Goal: Task Accomplishment & Management: Use online tool/utility

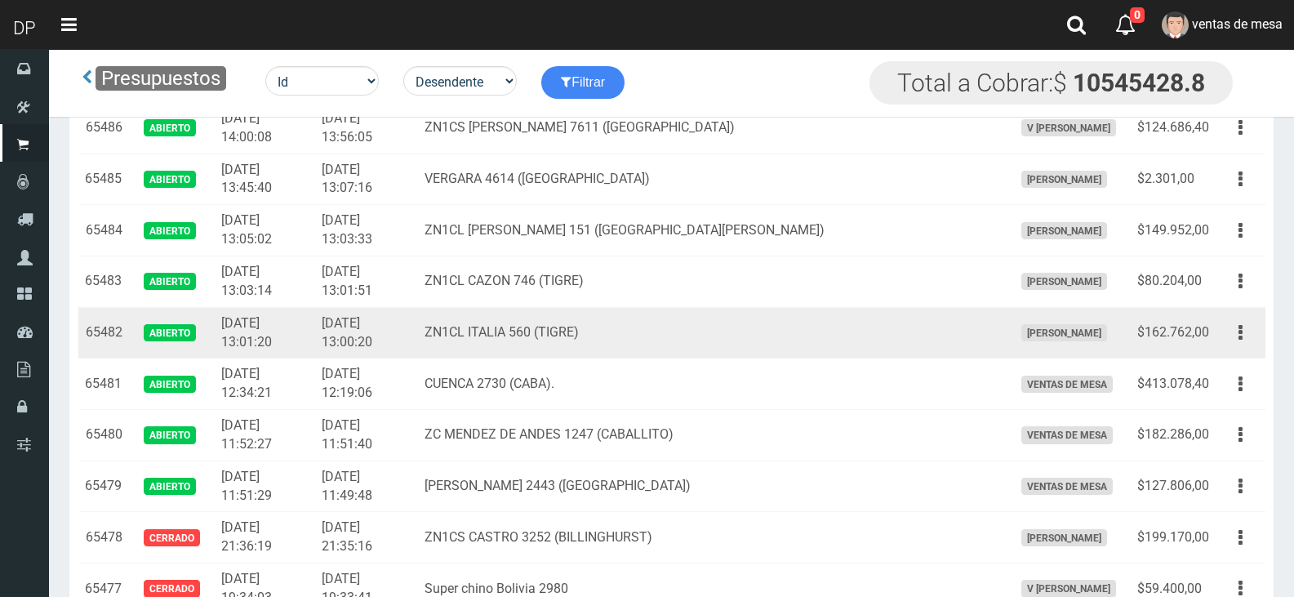
scroll to position [1552, 0]
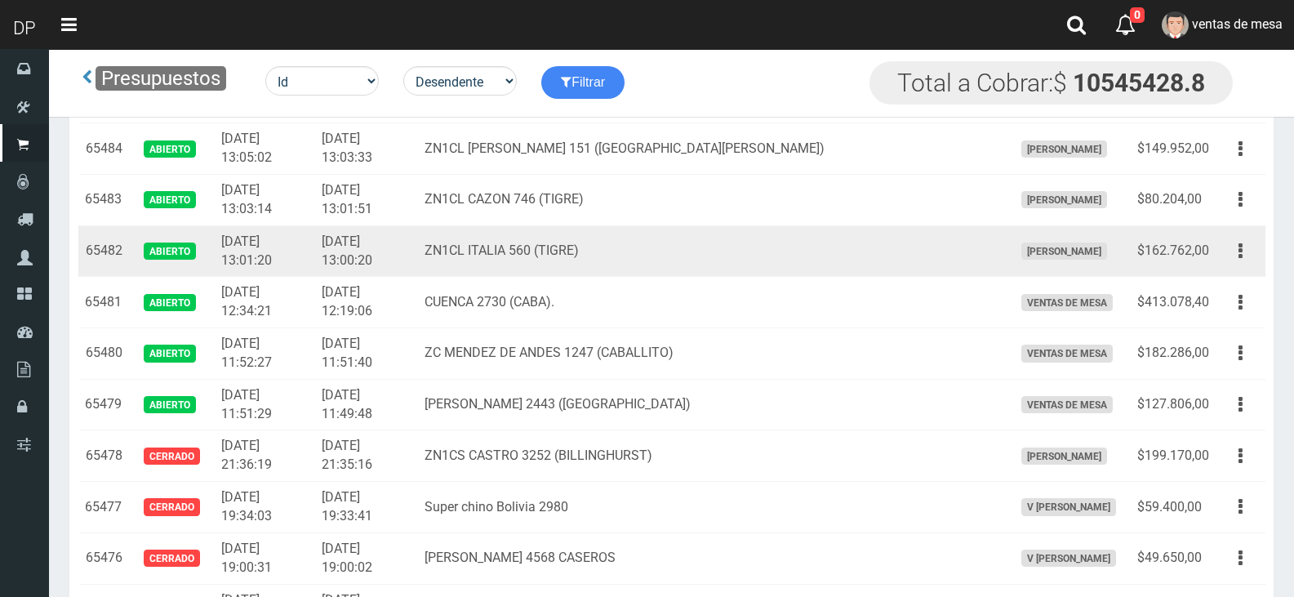
click at [553, 273] on td "ZN1CL ITALIA 560 (TIGRE)" at bounding box center [712, 250] width 588 height 51
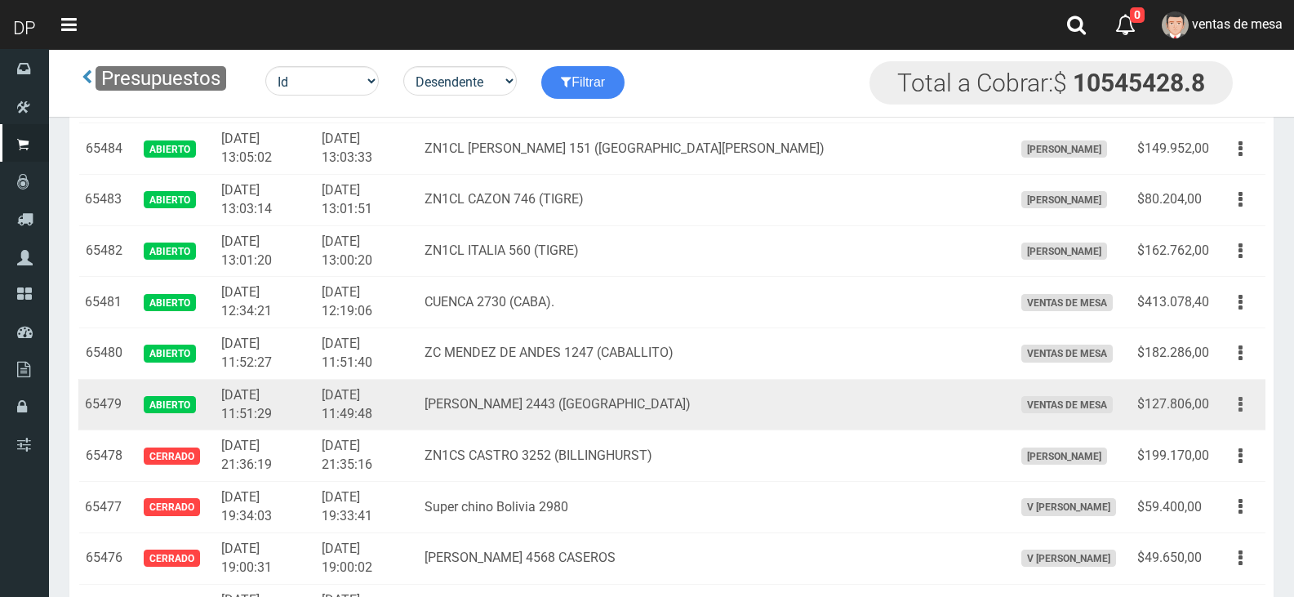
click at [1244, 416] on button "button" at bounding box center [1240, 404] width 37 height 29
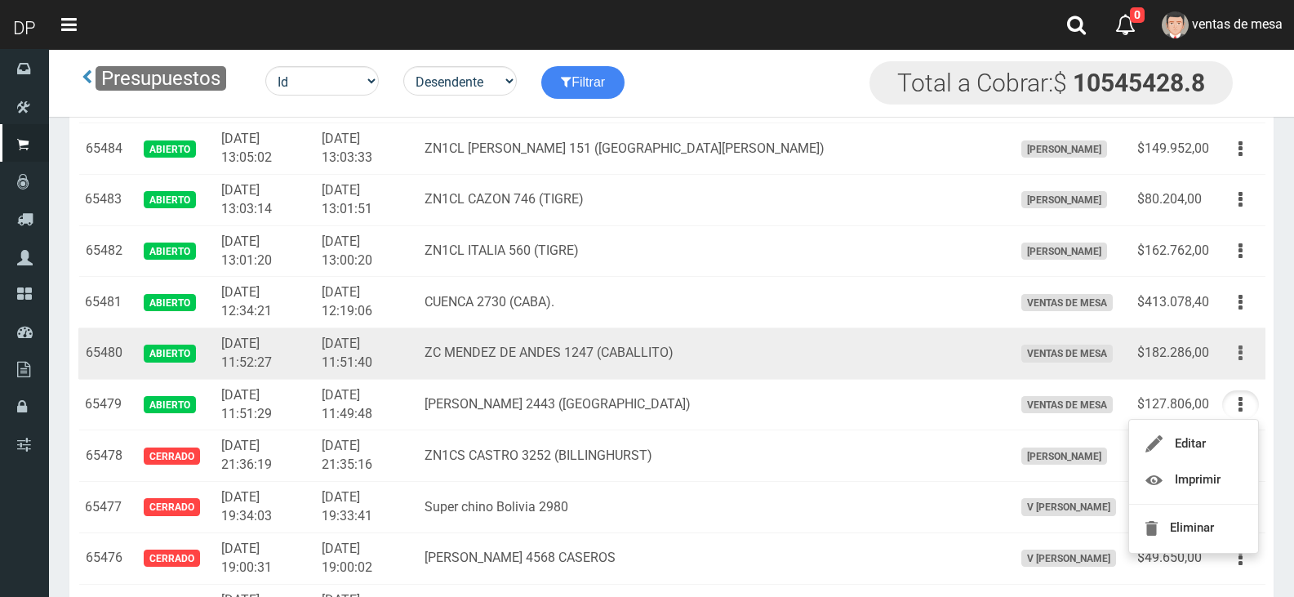
click at [1247, 365] on button "button" at bounding box center [1240, 353] width 37 height 29
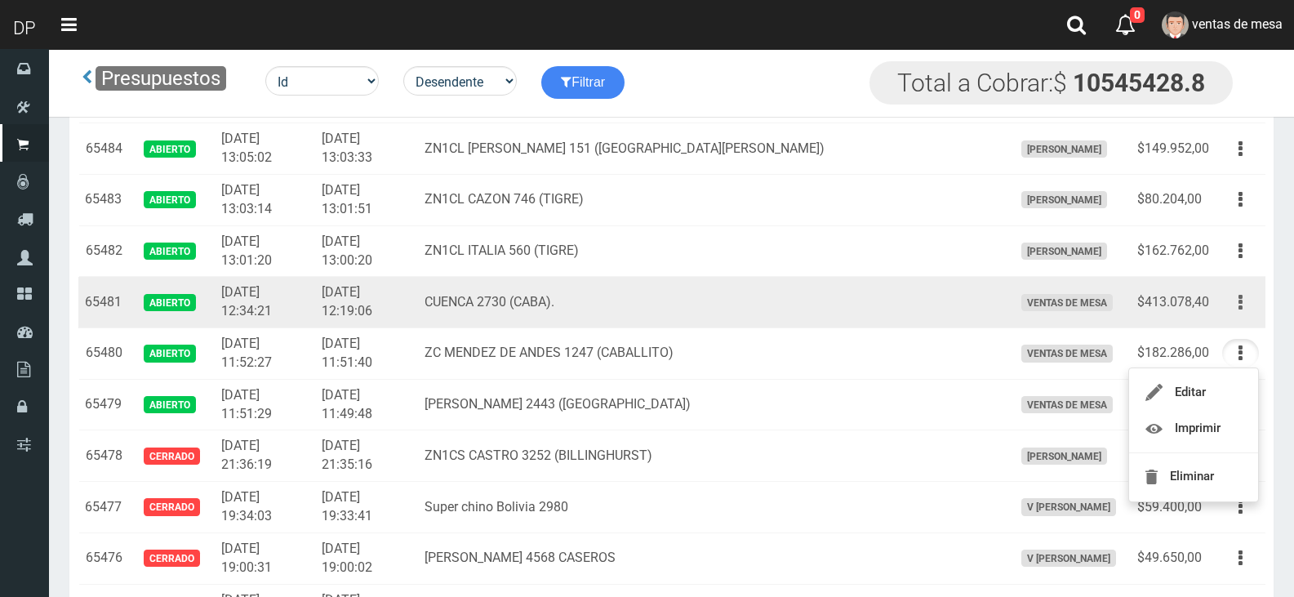
click at [1239, 296] on icon "button" at bounding box center [1241, 302] width 4 height 29
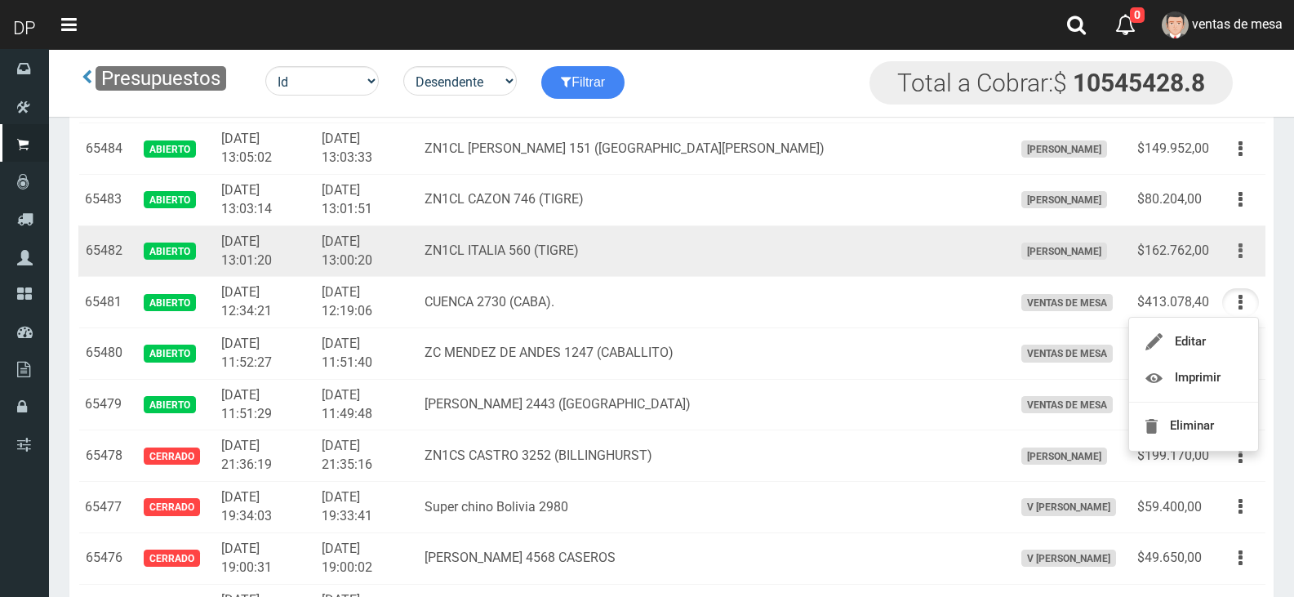
click at [1249, 244] on button "button" at bounding box center [1240, 251] width 37 height 29
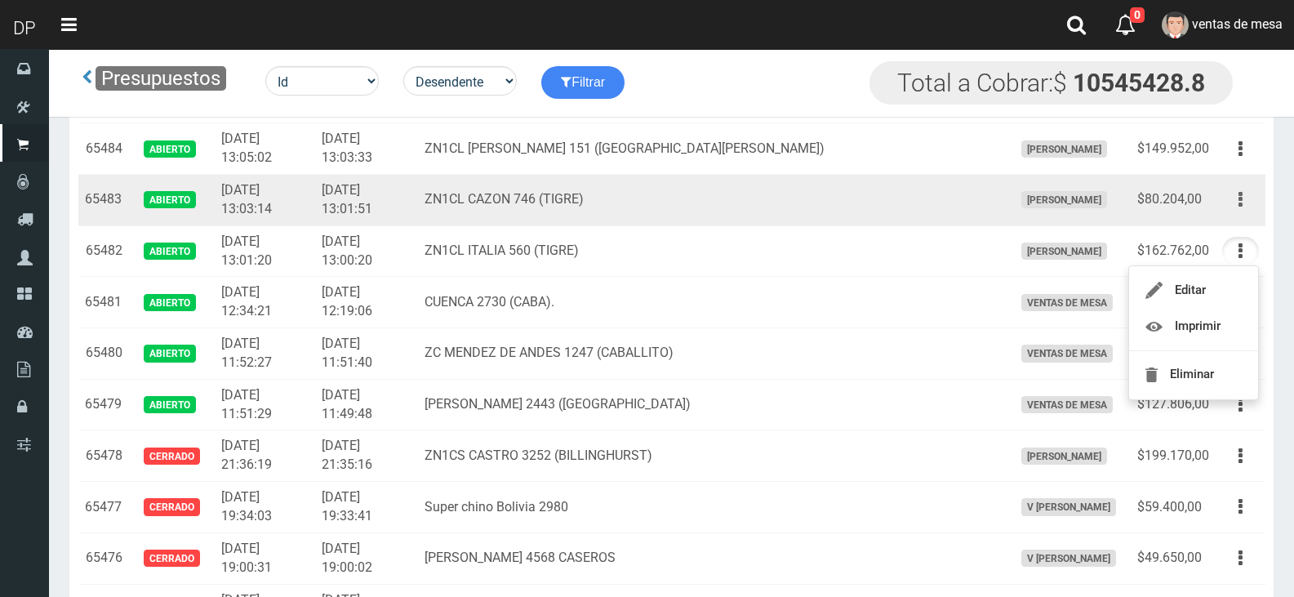
click at [1234, 206] on button "button" at bounding box center [1240, 199] width 37 height 29
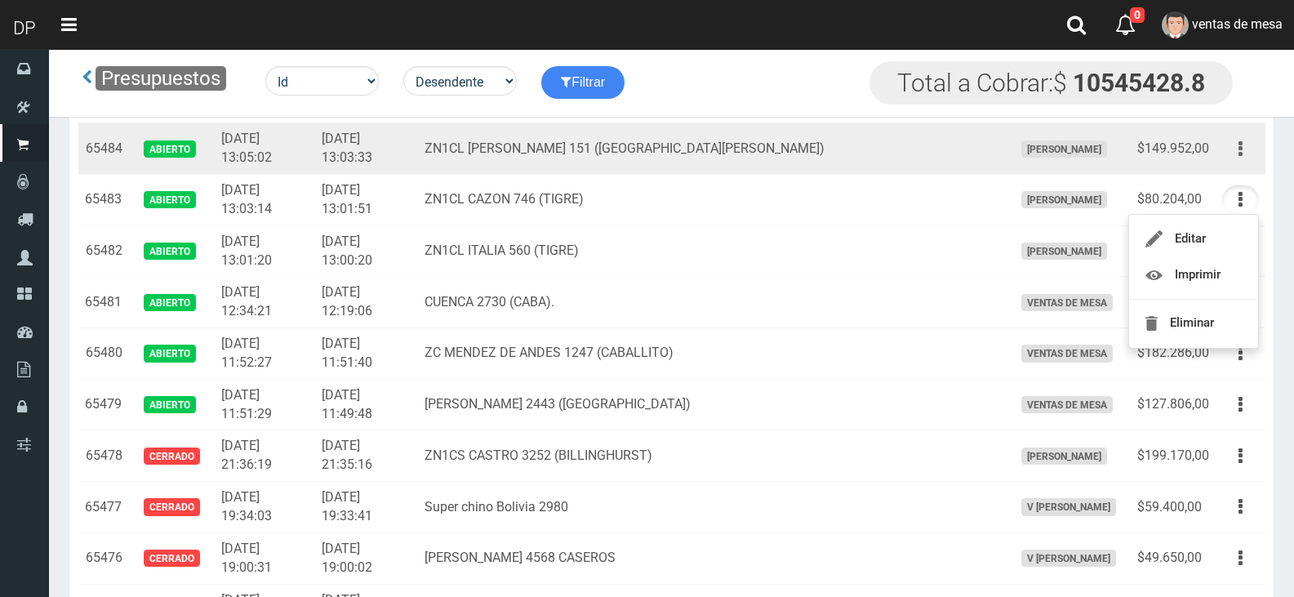
click at [1251, 153] on button "button" at bounding box center [1240, 149] width 37 height 29
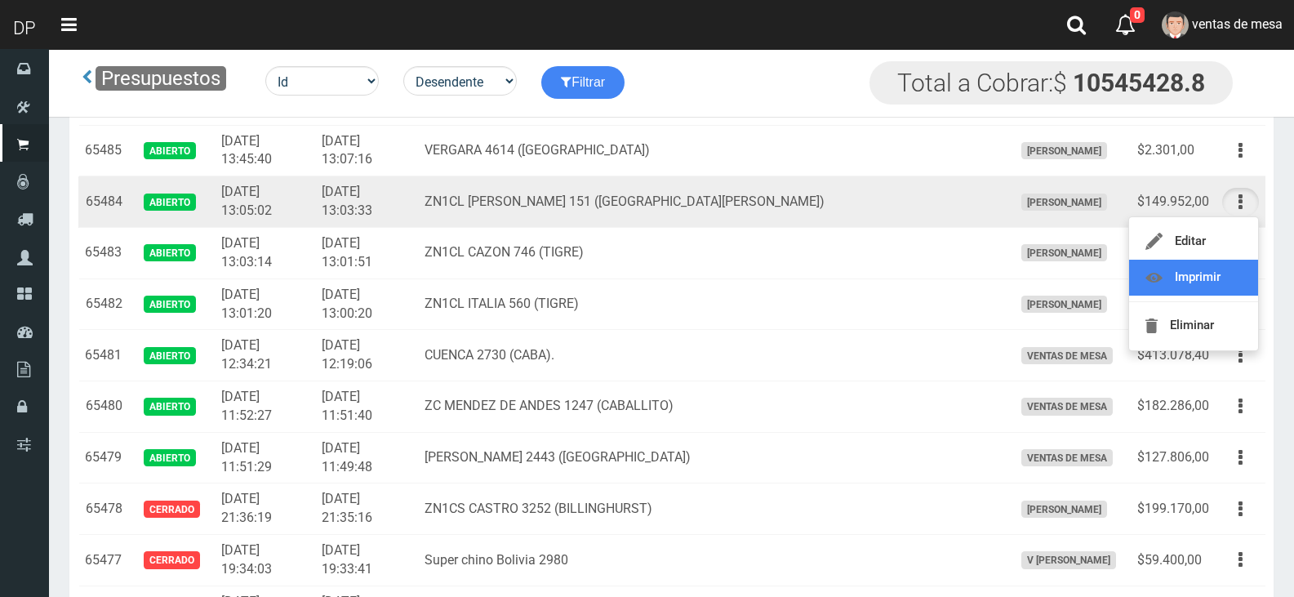
scroll to position [1470, 0]
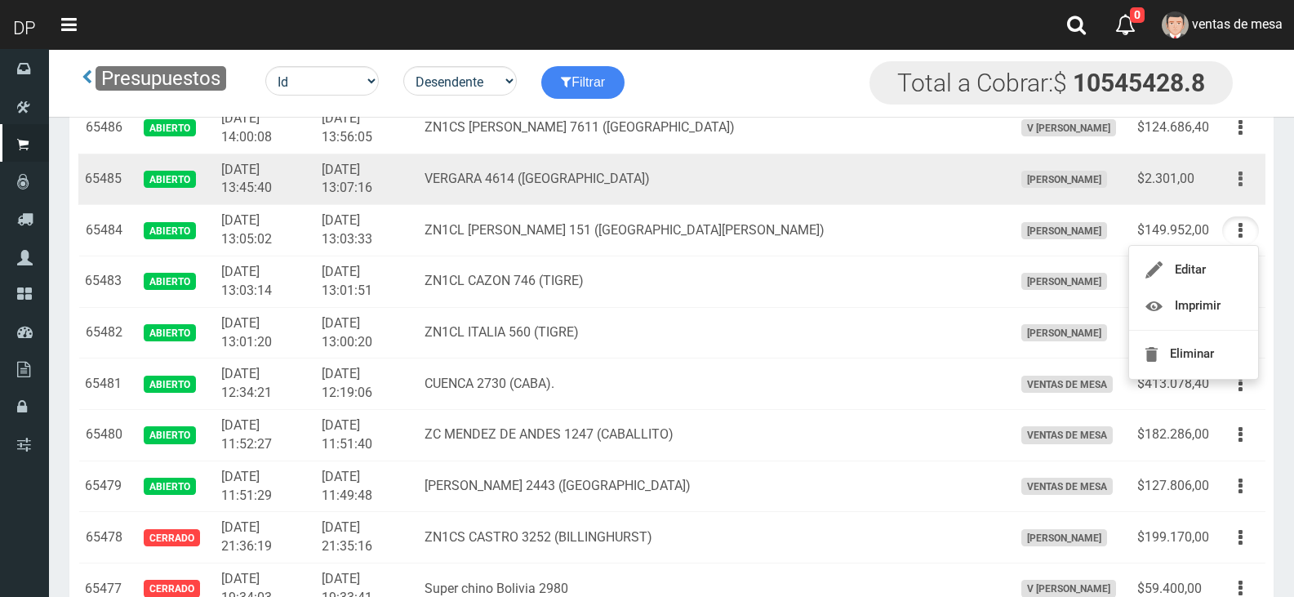
click at [1244, 176] on button "button" at bounding box center [1240, 179] width 37 height 29
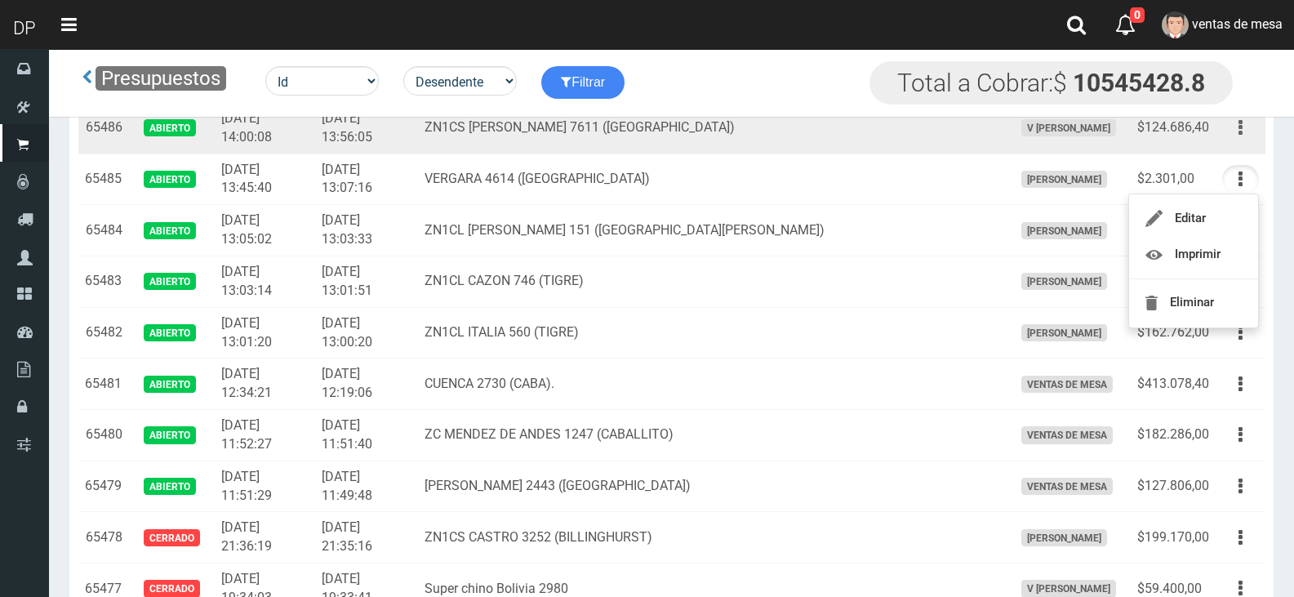
click at [1239, 131] on icon "button" at bounding box center [1241, 128] width 4 height 29
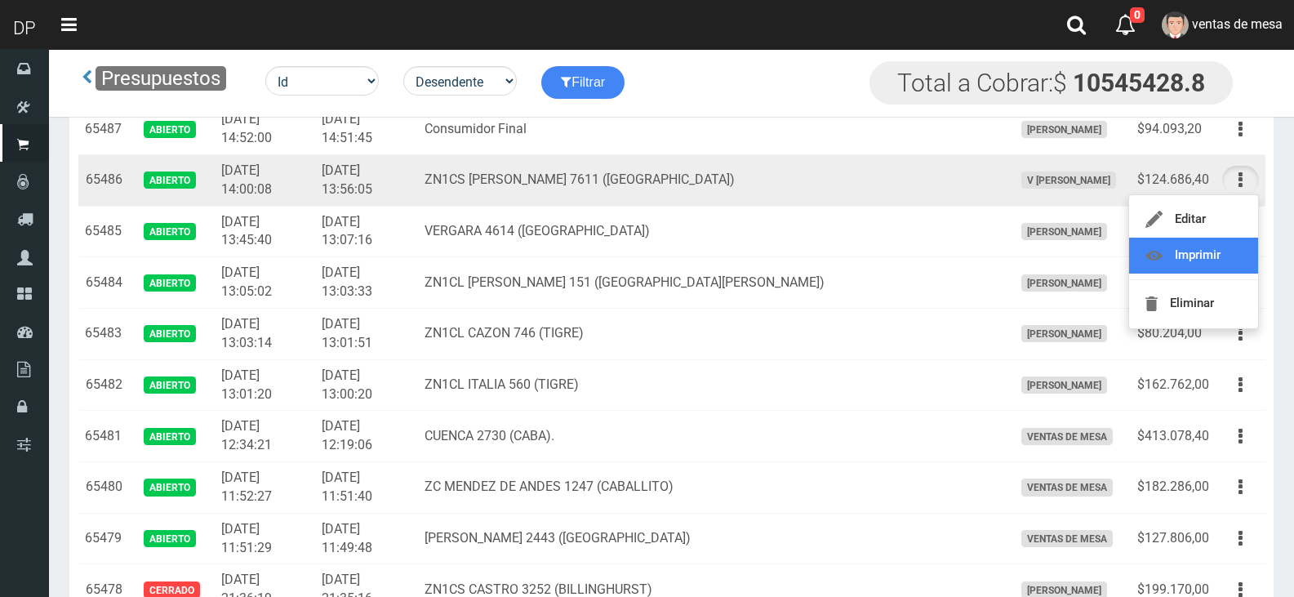
scroll to position [1388, 0]
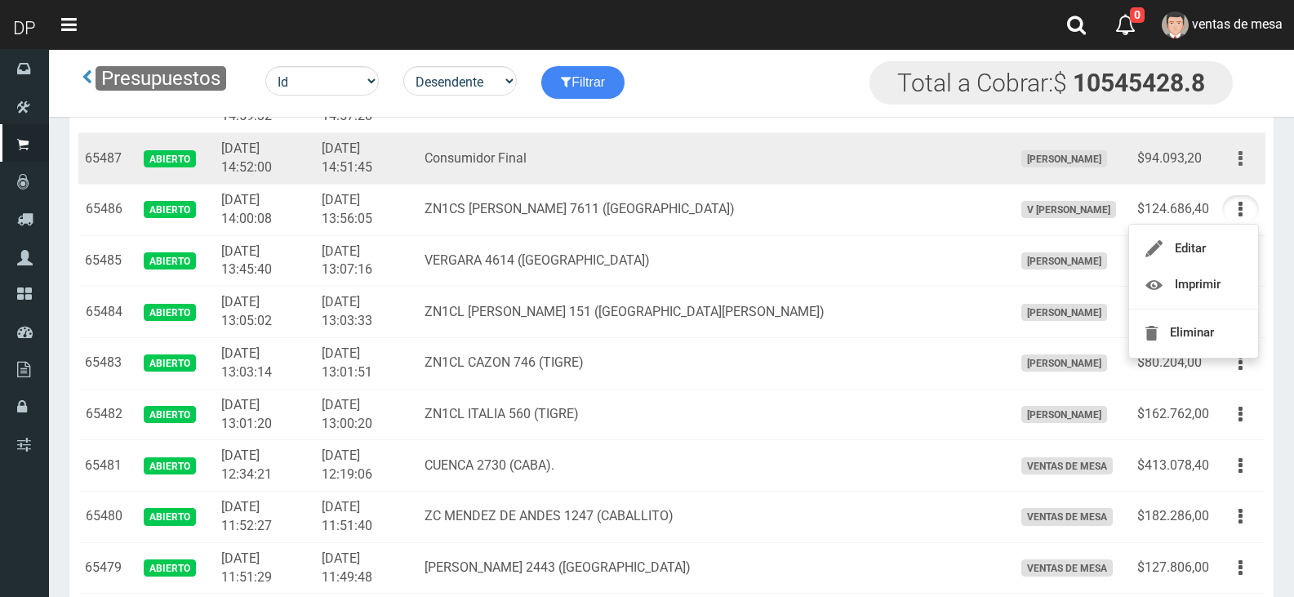
click at [1240, 167] on icon "button" at bounding box center [1241, 159] width 4 height 29
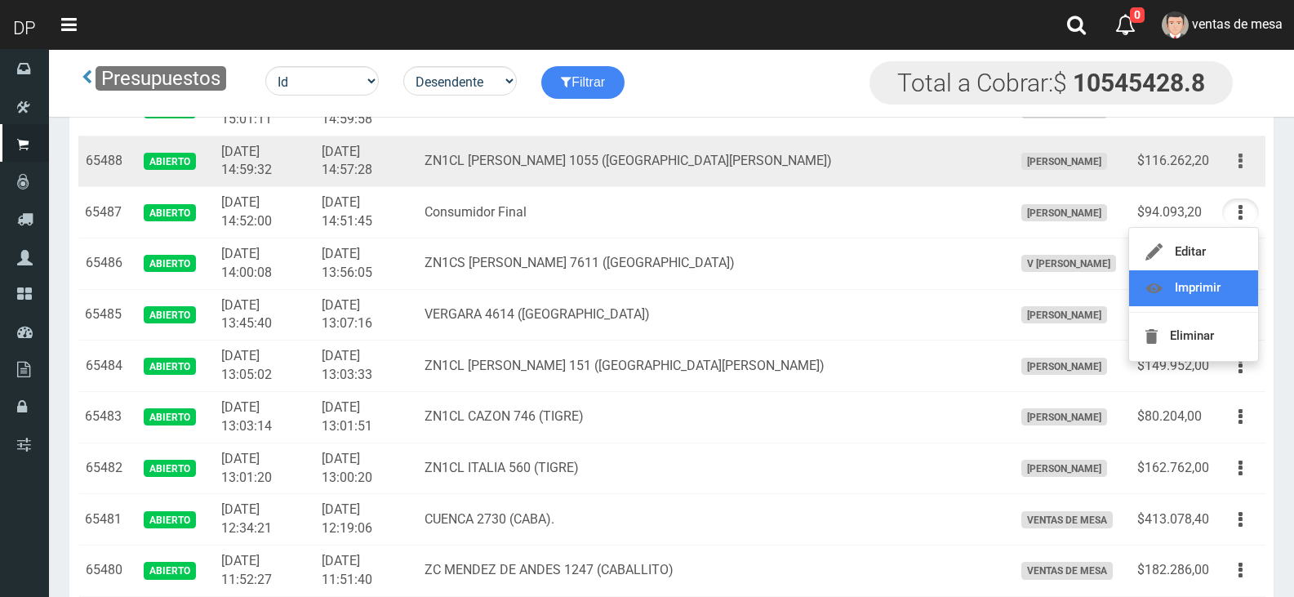
scroll to position [1307, 0]
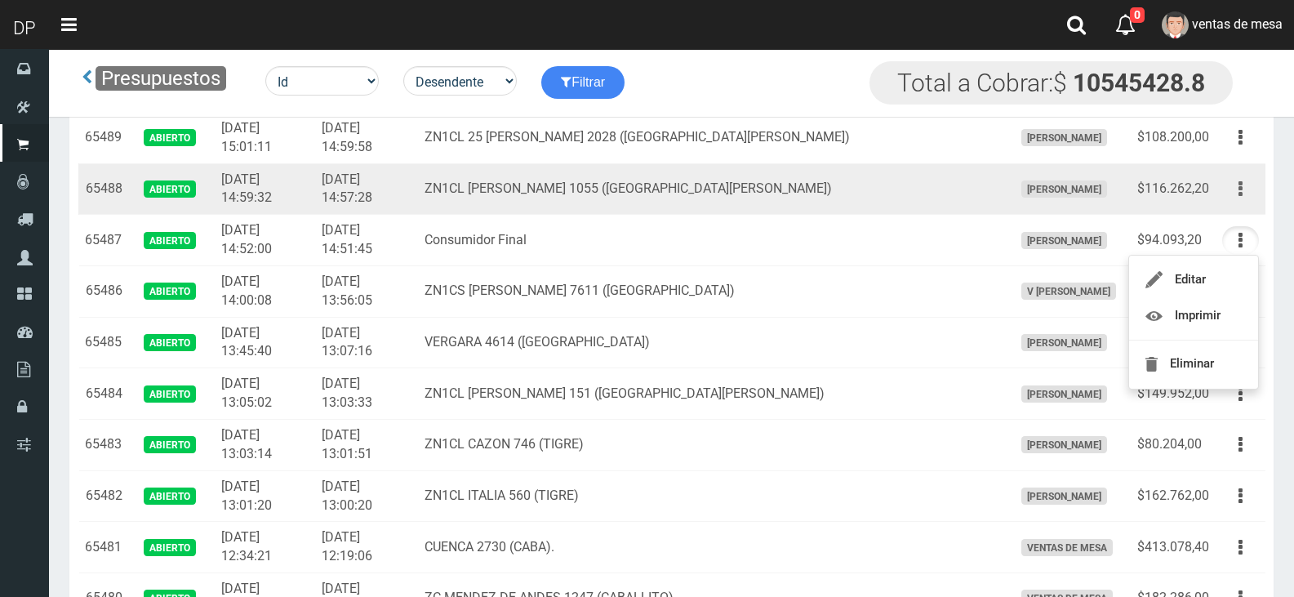
click at [1231, 181] on button "button" at bounding box center [1240, 189] width 37 height 29
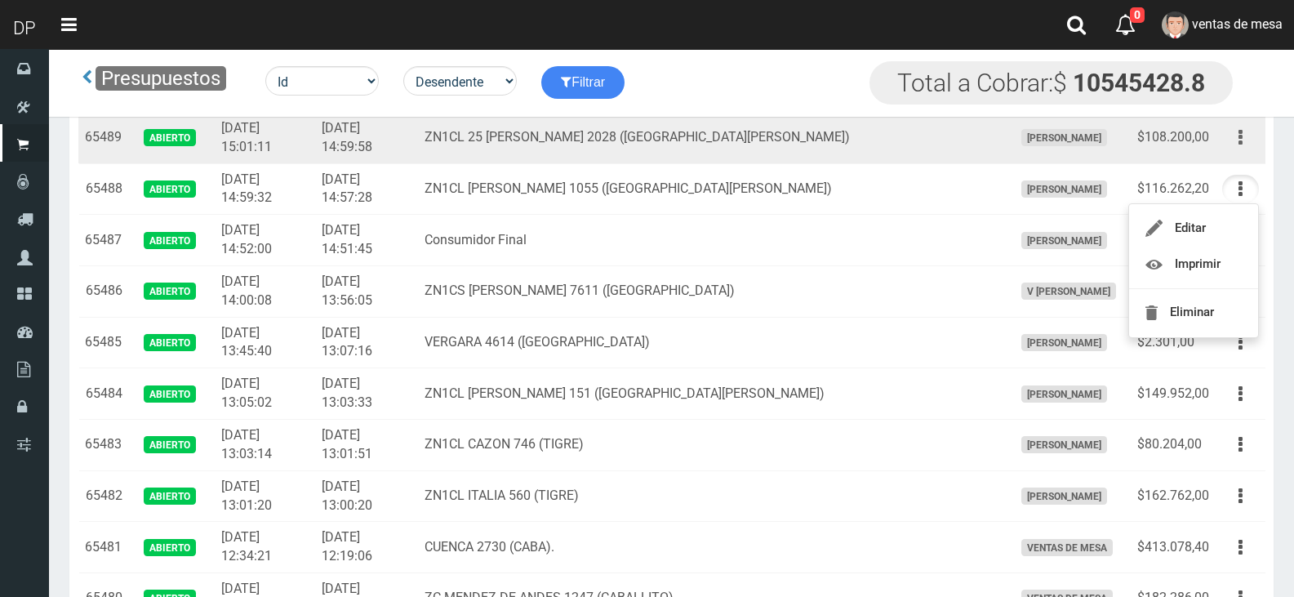
click at [1239, 148] on icon "button" at bounding box center [1241, 137] width 4 height 29
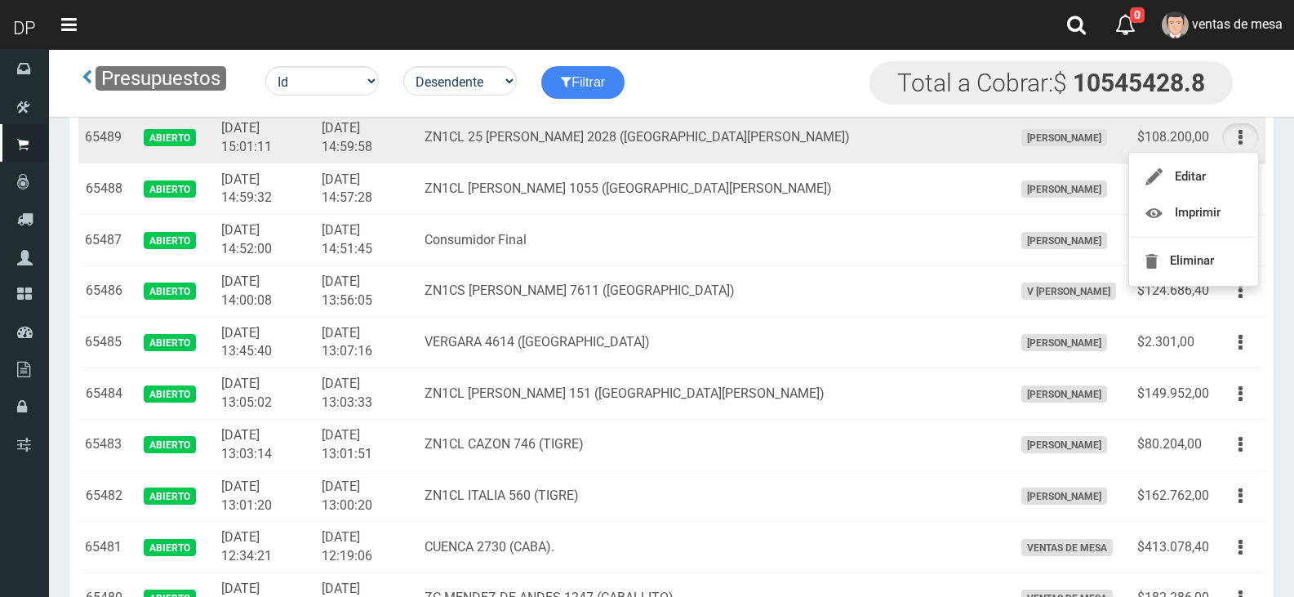
click at [874, 140] on td "ZN1CL 25 DE MAYO 2028 (SAN FERNANDO)" at bounding box center [712, 137] width 588 height 51
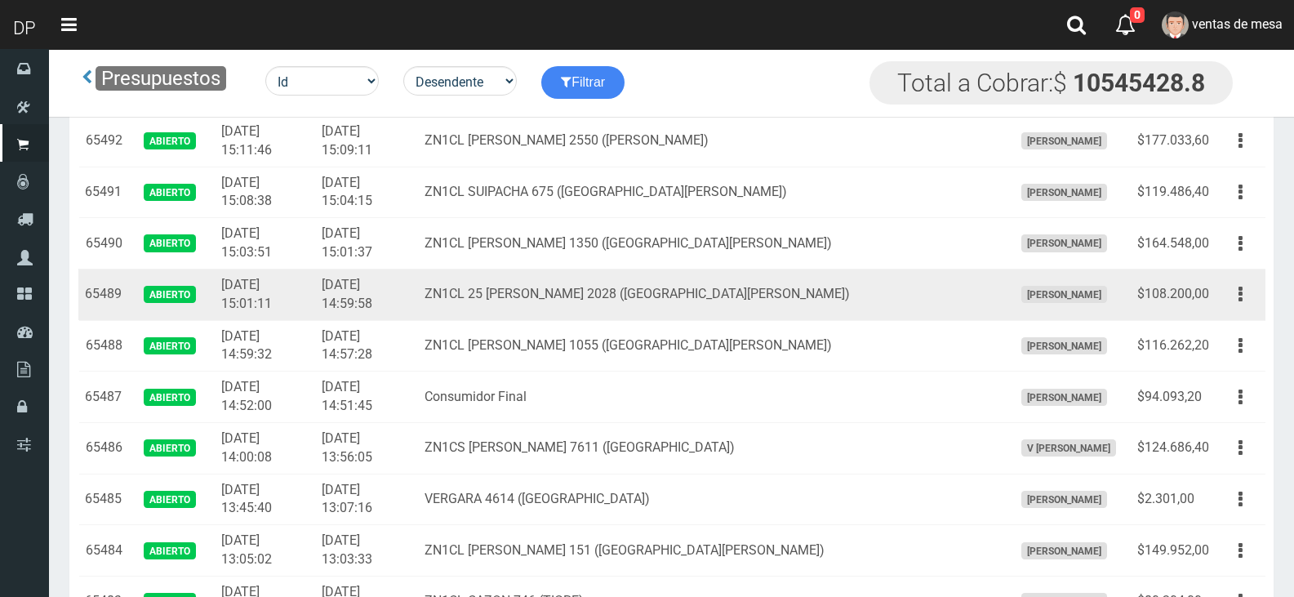
scroll to position [1143, 0]
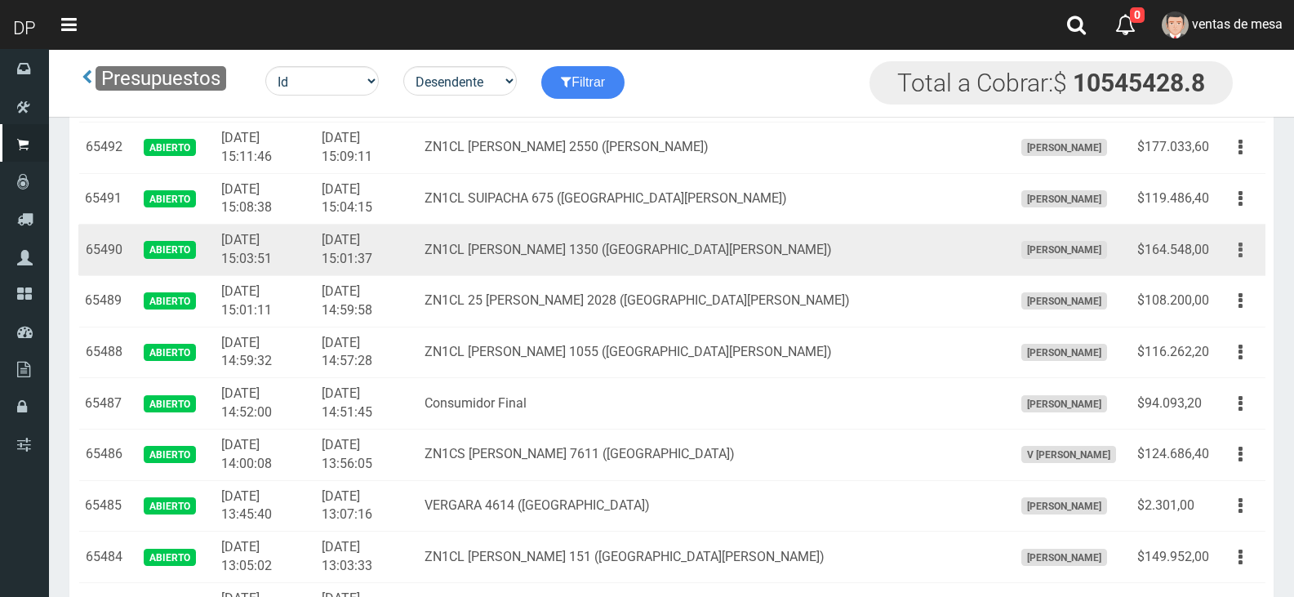
click at [1241, 260] on icon "button" at bounding box center [1241, 250] width 4 height 29
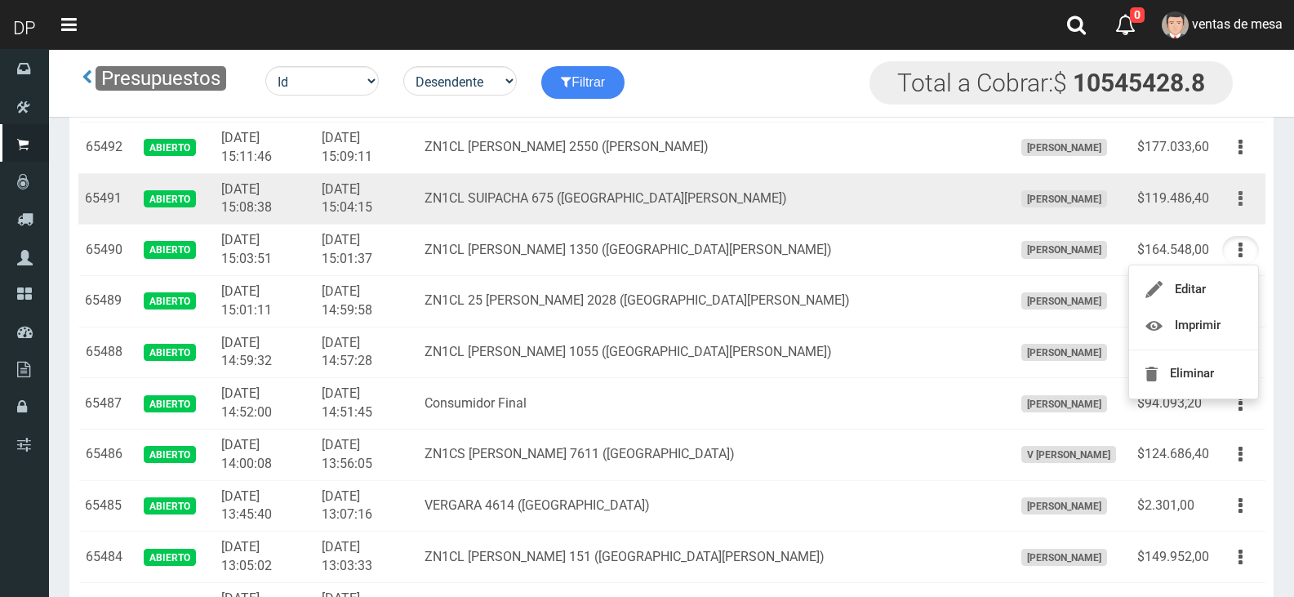
click at [1244, 210] on button "button" at bounding box center [1240, 199] width 37 height 29
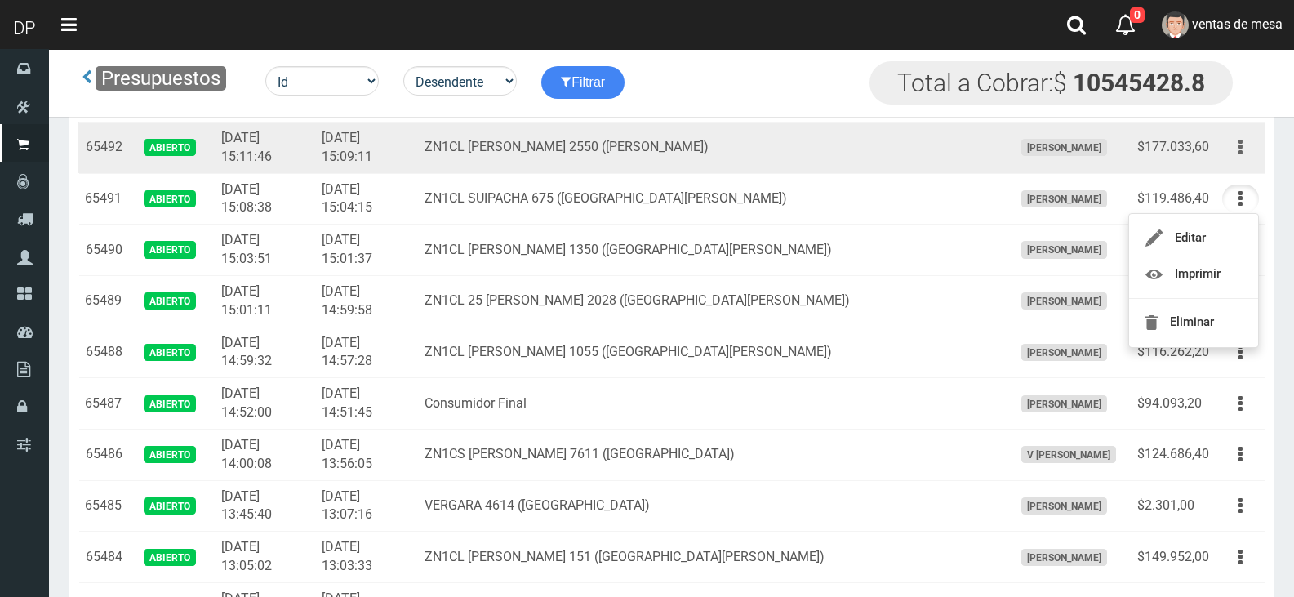
click at [1228, 149] on button "button" at bounding box center [1240, 147] width 37 height 29
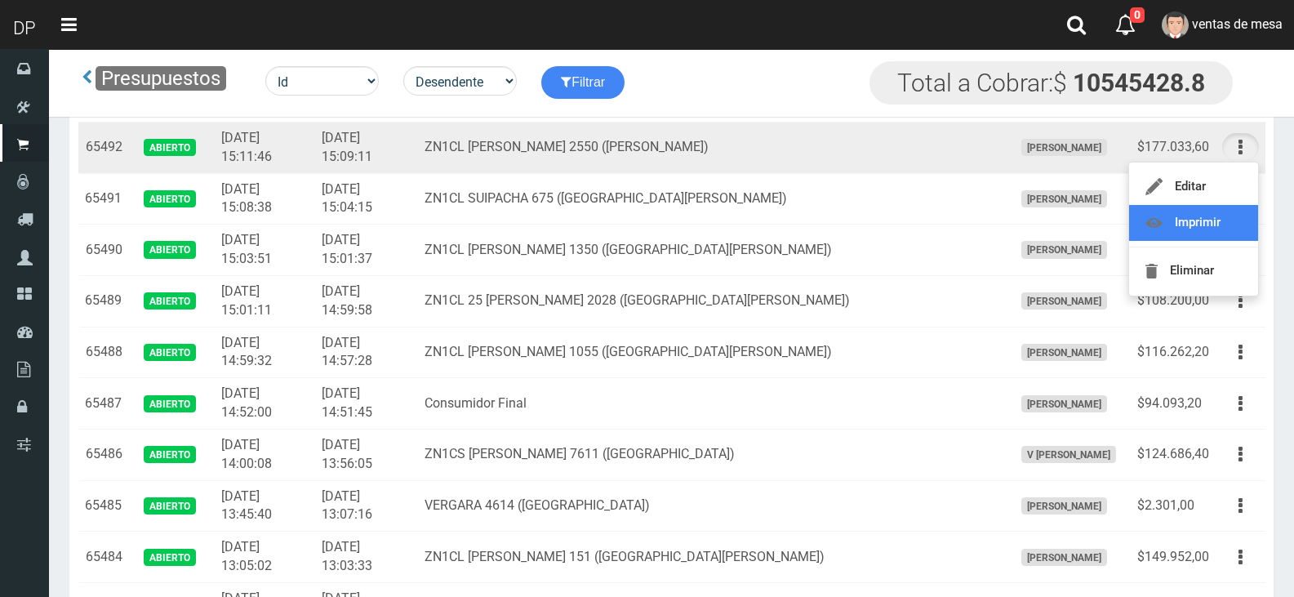
scroll to position [1062, 0]
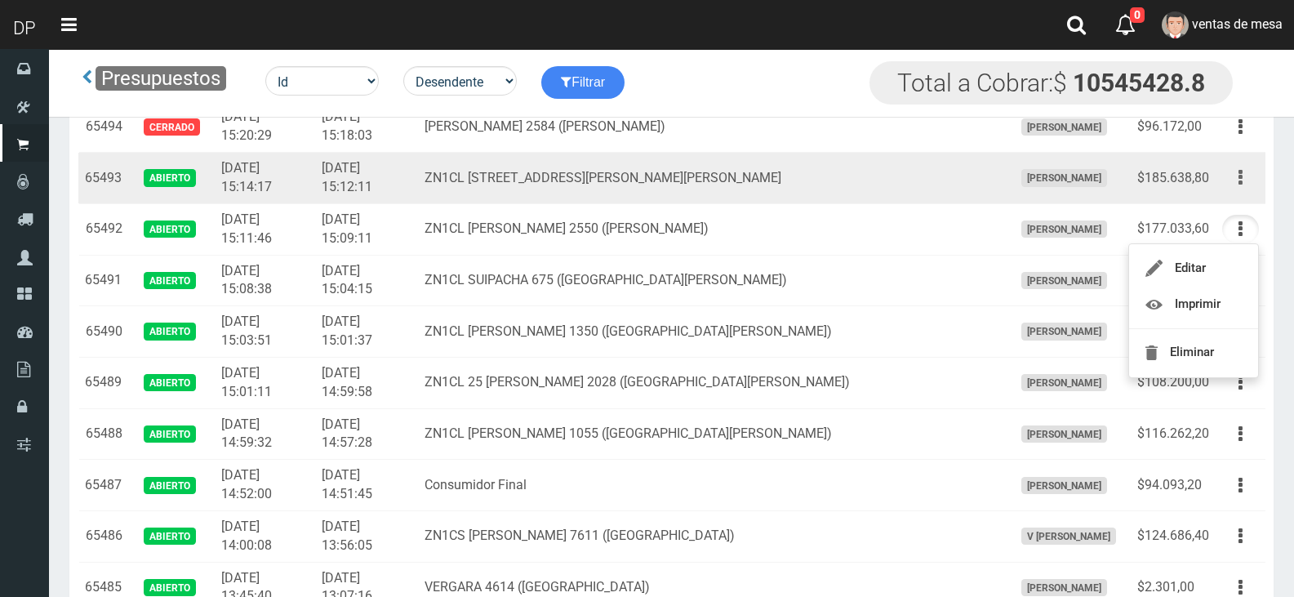
click at [1233, 180] on button "button" at bounding box center [1240, 177] width 37 height 29
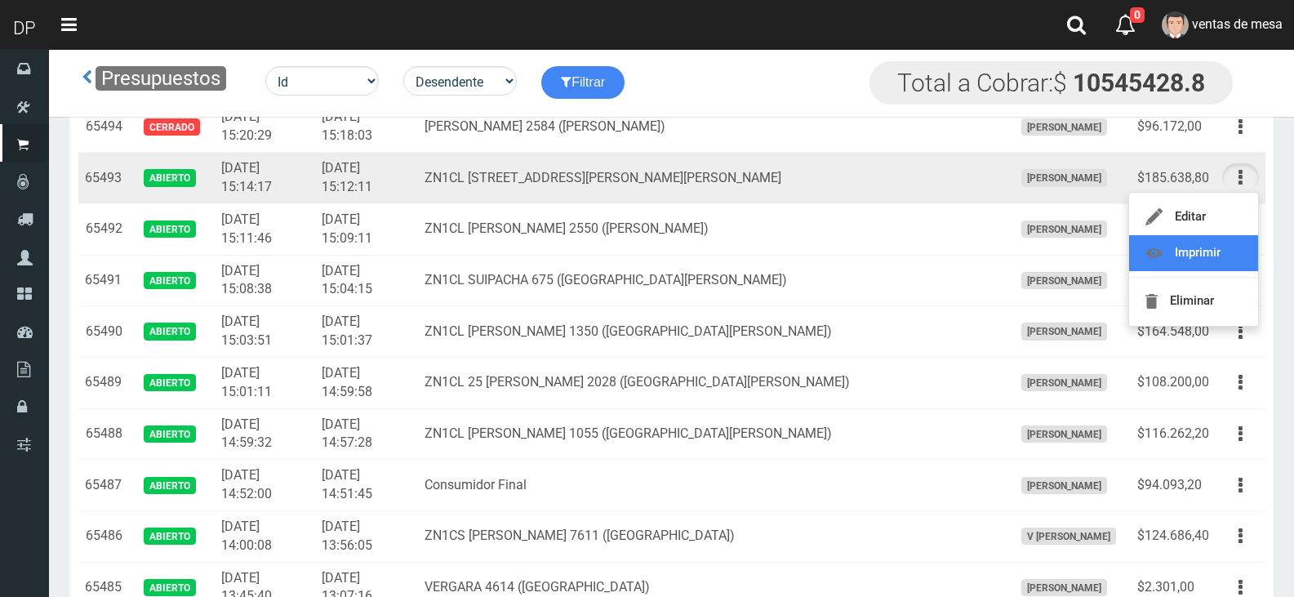
drag, startPoint x: 1231, startPoint y: 246, endPoint x: 1131, endPoint y: 170, distance: 125.9
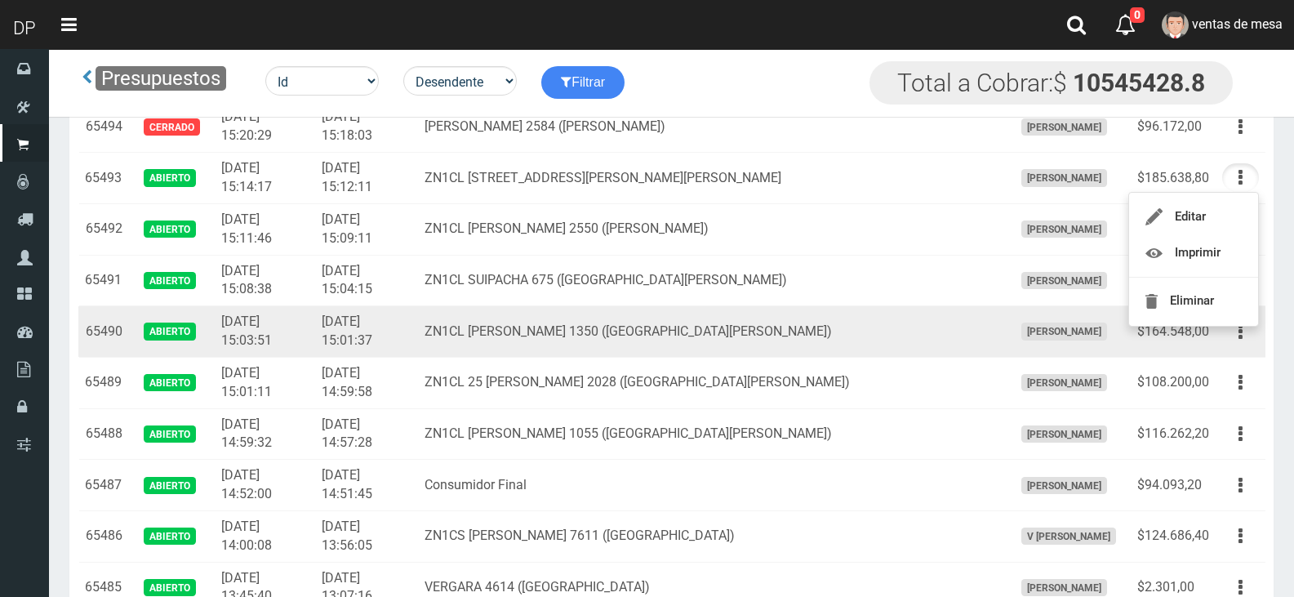
click at [639, 319] on td "ZN1CL [PERSON_NAME] 1350 ([GEOGRAPHIC_DATA][PERSON_NAME])" at bounding box center [712, 331] width 588 height 51
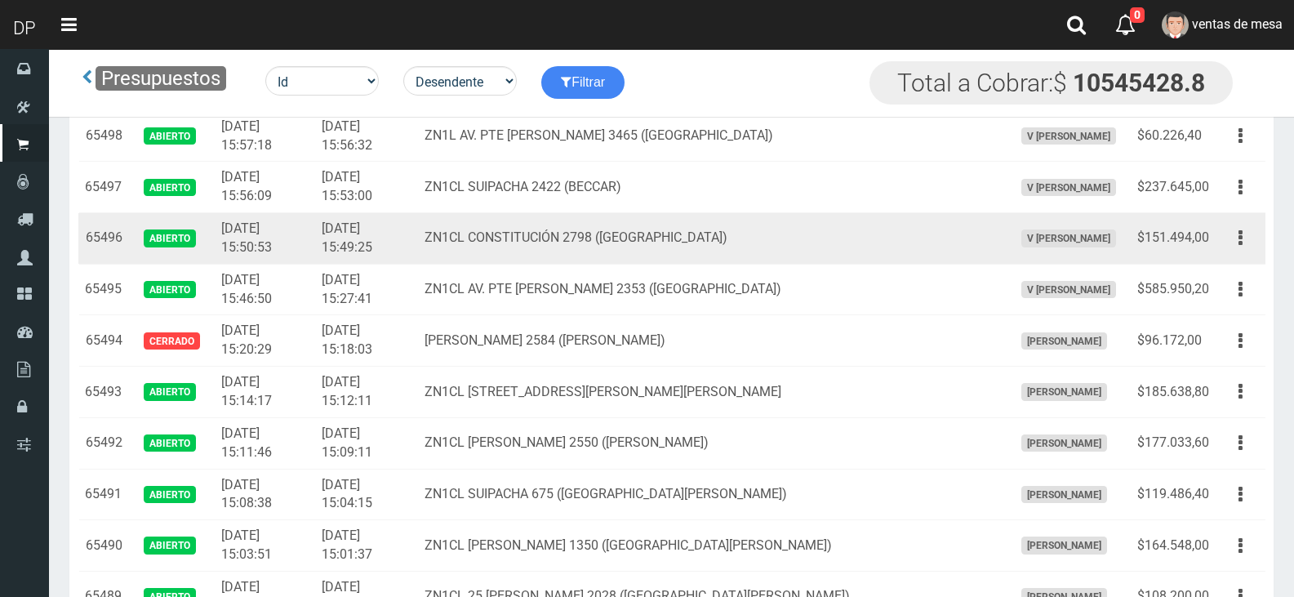
scroll to position [817, 0]
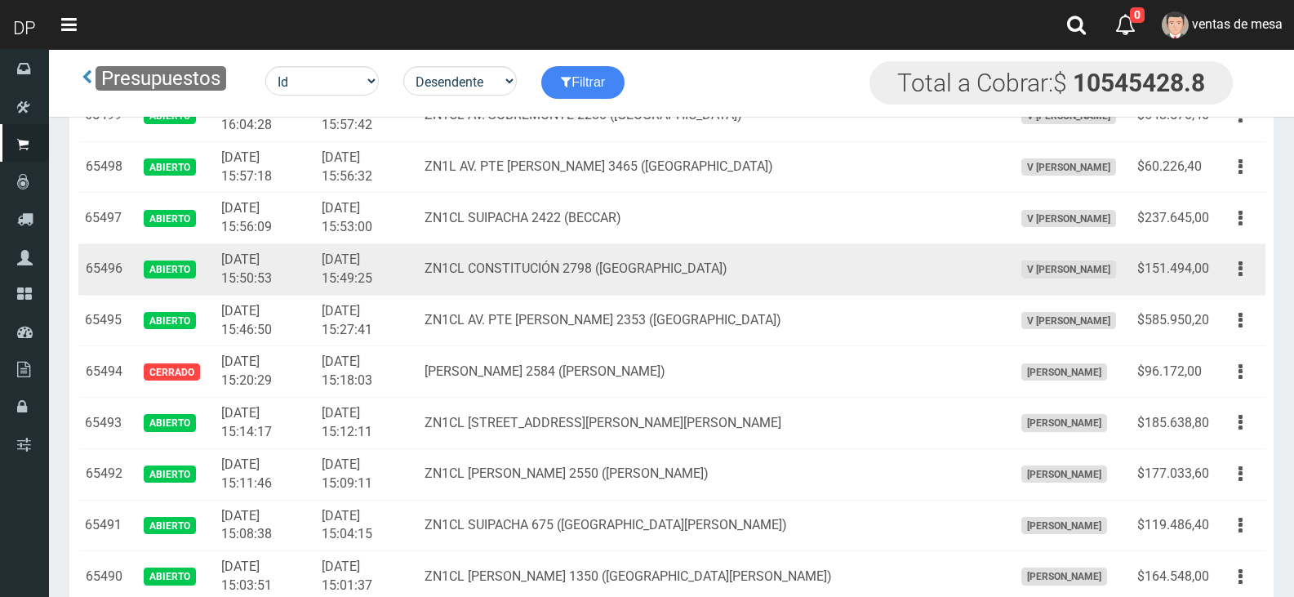
click at [732, 287] on td "ZN1CL CONSTITUCIÓN 2798 ([GEOGRAPHIC_DATA])" at bounding box center [712, 269] width 588 height 51
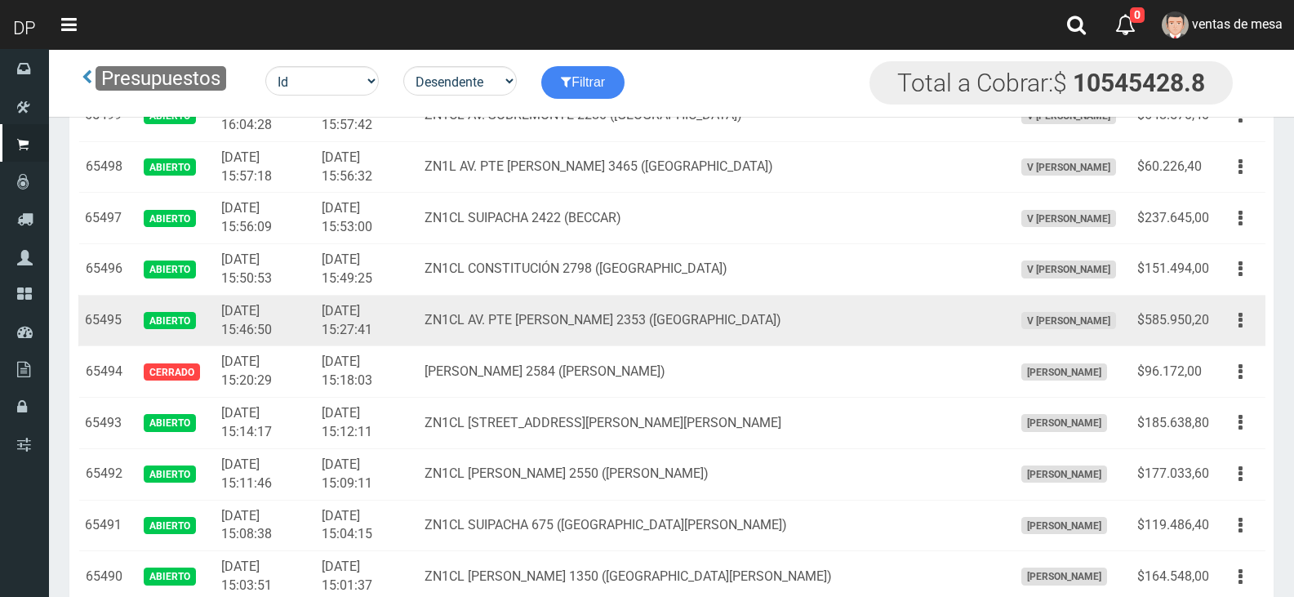
click at [908, 321] on td "ZN1CL AV. PTE [PERSON_NAME] 2353 ([GEOGRAPHIC_DATA])" at bounding box center [712, 320] width 588 height 51
click at [1223, 313] on div "Editar Imprimir Eliminar" at bounding box center [1240, 320] width 37 height 29
click at [1248, 324] on button "button" at bounding box center [1240, 320] width 37 height 29
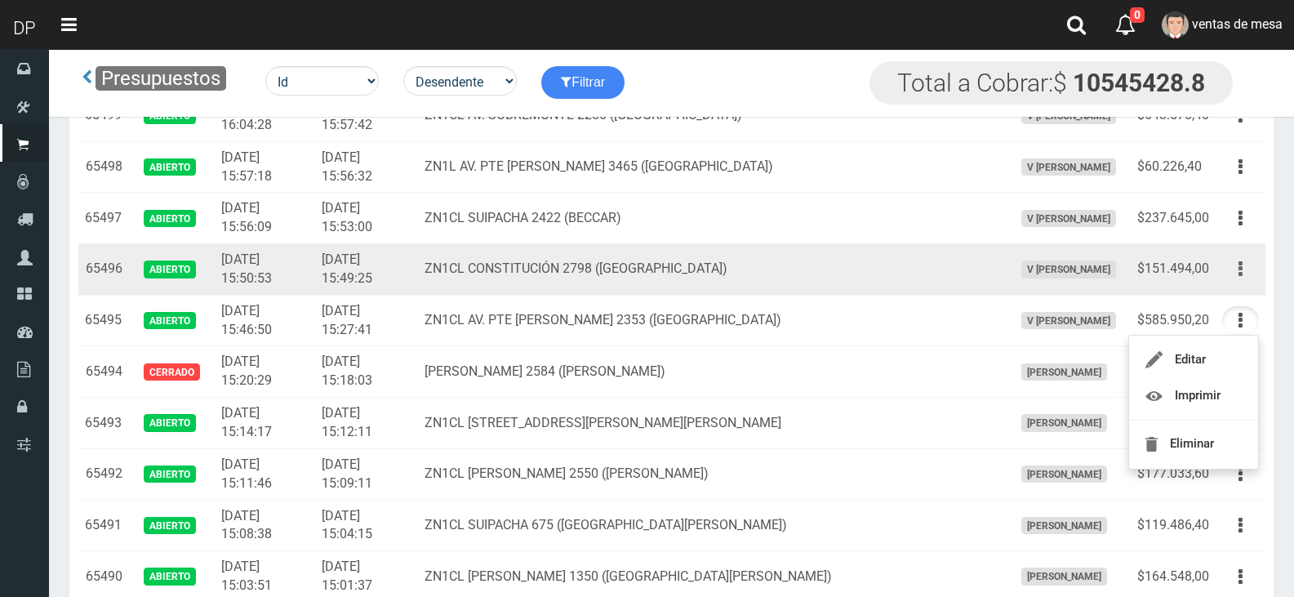
click at [1234, 273] on button "button" at bounding box center [1240, 269] width 37 height 29
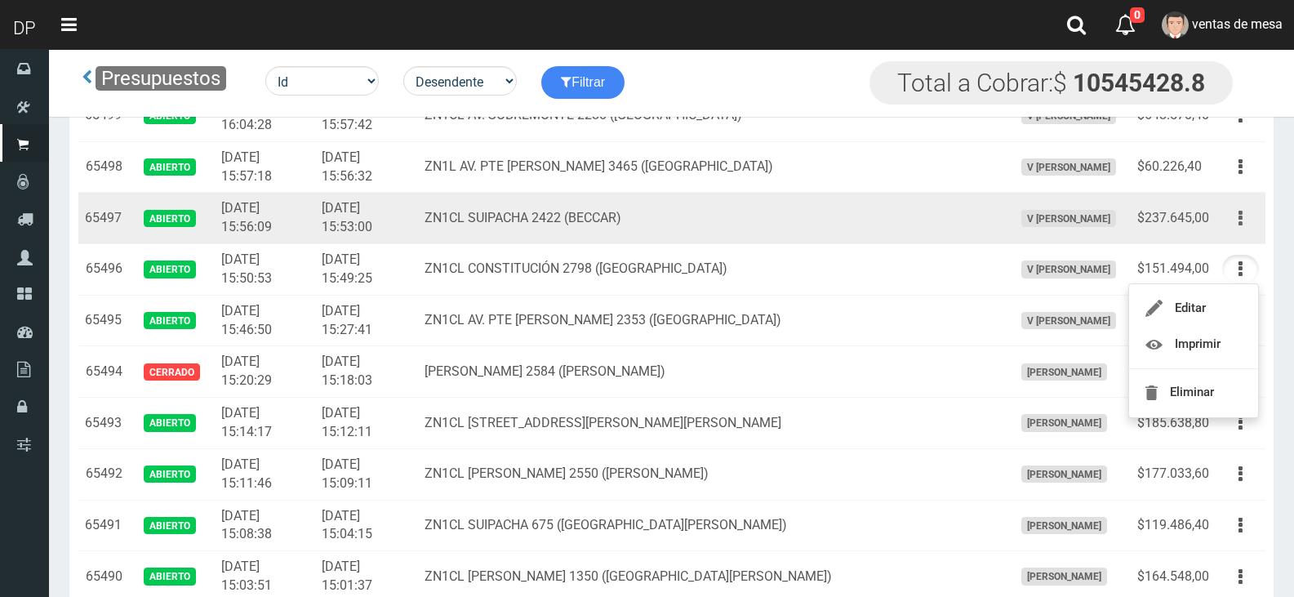
click at [1240, 224] on icon "button" at bounding box center [1241, 218] width 4 height 29
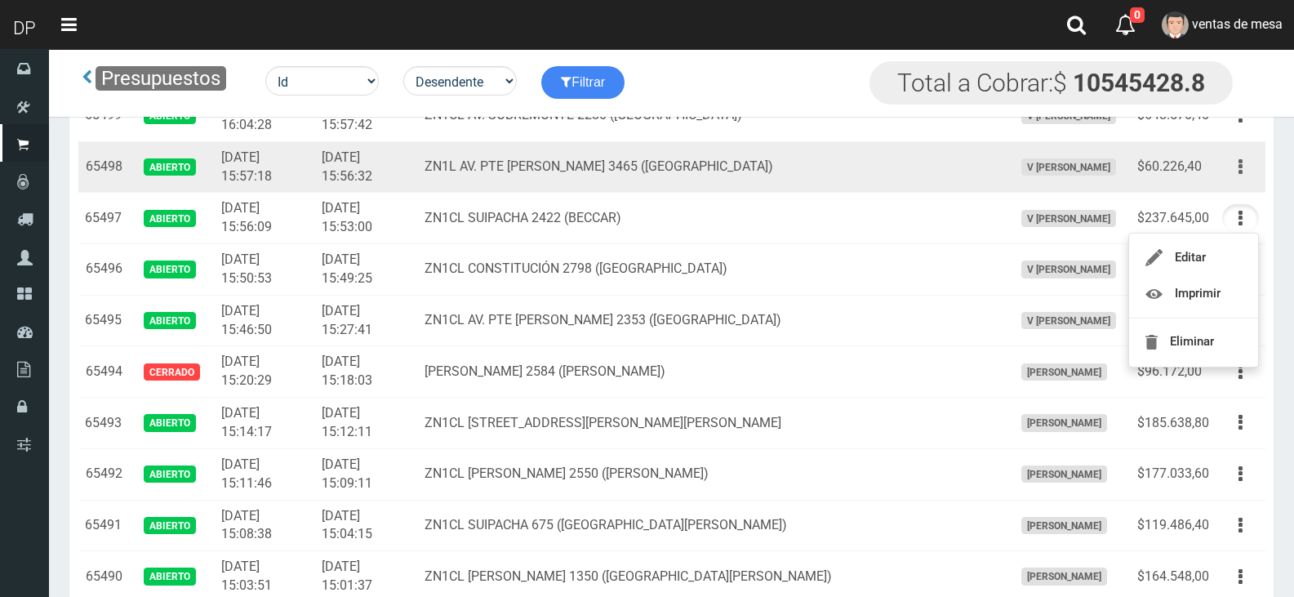
click at [1246, 176] on button "button" at bounding box center [1240, 167] width 37 height 29
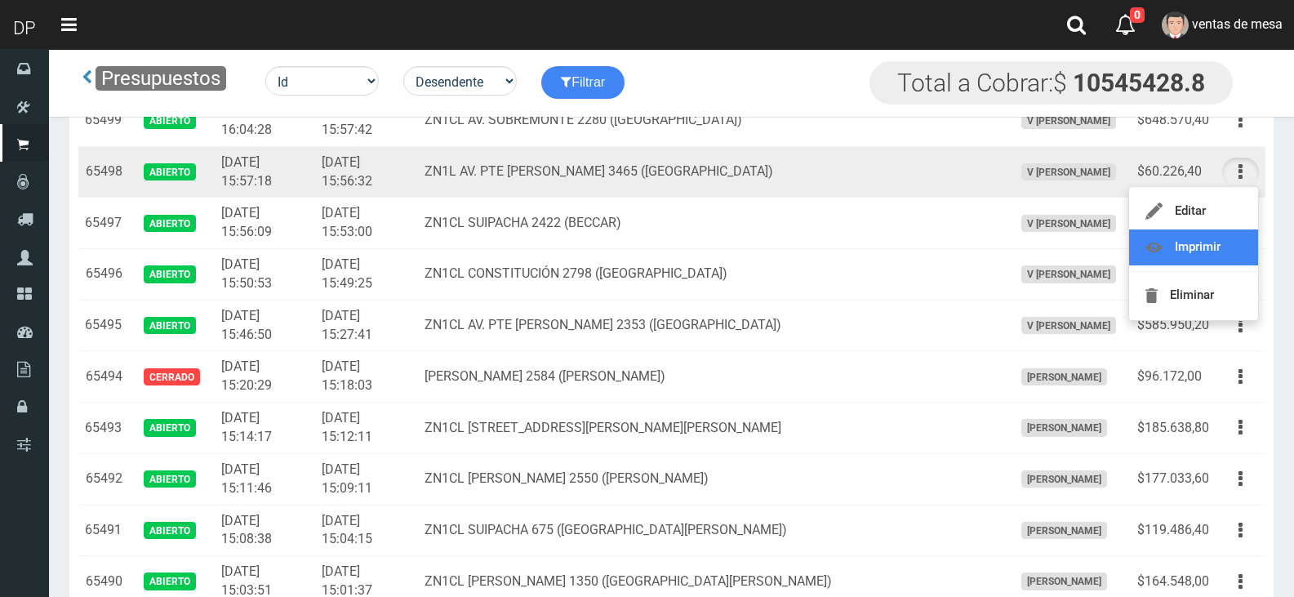
scroll to position [735, 0]
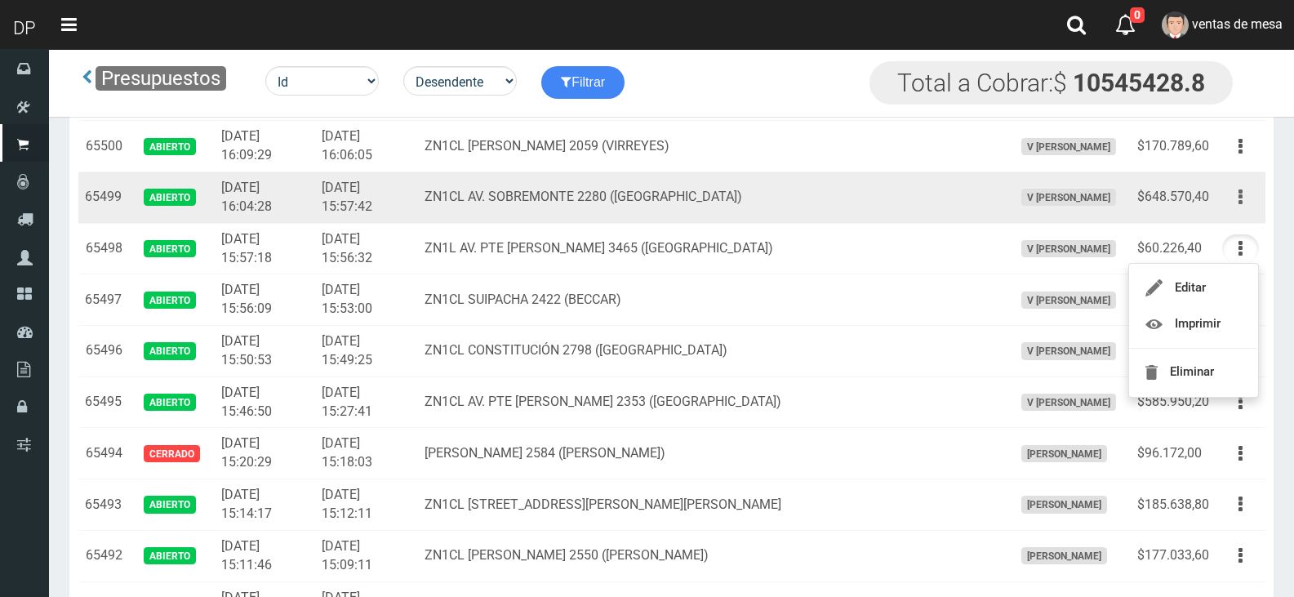
click at [1250, 201] on button "button" at bounding box center [1240, 197] width 37 height 29
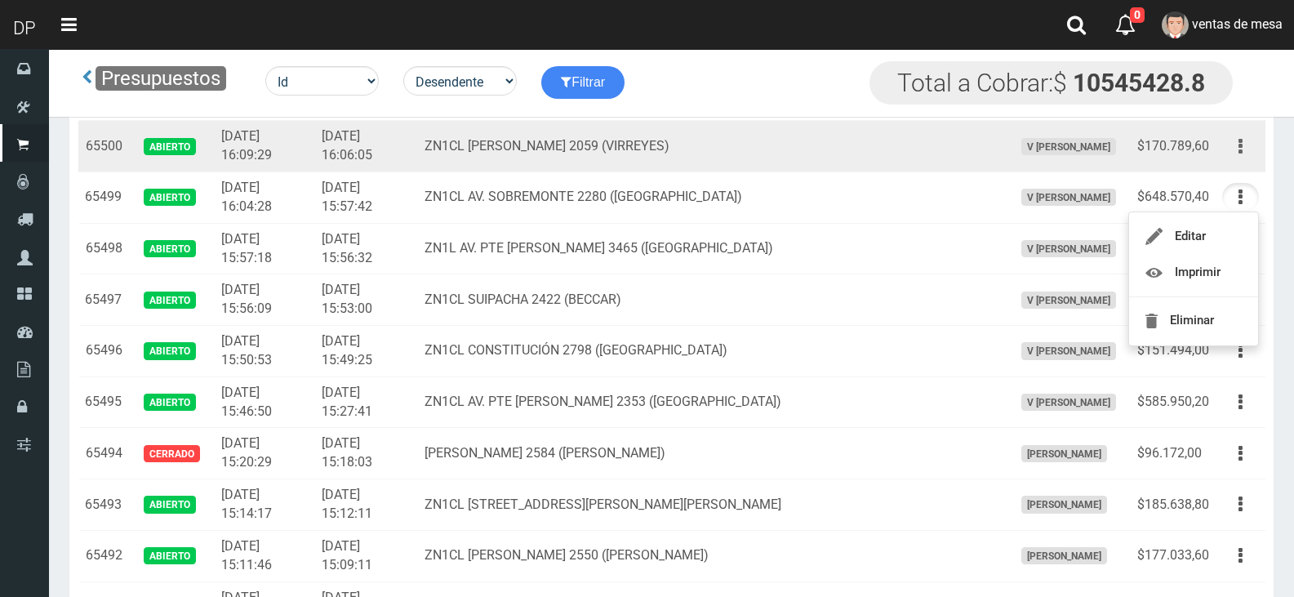
click at [1248, 156] on button "button" at bounding box center [1240, 146] width 37 height 29
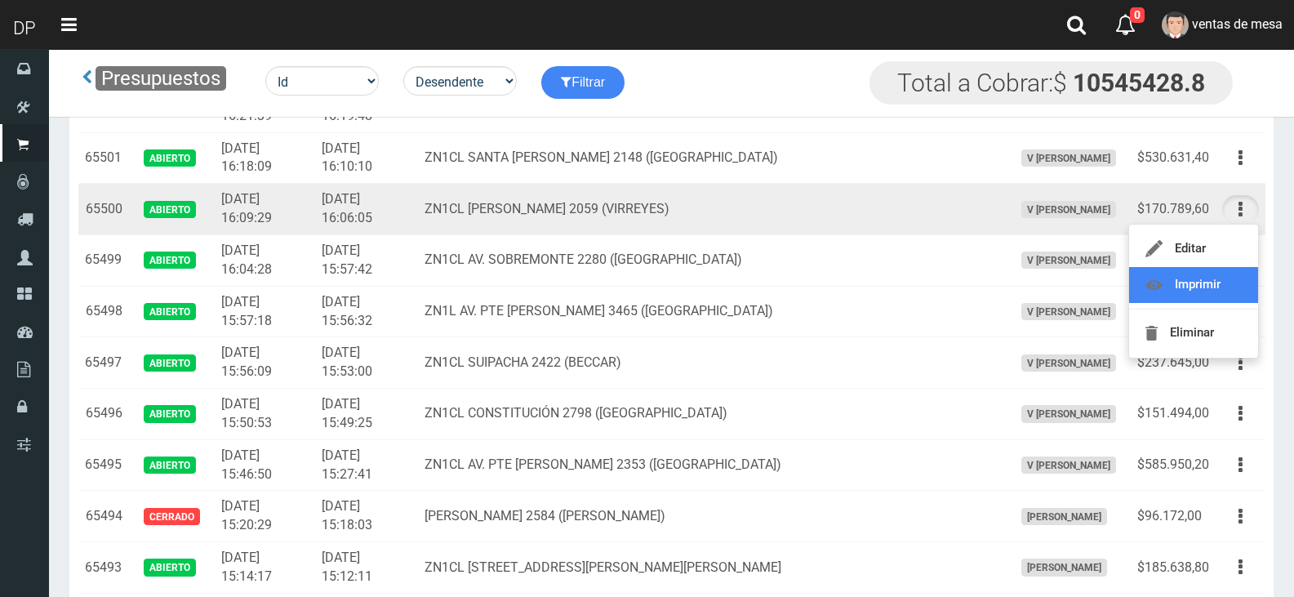
scroll to position [653, 0]
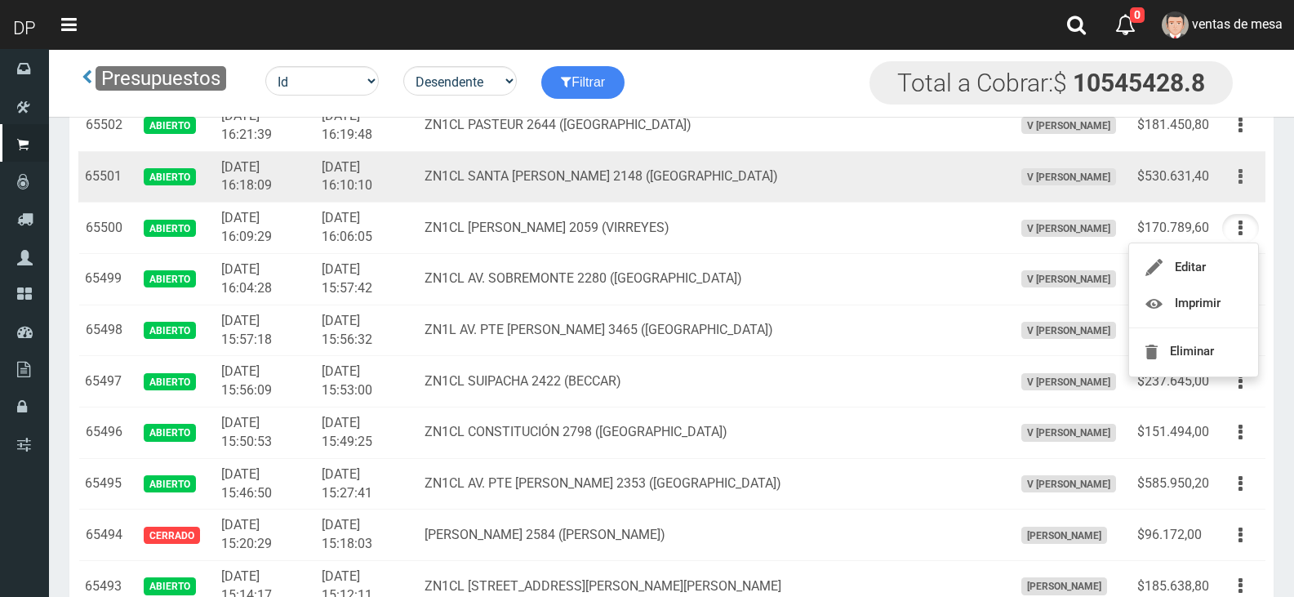
click at [1227, 185] on button "button" at bounding box center [1240, 177] width 37 height 29
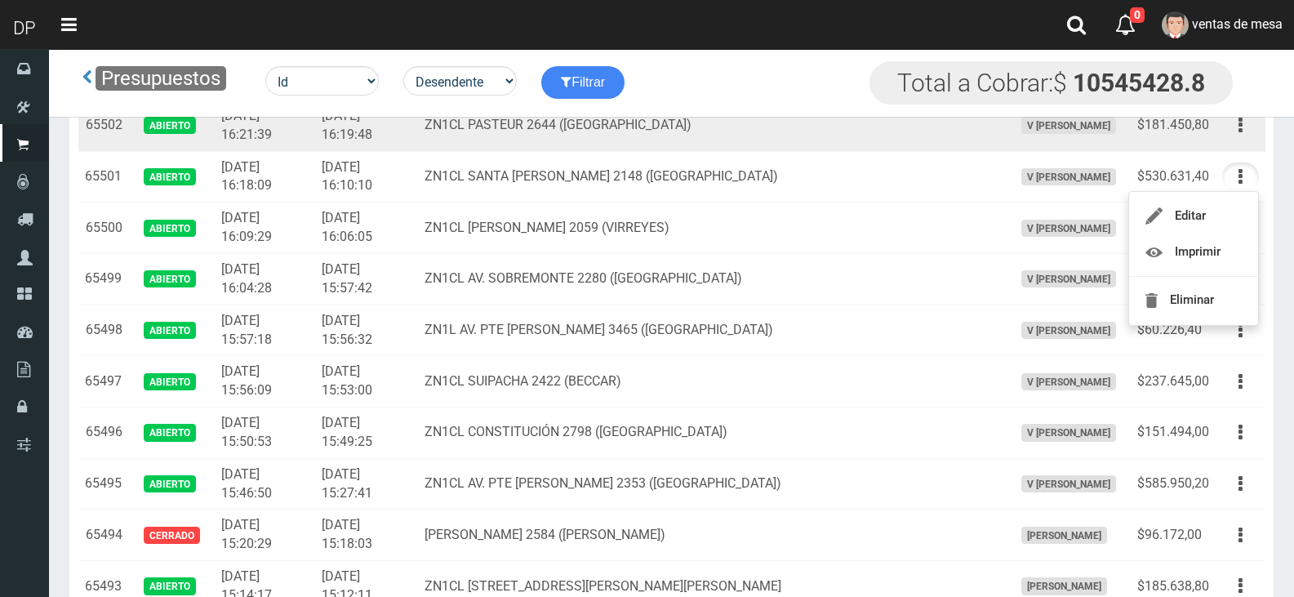
drag, startPoint x: 1236, startPoint y: 127, endPoint x: 1228, endPoint y: 194, distance: 67.5
click at [1236, 127] on button "button" at bounding box center [1240, 125] width 37 height 29
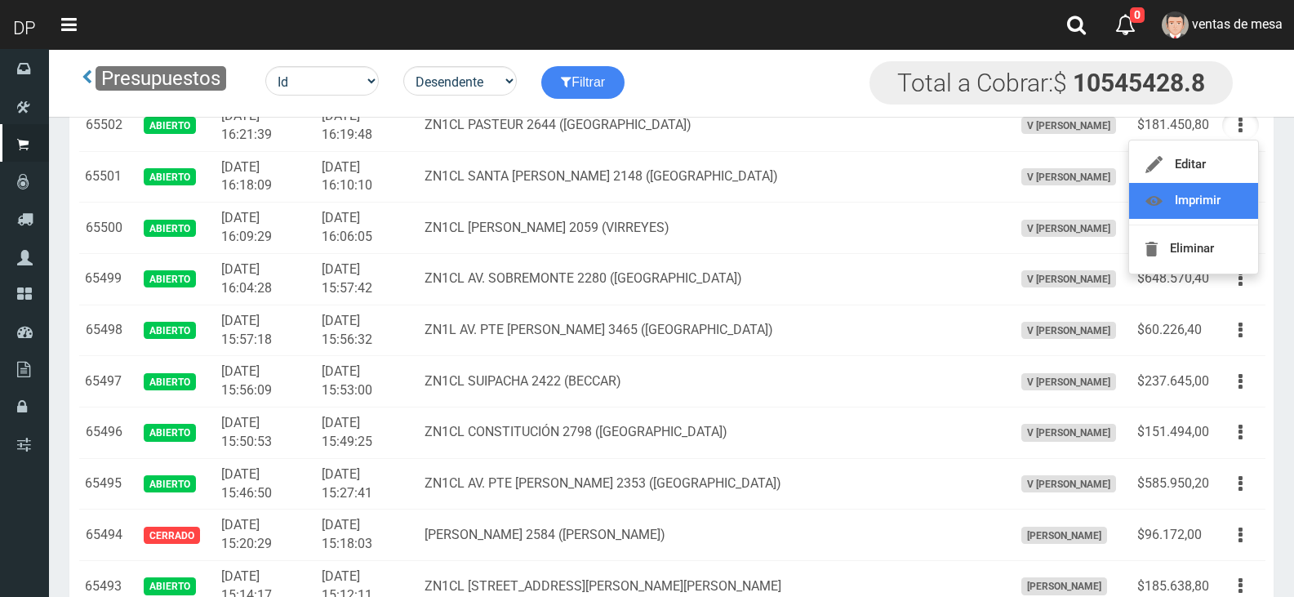
scroll to position [572, 0]
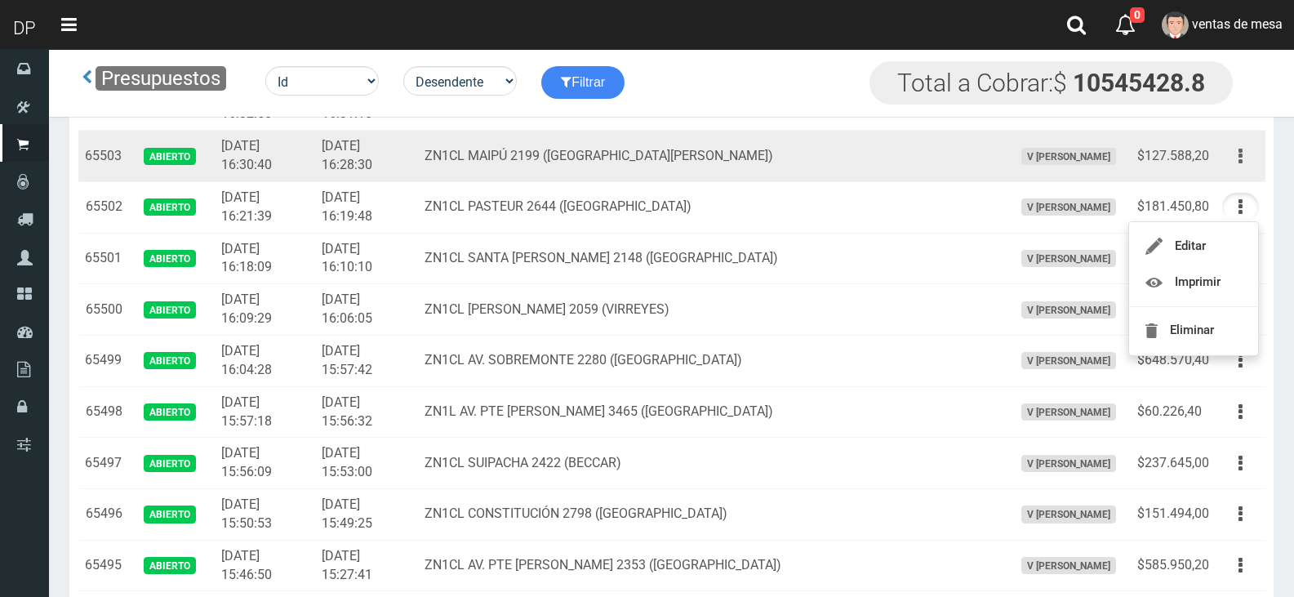
click at [1242, 159] on icon "button" at bounding box center [1241, 156] width 4 height 29
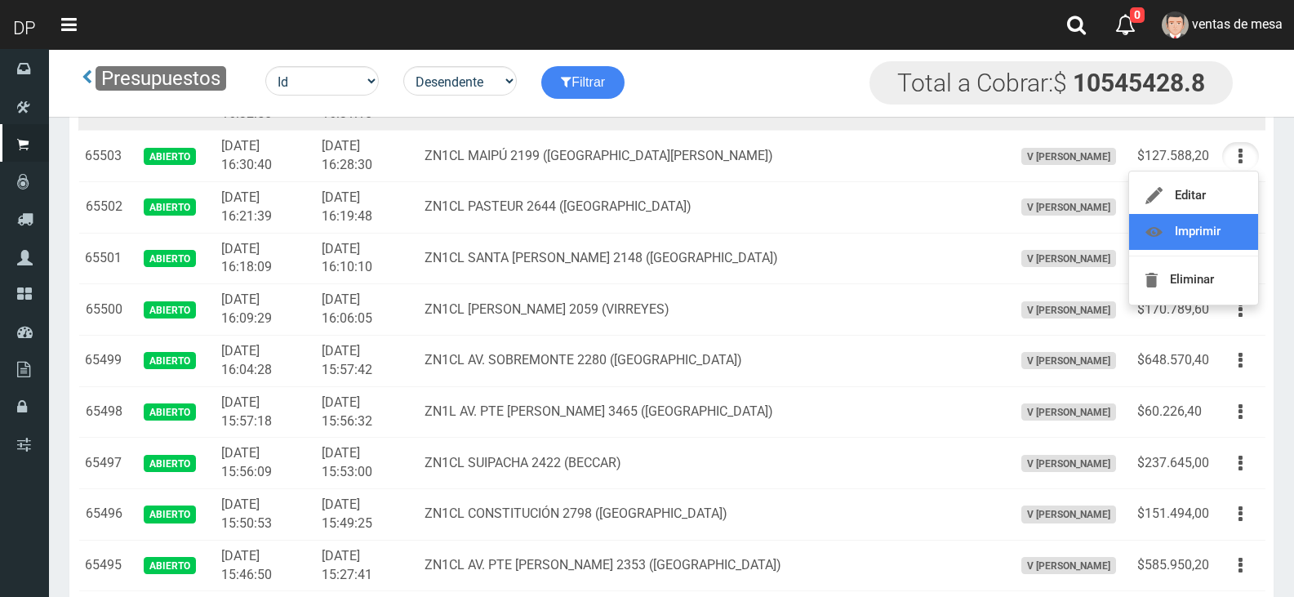
scroll to position [490, 0]
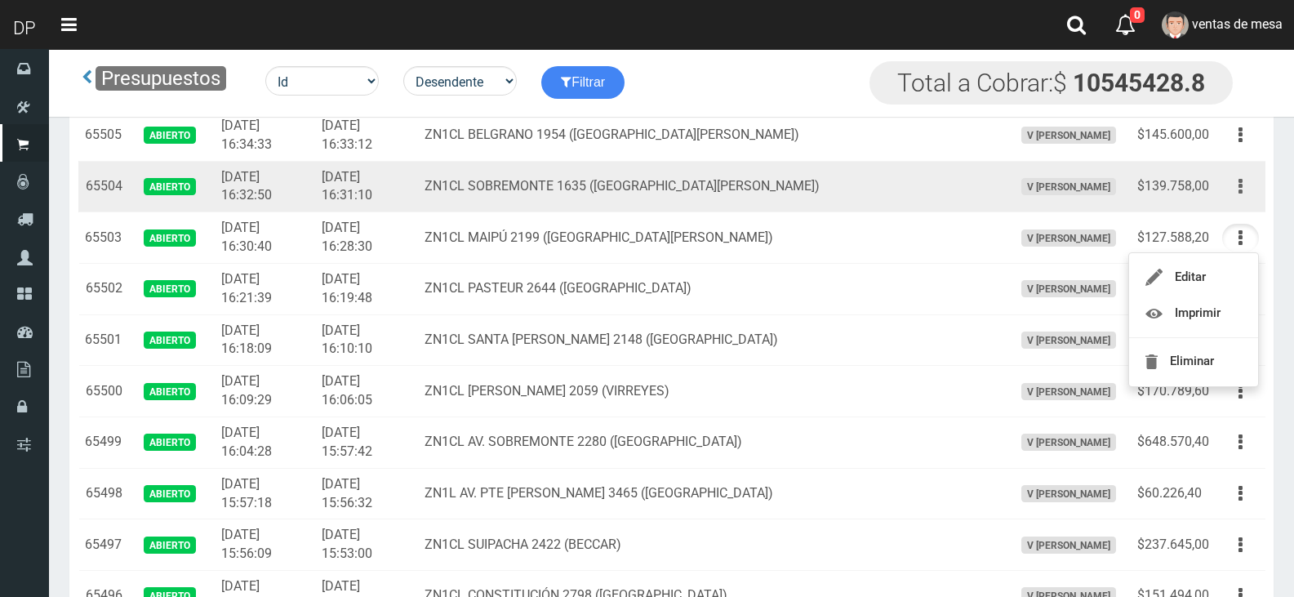
click at [1249, 180] on button "button" at bounding box center [1240, 186] width 37 height 29
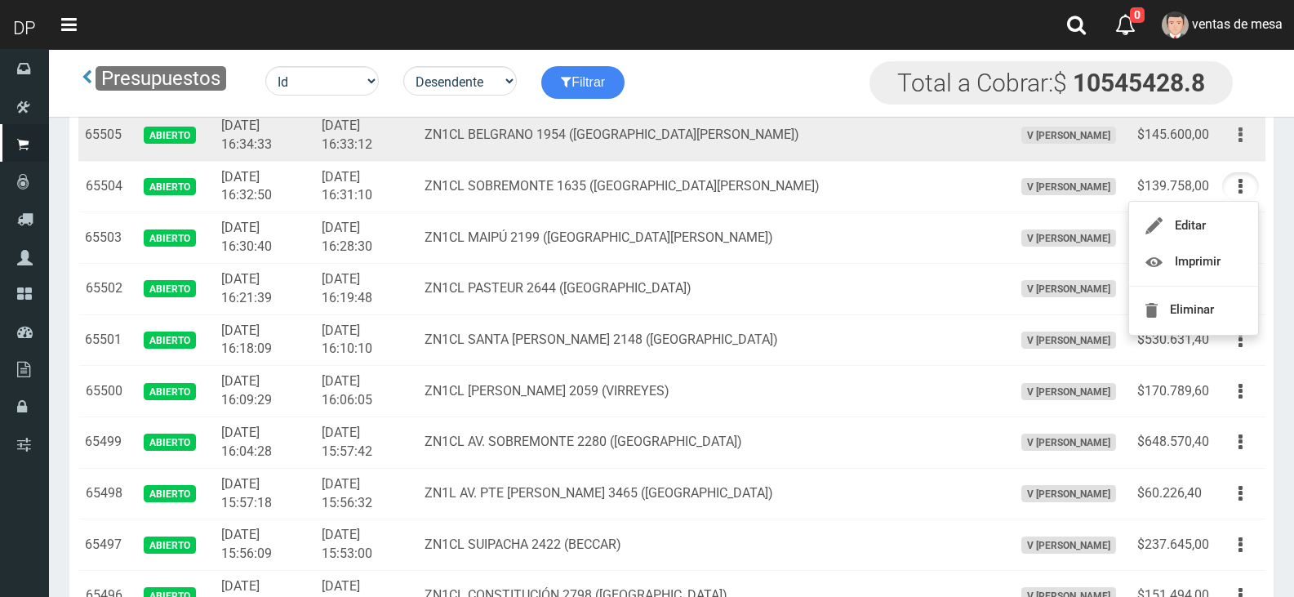
click at [1243, 143] on button "button" at bounding box center [1240, 135] width 37 height 29
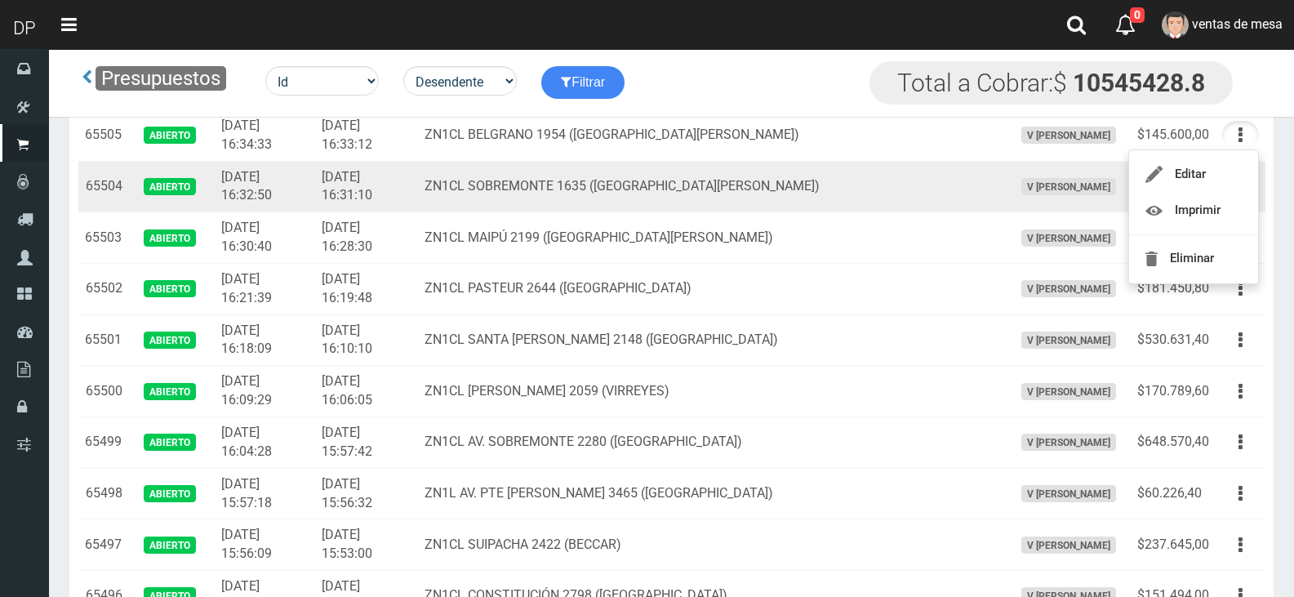
click at [721, 189] on td "ZN1CL SOBREMONTE 1635 ([GEOGRAPHIC_DATA][PERSON_NAME])" at bounding box center [712, 186] width 588 height 51
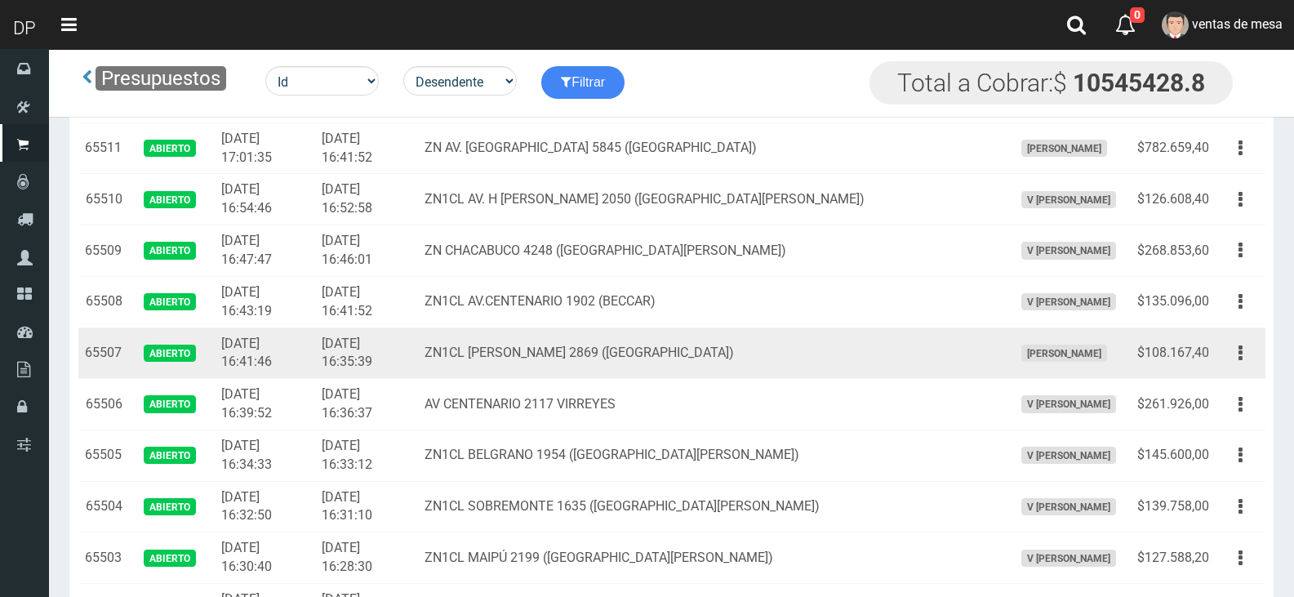
scroll to position [163, 0]
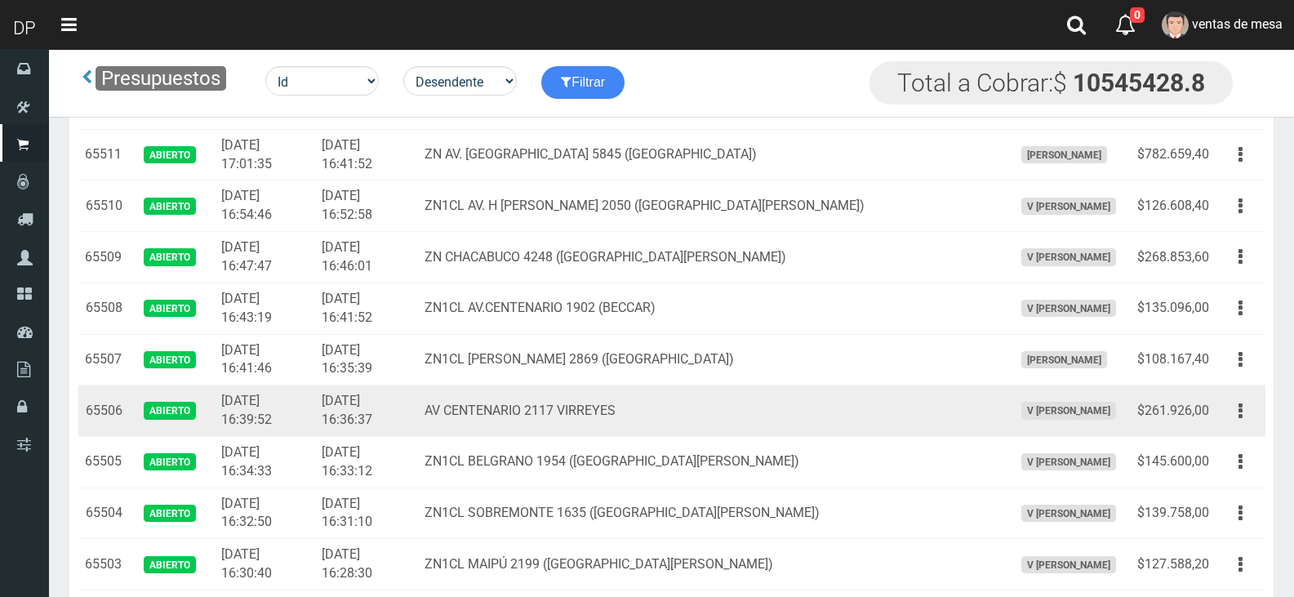
click at [953, 416] on td "AV CENTENARIO 2117 VIRREYES" at bounding box center [712, 410] width 588 height 51
click at [1236, 410] on button "button" at bounding box center [1240, 411] width 37 height 29
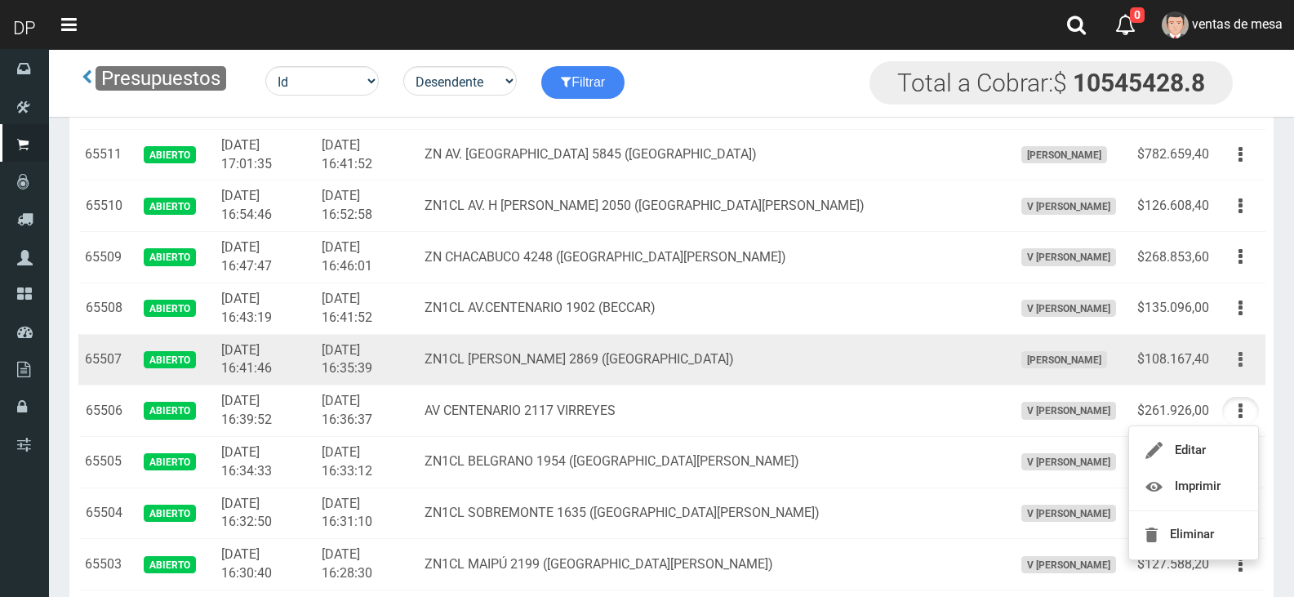
click at [1231, 373] on td "Editar Imprimir Eliminar" at bounding box center [1241, 359] width 50 height 51
click at [1240, 360] on icon "button" at bounding box center [1241, 359] width 4 height 29
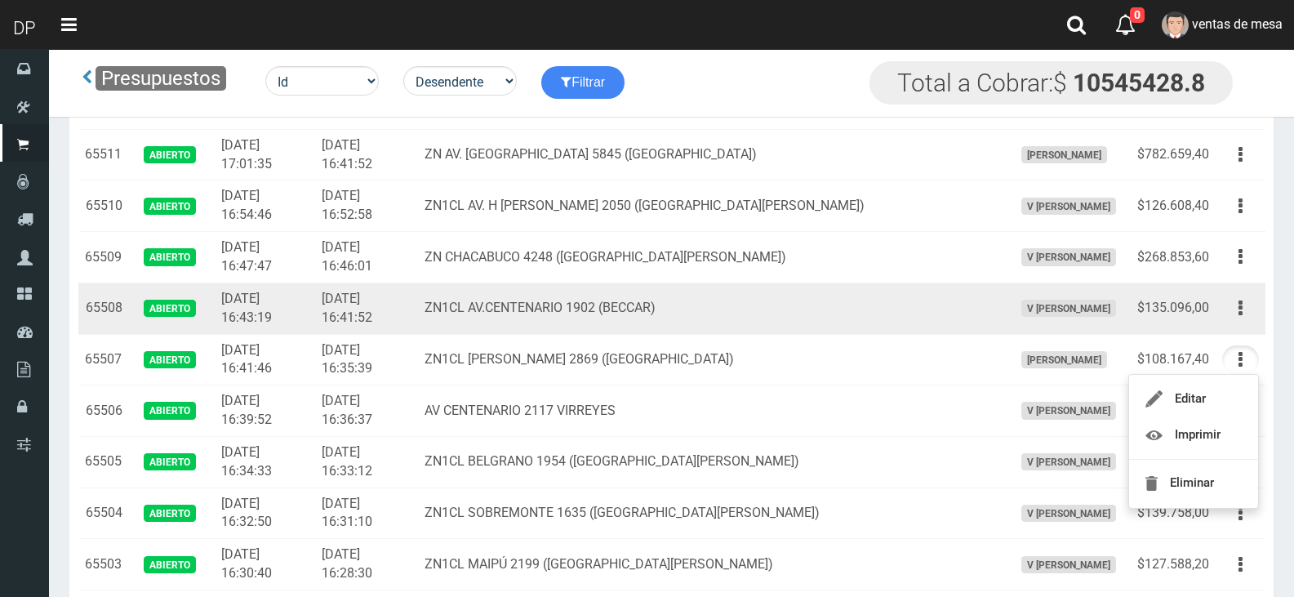
click at [1233, 292] on td "Editar Imprimir Eliminar" at bounding box center [1241, 308] width 50 height 51
click at [1240, 306] on icon "button" at bounding box center [1241, 308] width 4 height 29
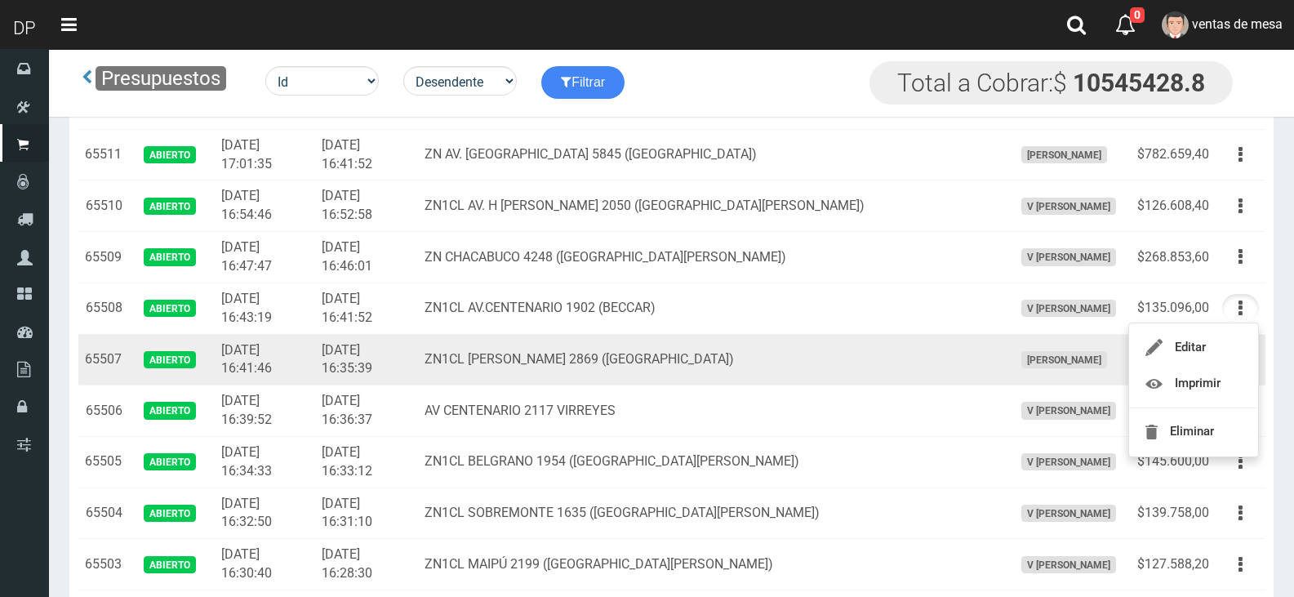
click at [1007, 383] on td "[PERSON_NAME]" at bounding box center [1069, 359] width 124 height 51
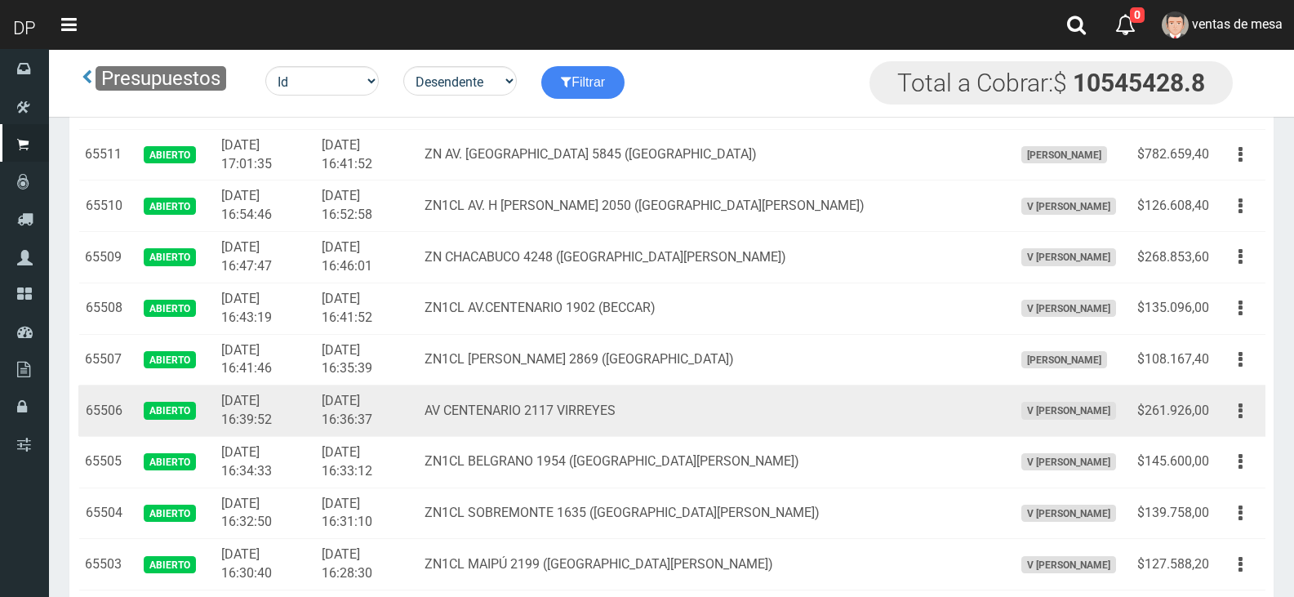
drag, startPoint x: 1251, startPoint y: 417, endPoint x: 1231, endPoint y: 452, distance: 40.6
click at [1250, 417] on button "button" at bounding box center [1240, 411] width 37 height 29
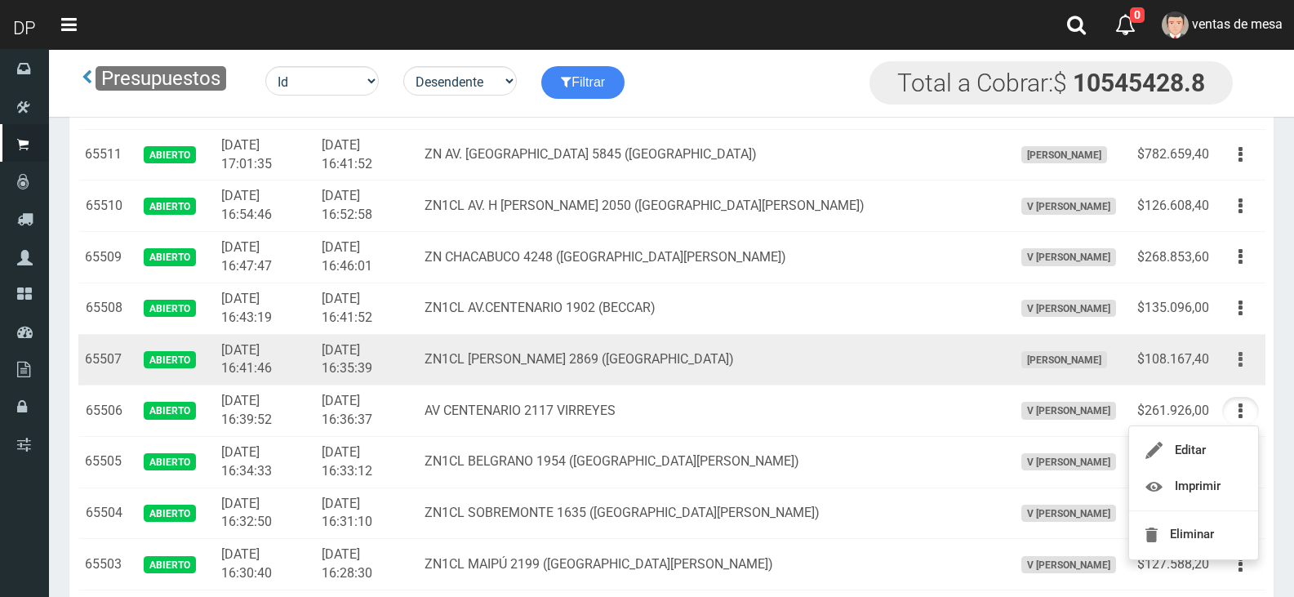
click at [1238, 360] on button "button" at bounding box center [1240, 359] width 37 height 29
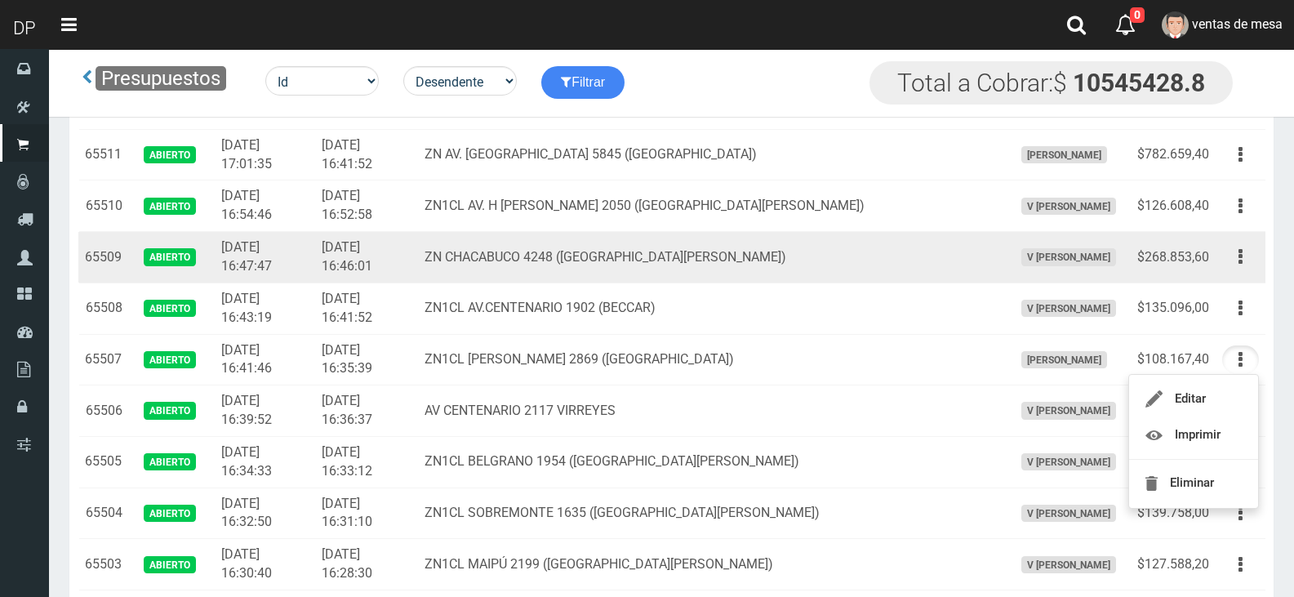
click at [1215, 266] on td "$268.853,60" at bounding box center [1173, 257] width 85 height 51
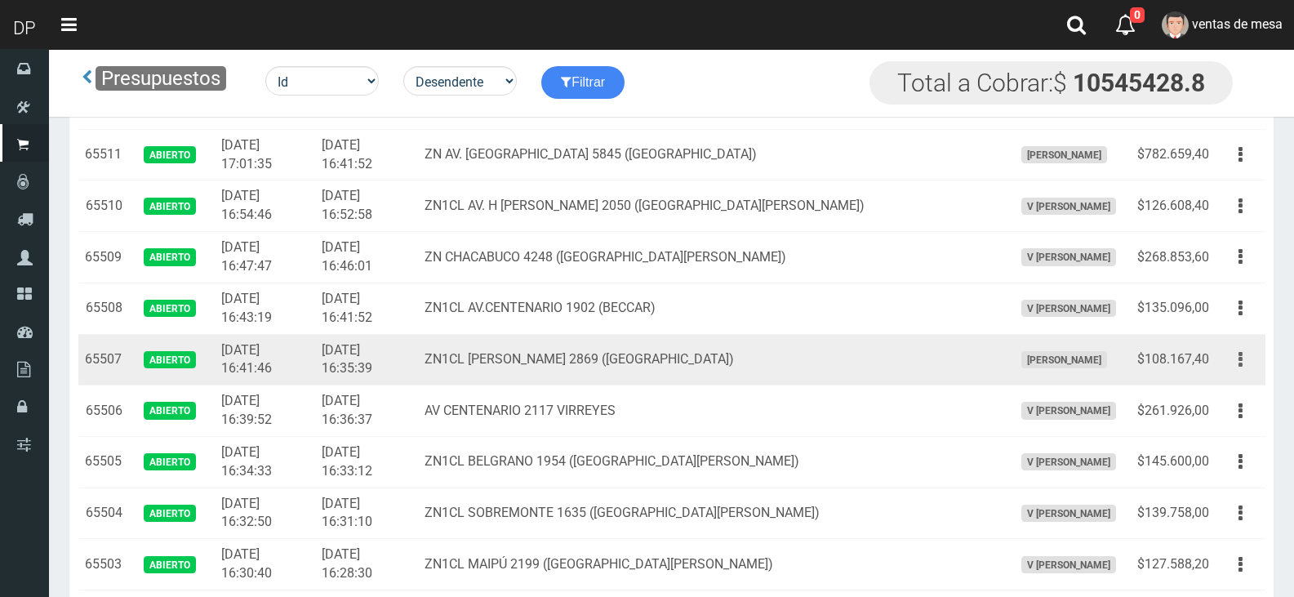
click at [1240, 352] on button "button" at bounding box center [1240, 359] width 37 height 29
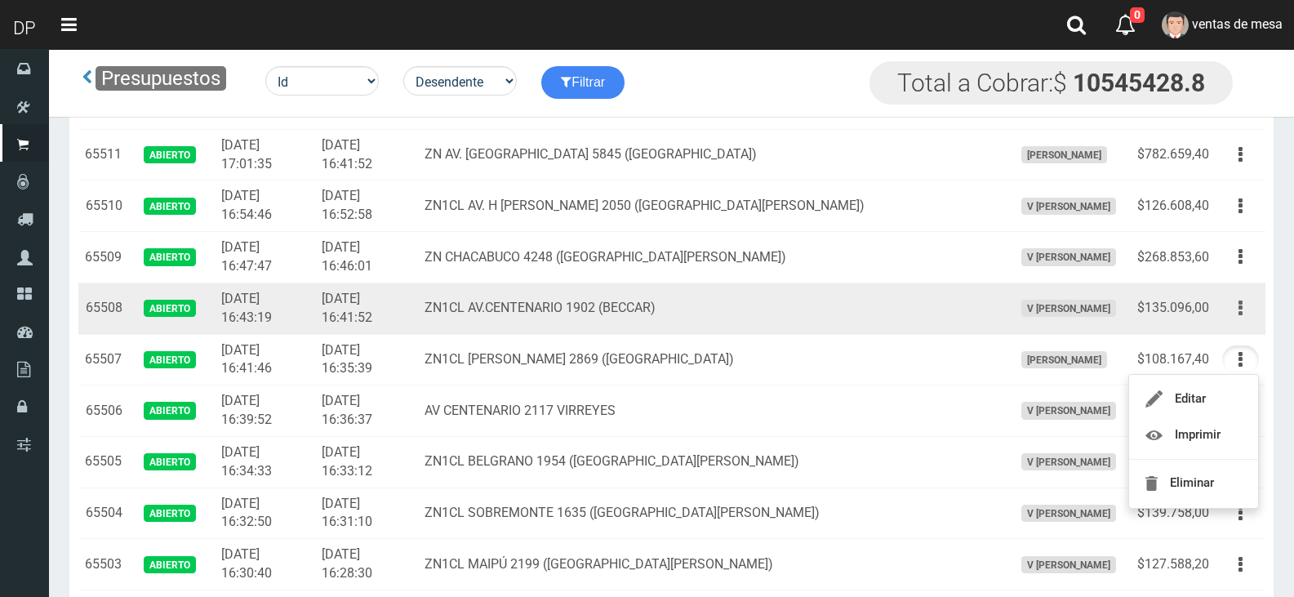
click at [1237, 316] on button "button" at bounding box center [1240, 308] width 37 height 29
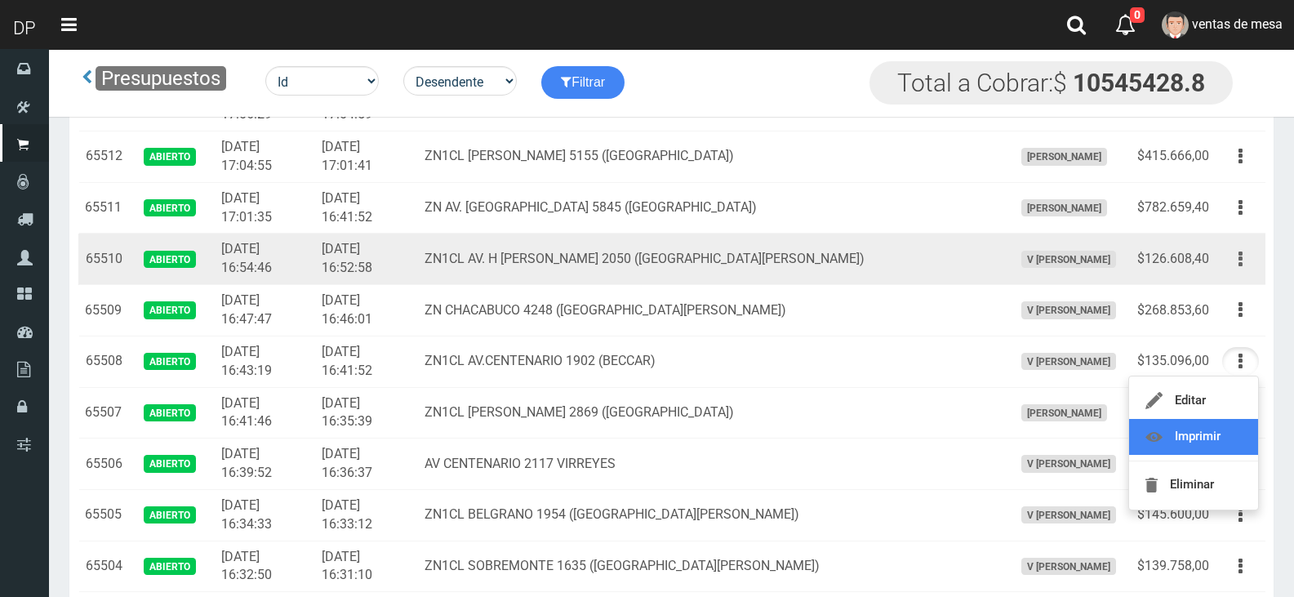
scroll to position [82, 0]
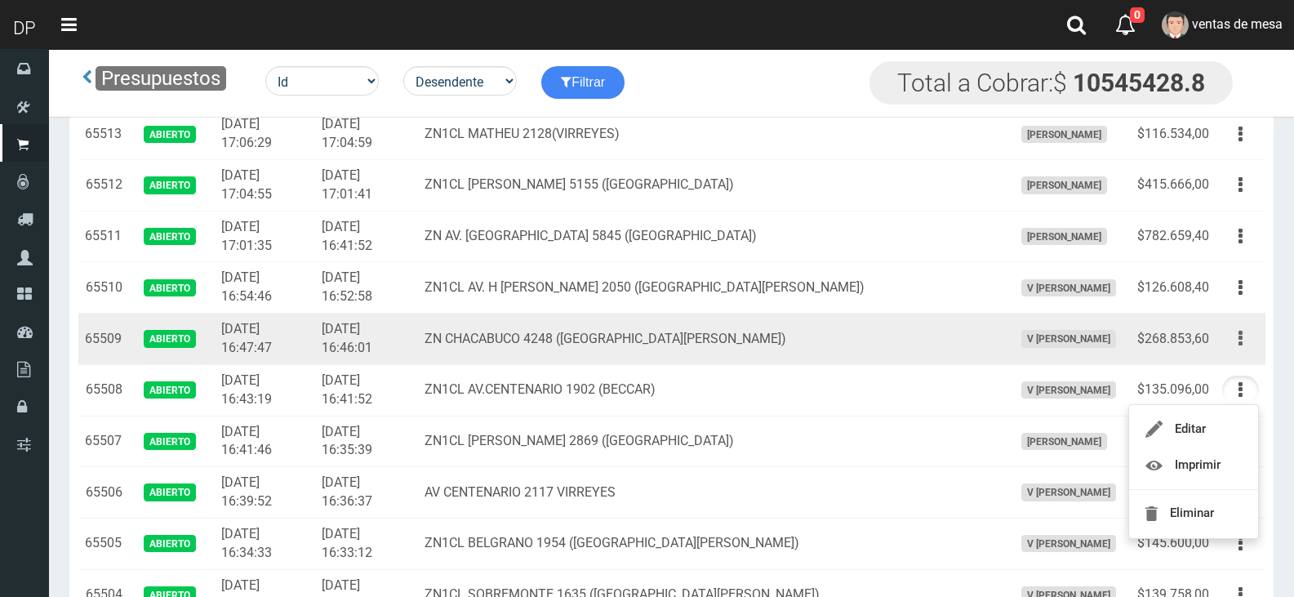
click at [1245, 341] on button "button" at bounding box center [1240, 338] width 37 height 29
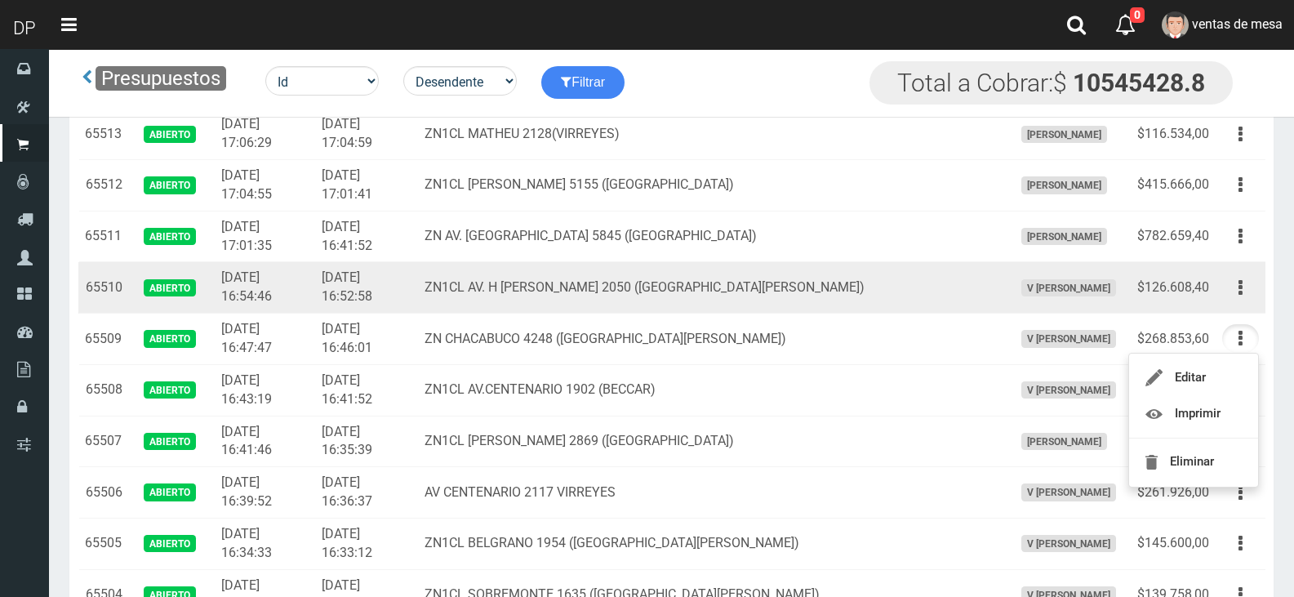
drag, startPoint x: 1237, startPoint y: 295, endPoint x: 1210, endPoint y: 358, distance: 69.2
click at [1236, 293] on button "button" at bounding box center [1240, 288] width 37 height 29
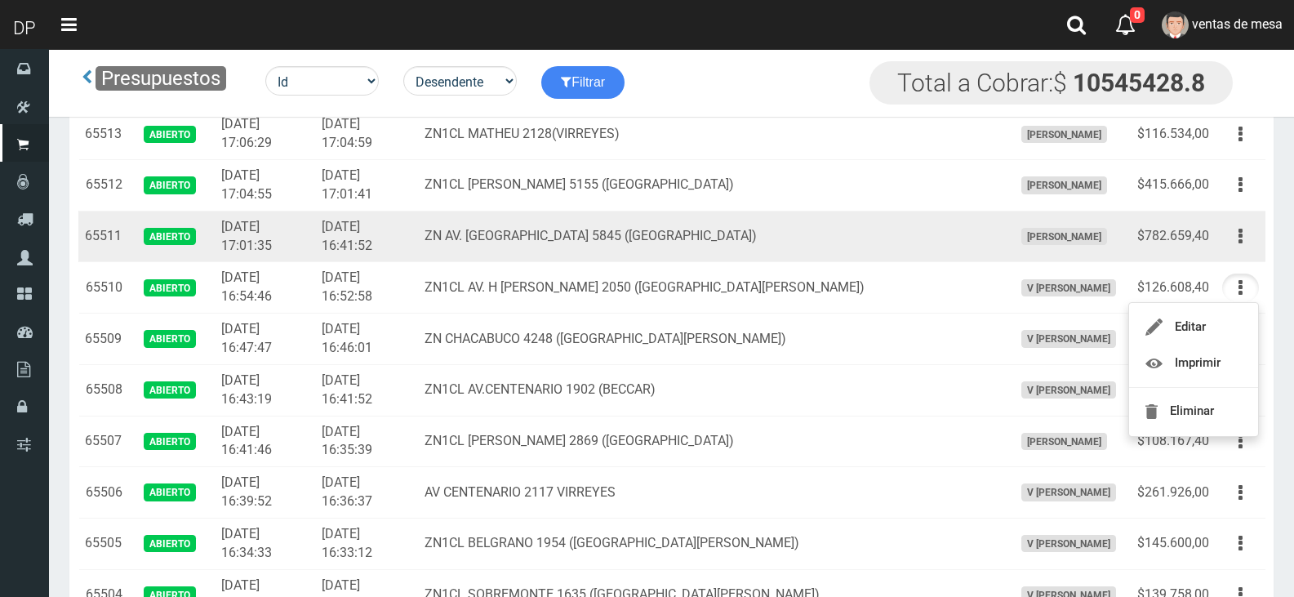
drag, startPoint x: 1236, startPoint y: 241, endPoint x: 1235, endPoint y: 290, distance: 49.0
click at [1236, 240] on button "button" at bounding box center [1240, 236] width 37 height 29
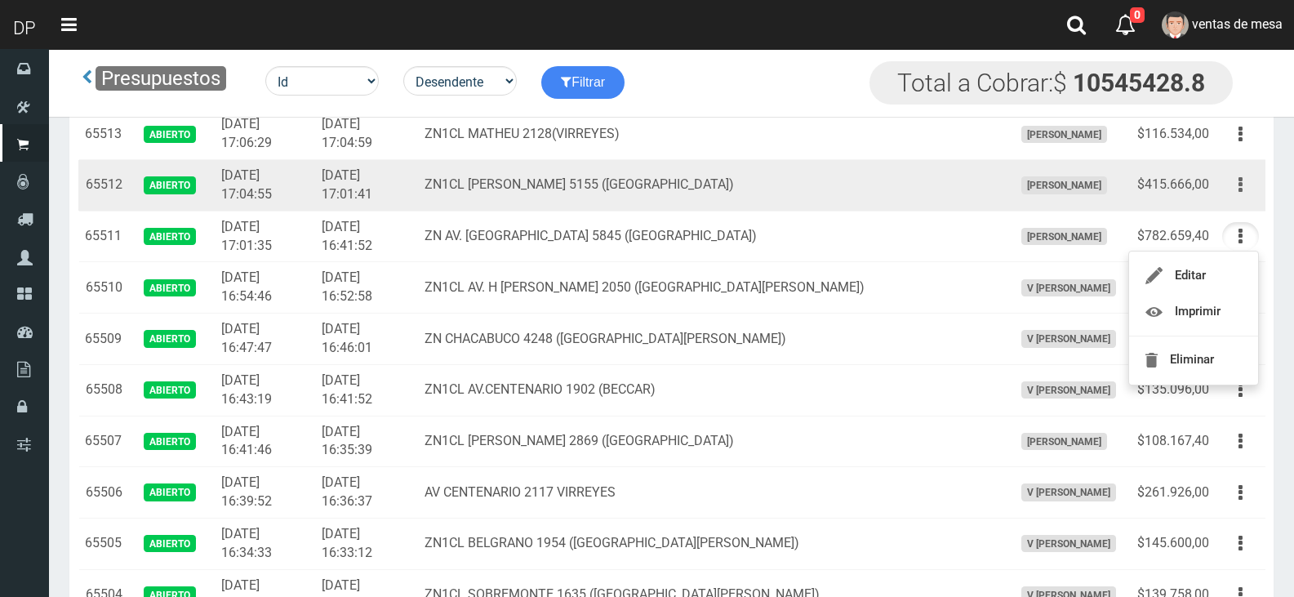
drag, startPoint x: 1246, startPoint y: 189, endPoint x: 1228, endPoint y: 250, distance: 63.8
click at [1245, 189] on button "button" at bounding box center [1240, 185] width 37 height 29
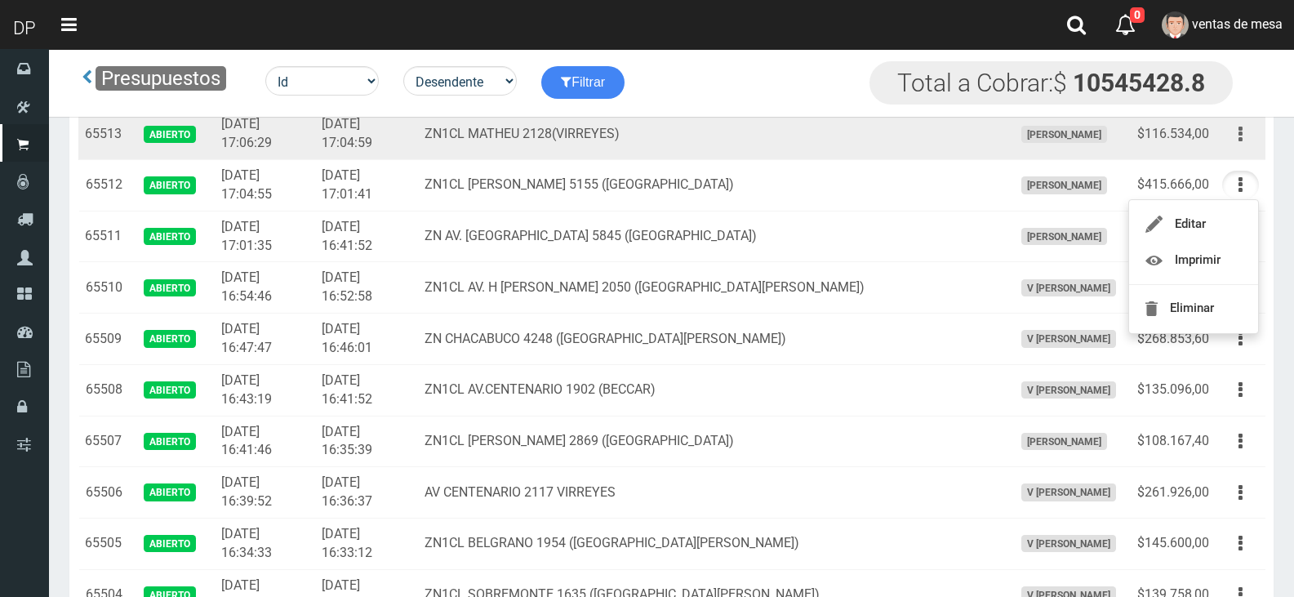
click at [1239, 140] on icon "button" at bounding box center [1241, 134] width 4 height 29
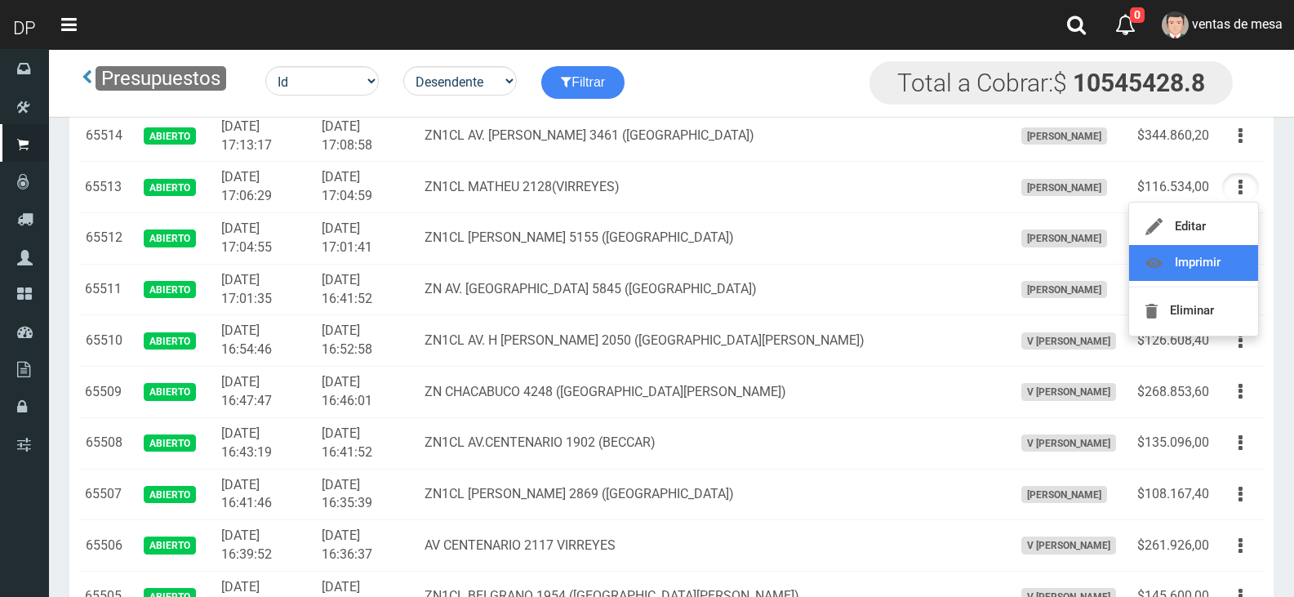
scroll to position [0, 0]
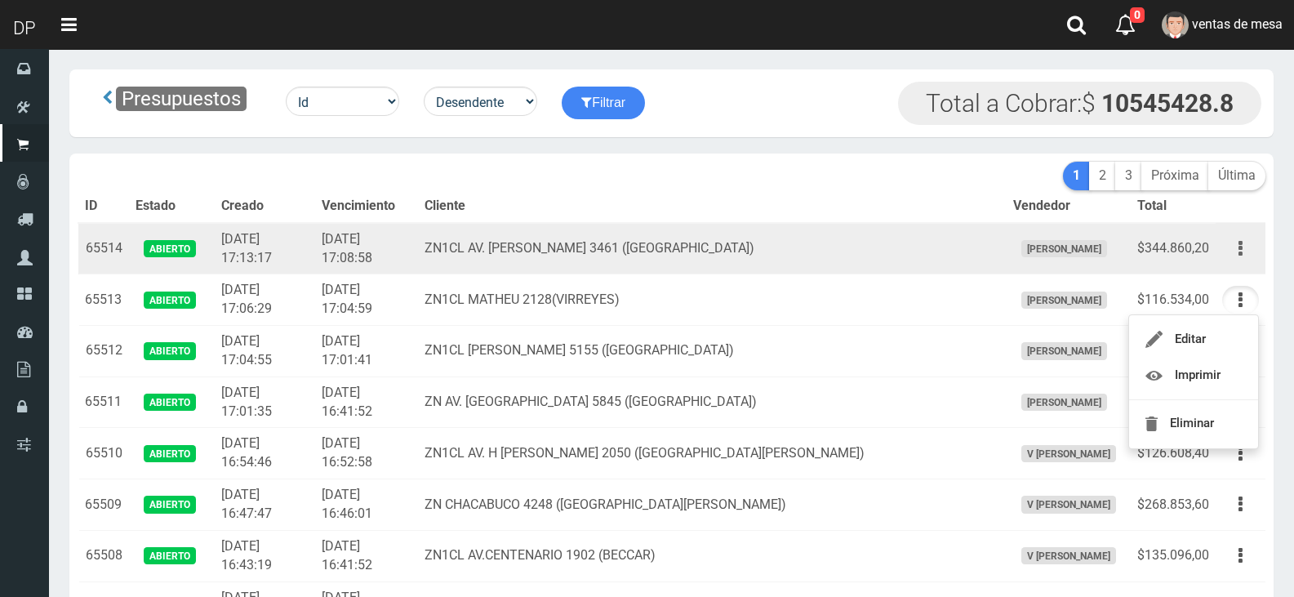
click at [1246, 246] on button "button" at bounding box center [1240, 248] width 37 height 29
click at [1245, 247] on button "button" at bounding box center [1240, 248] width 37 height 29
click at [1235, 258] on button "button" at bounding box center [1240, 248] width 37 height 29
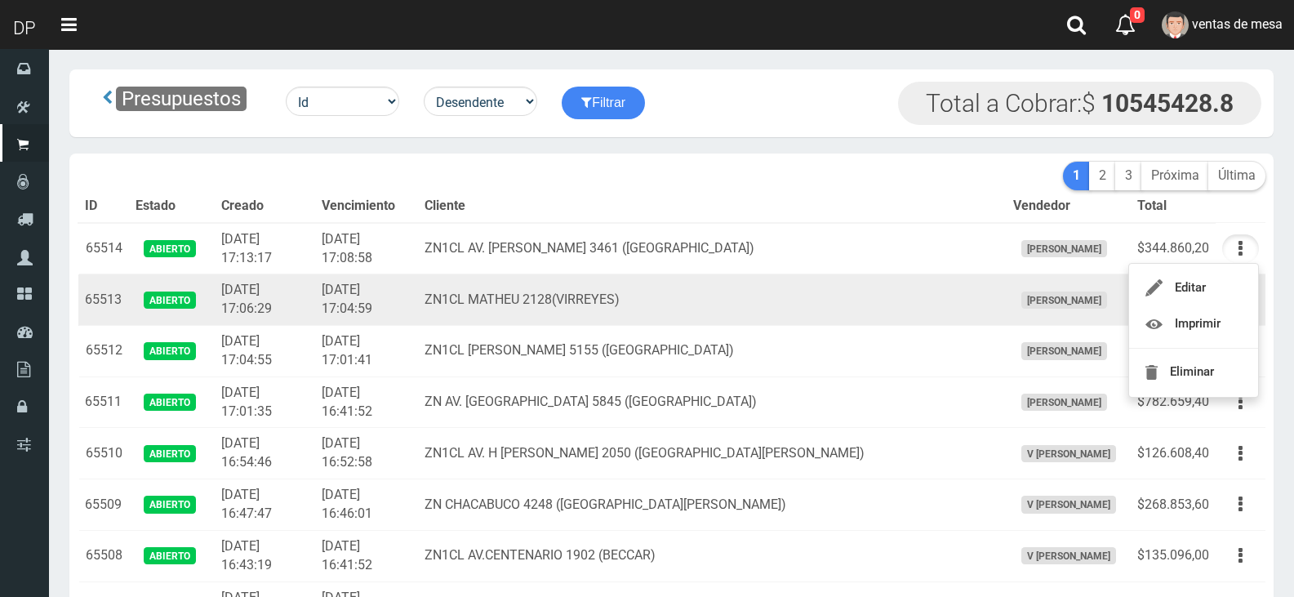
click at [418, 288] on td "[DATE] 17:04:59" at bounding box center [366, 299] width 103 height 51
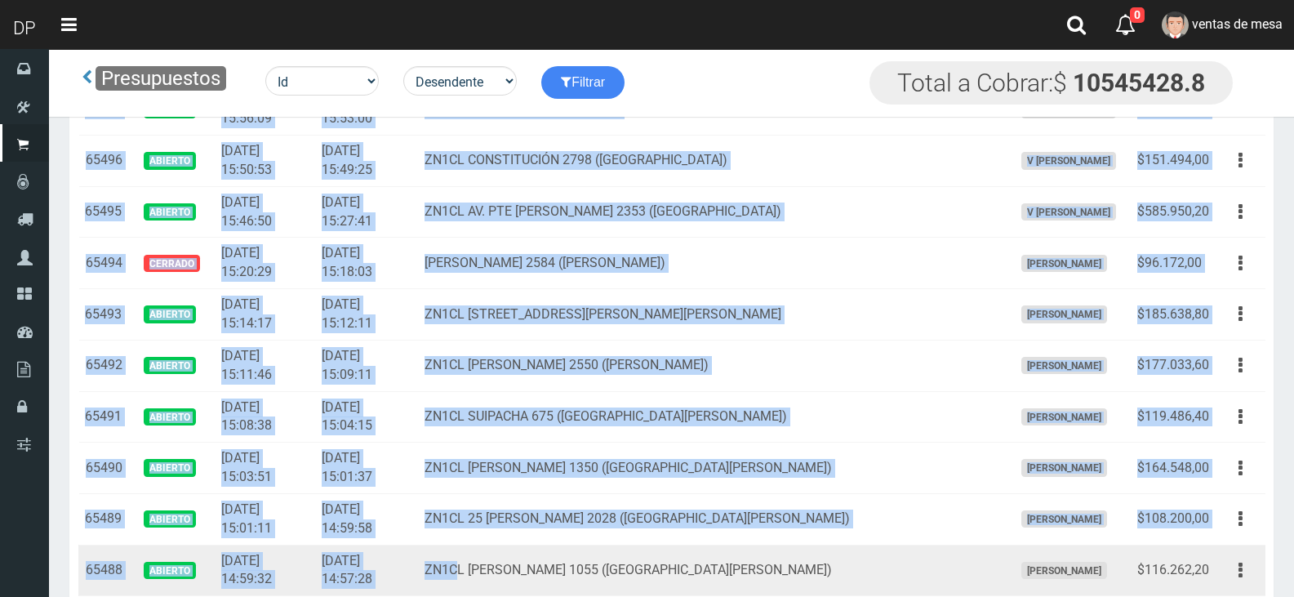
drag, startPoint x: 85, startPoint y: 254, endPoint x: 509, endPoint y: 575, distance: 531.6
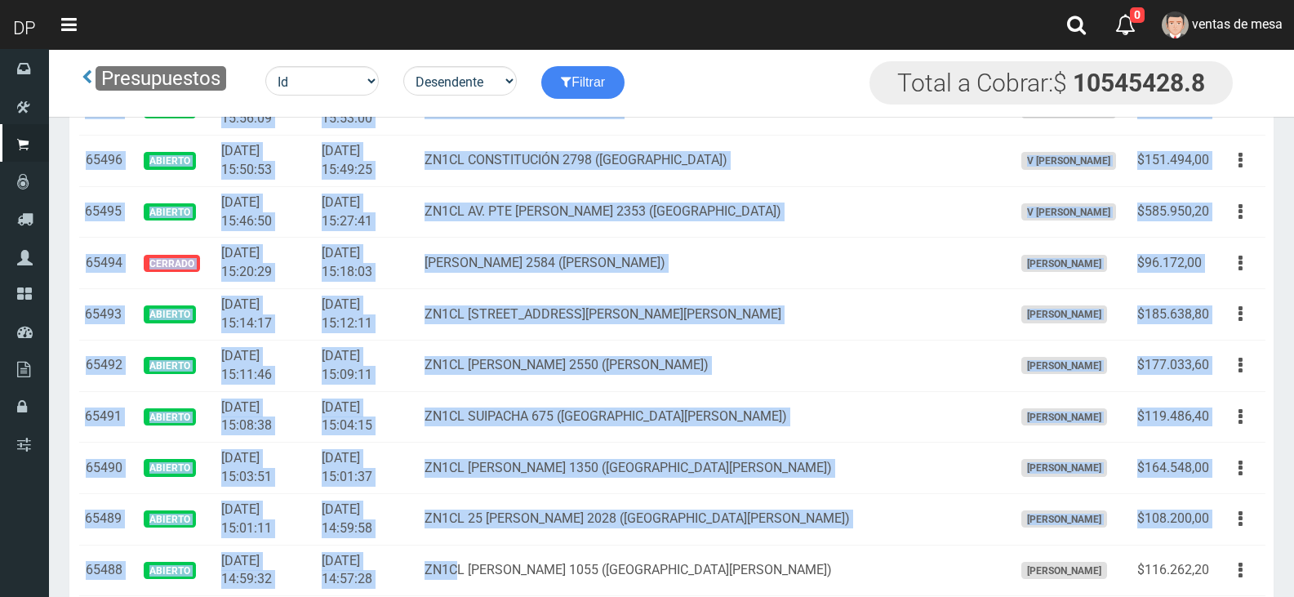
scroll to position [1497, 0]
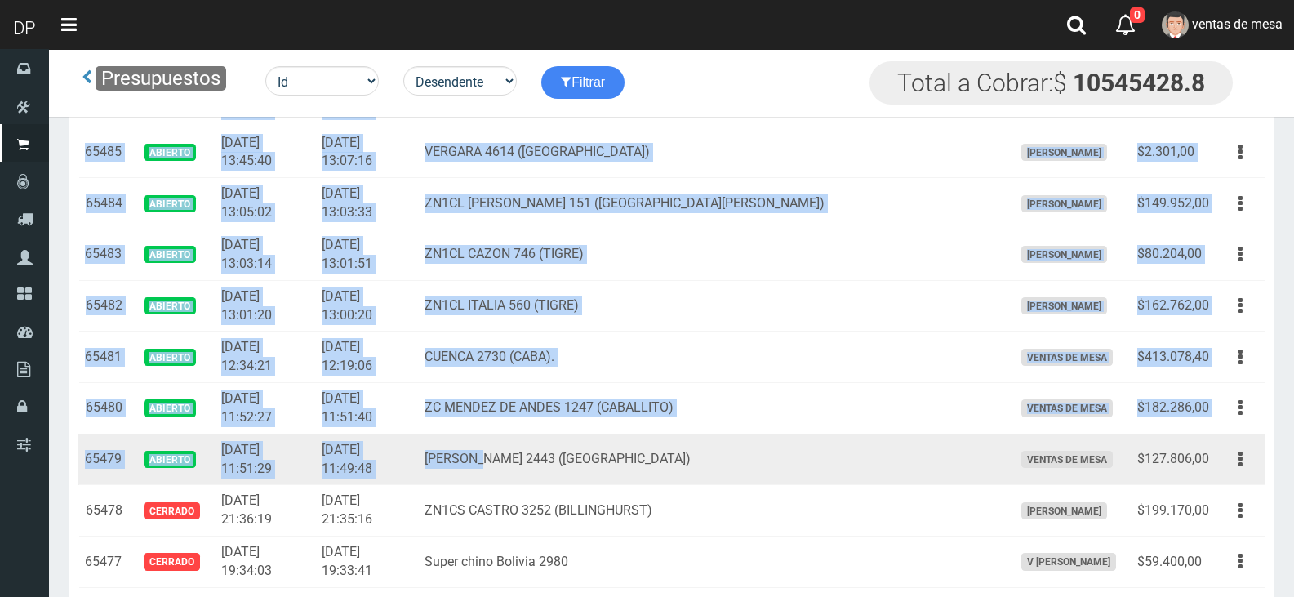
click at [539, 478] on td "[PERSON_NAME] 2443 ([GEOGRAPHIC_DATA])" at bounding box center [712, 459] width 588 height 51
click at [1213, 454] on td "$127.806,00" at bounding box center [1173, 459] width 85 height 51
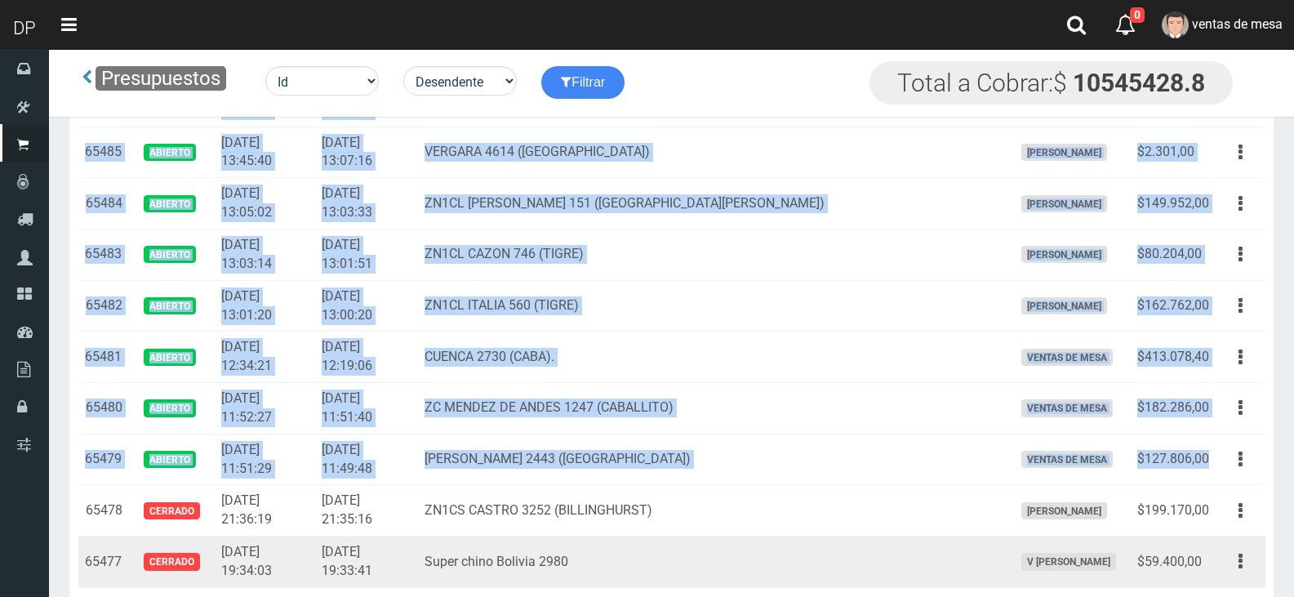
copy tbody "65514 Abierto 2025-08-18 17:13:17 2025-08-18 17:08:58 ZN1CL AV. NICOLAS AVELLAN…"
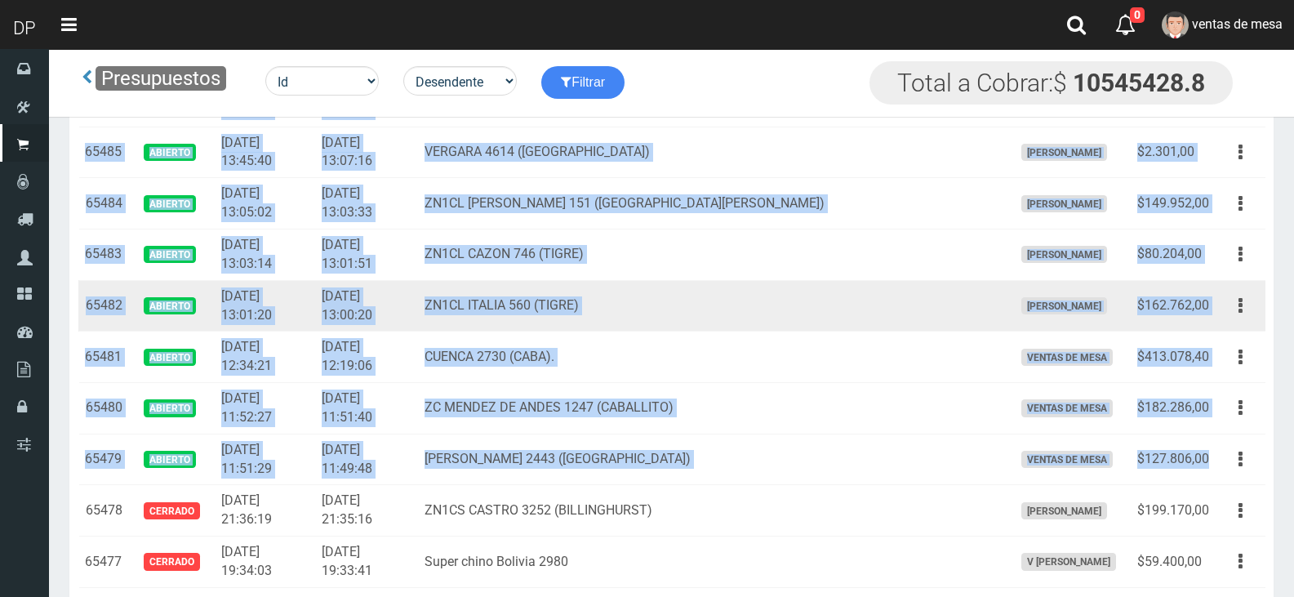
click at [750, 319] on td "ZN1CL ITALIA 560 (TIGRE)" at bounding box center [712, 305] width 588 height 51
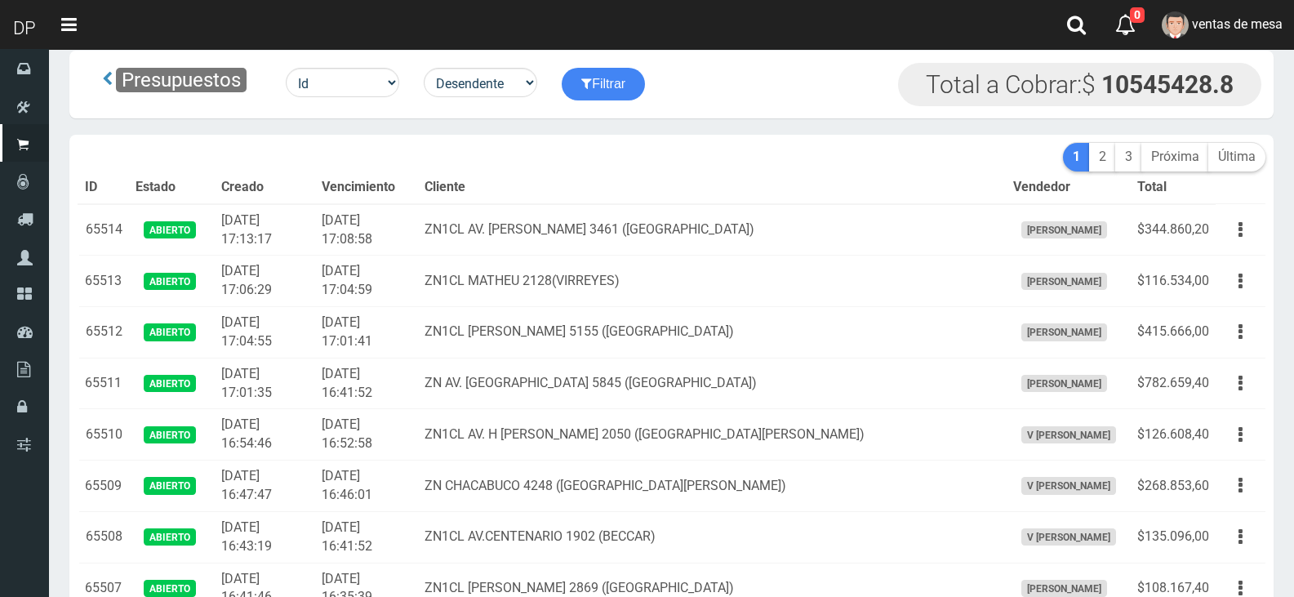
scroll to position [0, 0]
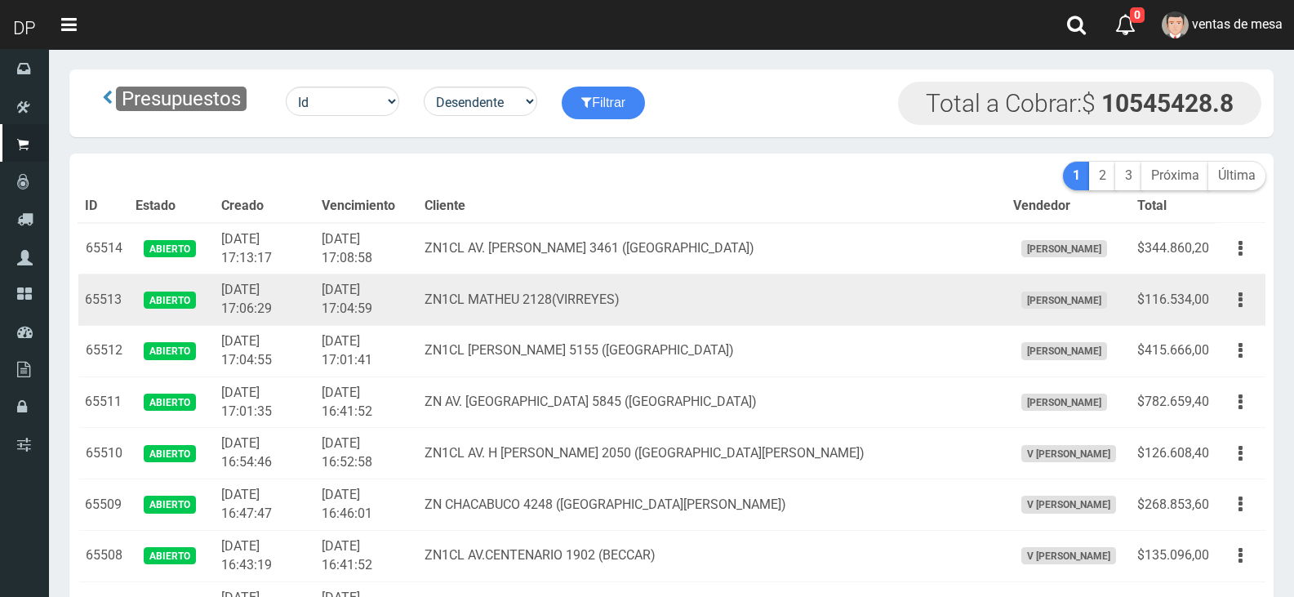
click at [418, 291] on td "[DATE] 17:04:59" at bounding box center [366, 299] width 103 height 51
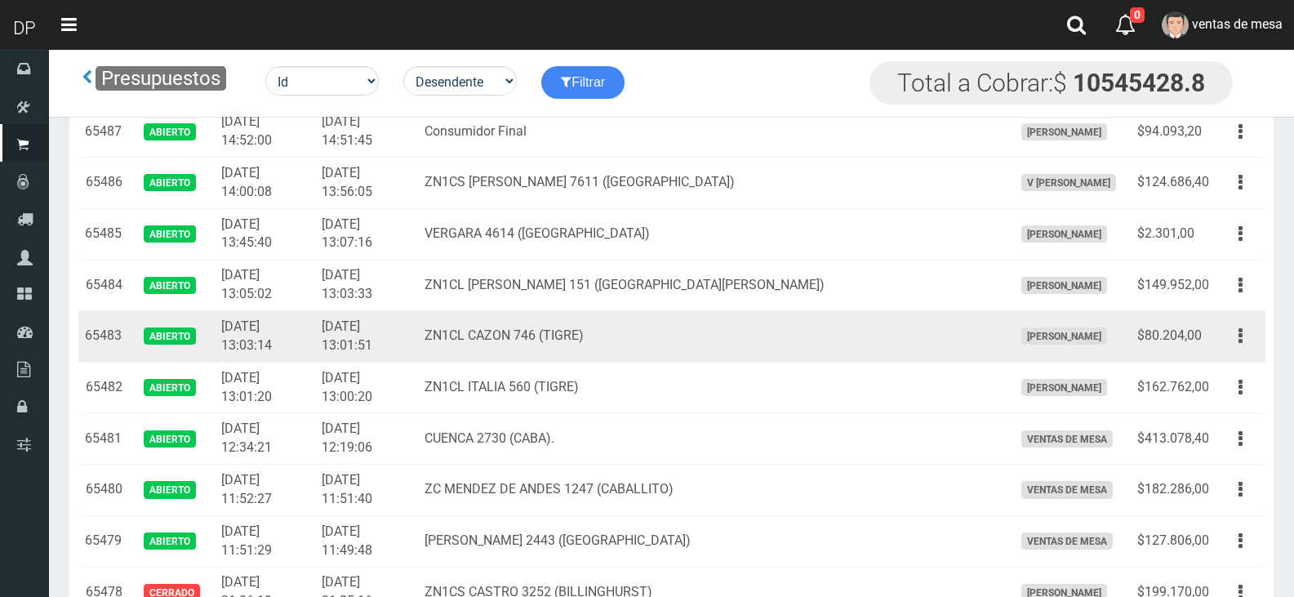
scroll to position [1388, 0]
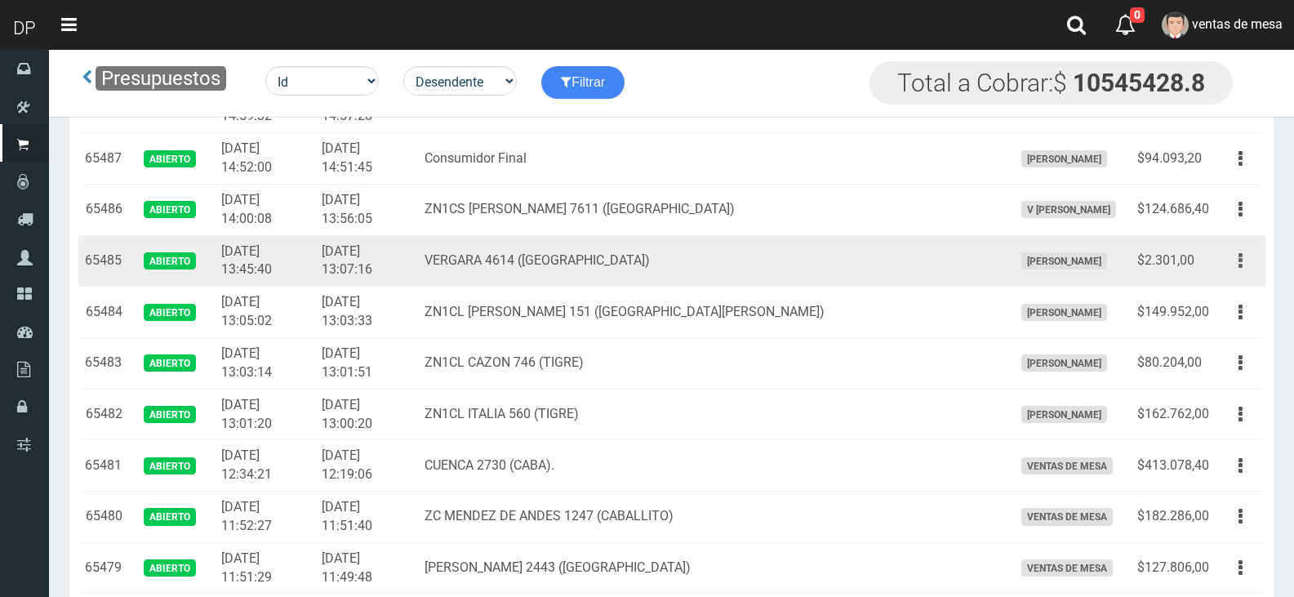
click at [1249, 256] on button "button" at bounding box center [1240, 261] width 37 height 29
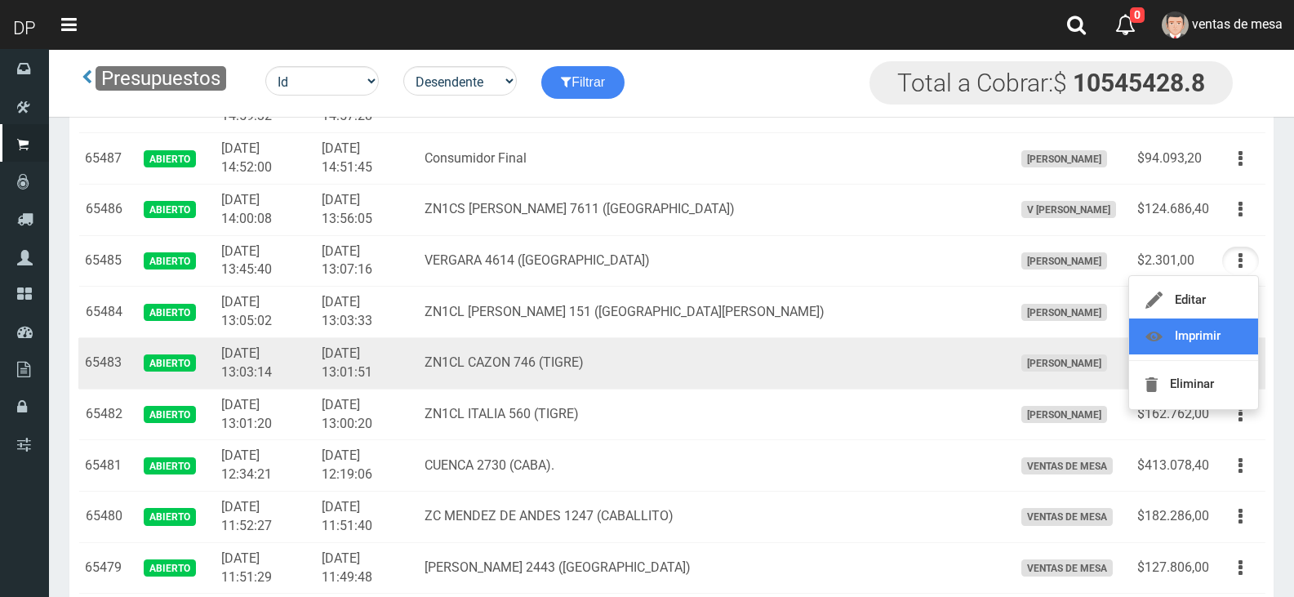
click at [1239, 341] on link "Imprimir" at bounding box center [1193, 336] width 129 height 36
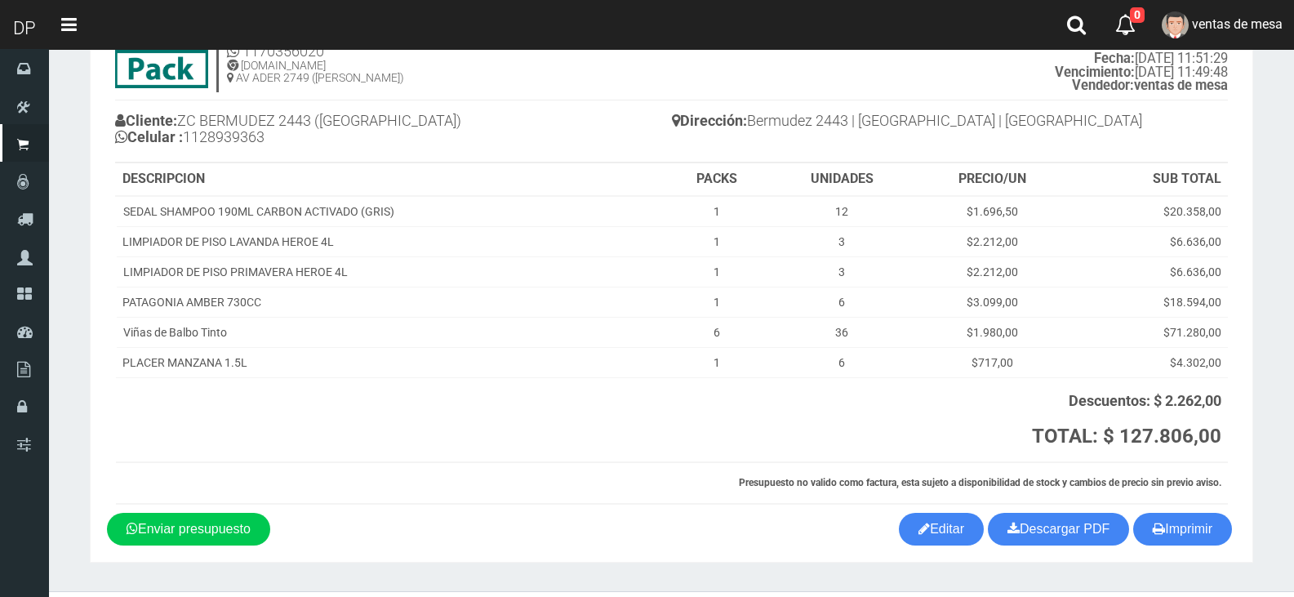
scroll to position [122, 0]
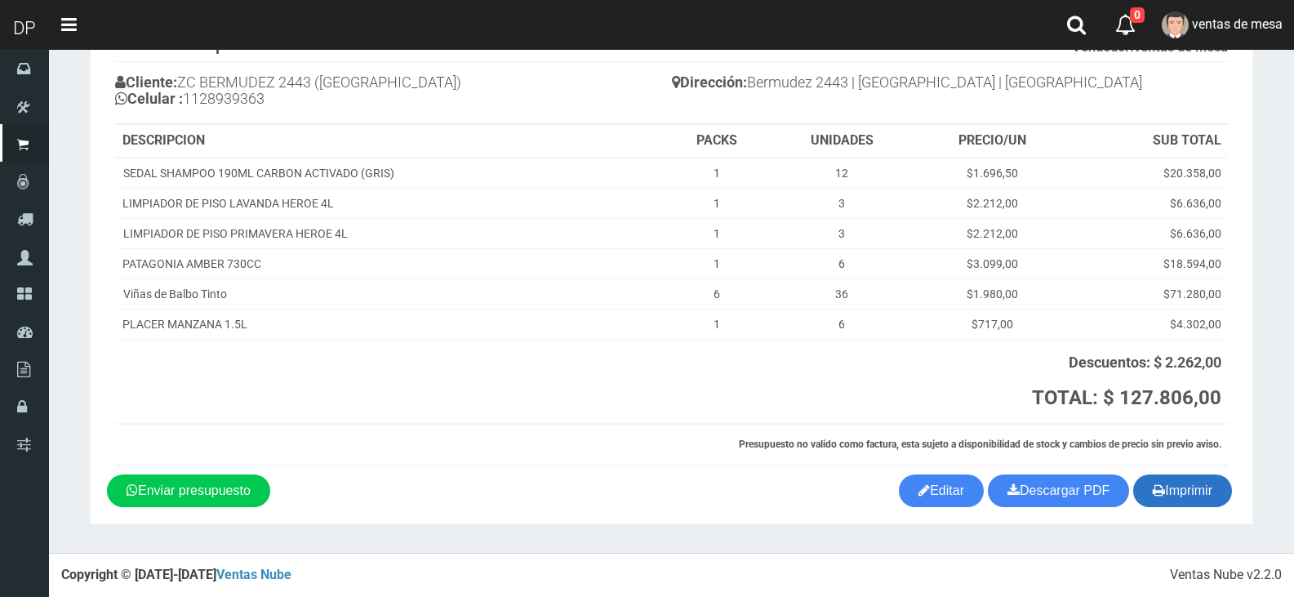
click at [1191, 487] on button "Imprimir" at bounding box center [1182, 490] width 99 height 33
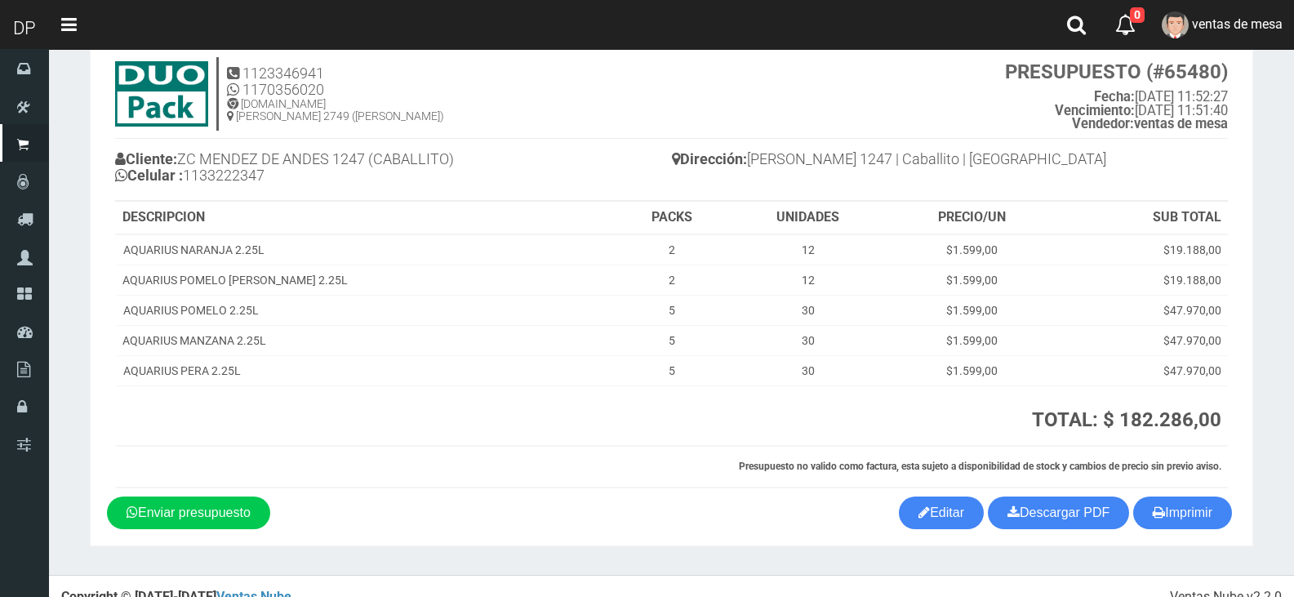
scroll to position [68, 0]
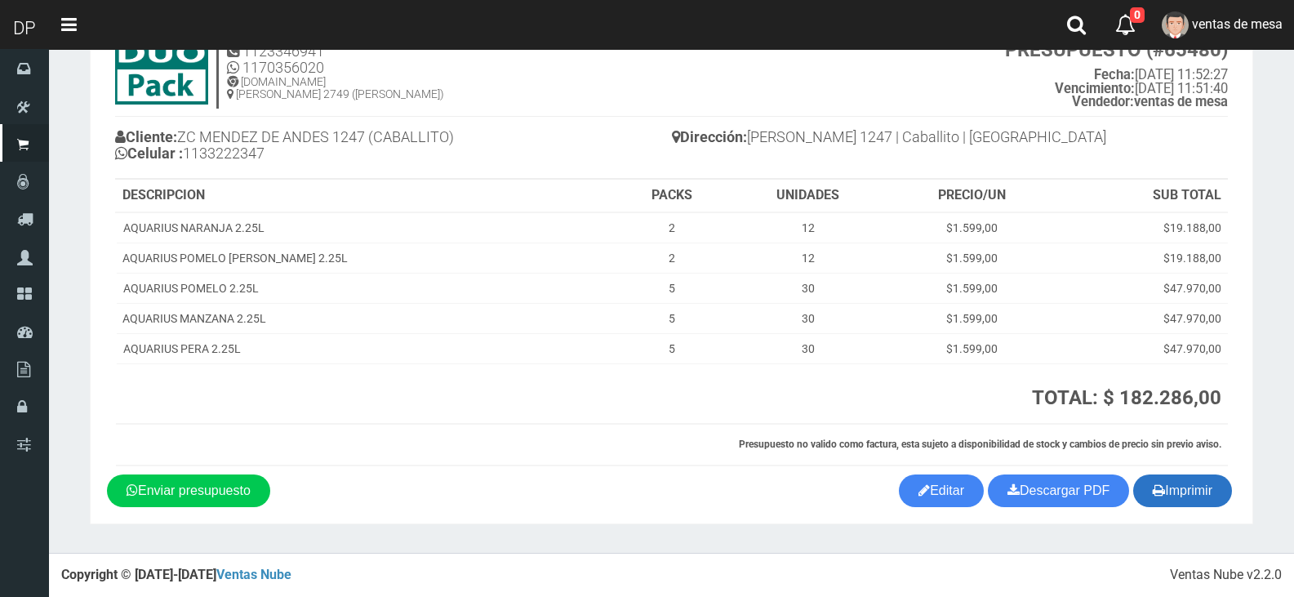
click at [1191, 501] on button "Imprimir" at bounding box center [1182, 490] width 99 height 33
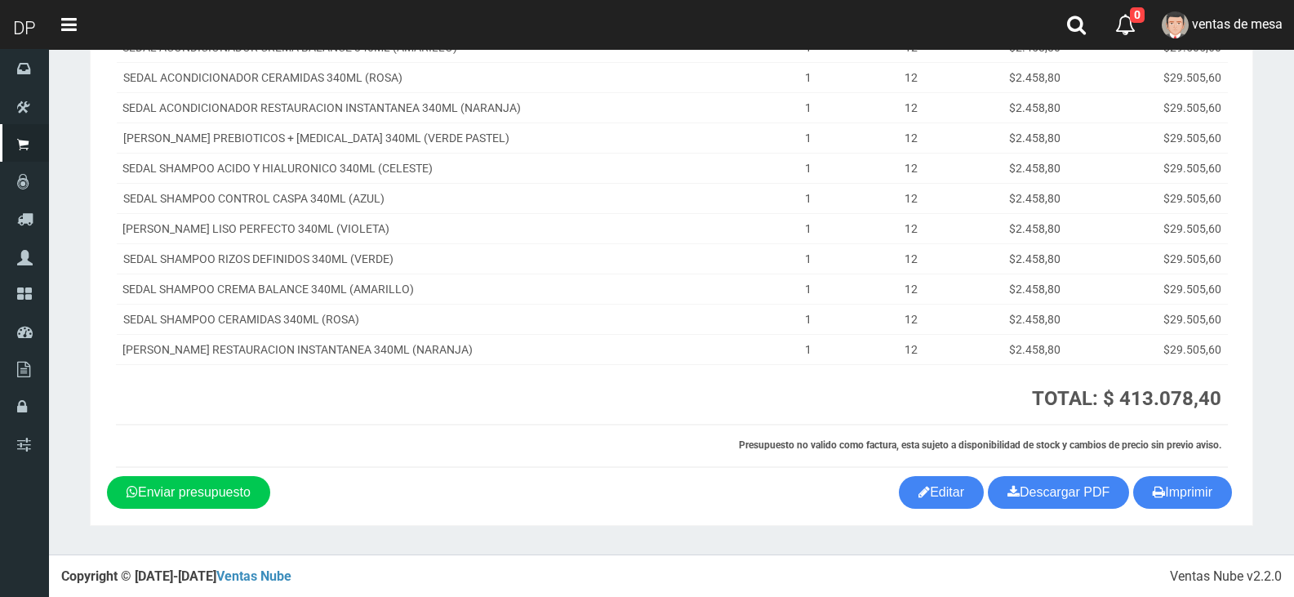
scroll to position [323, 0]
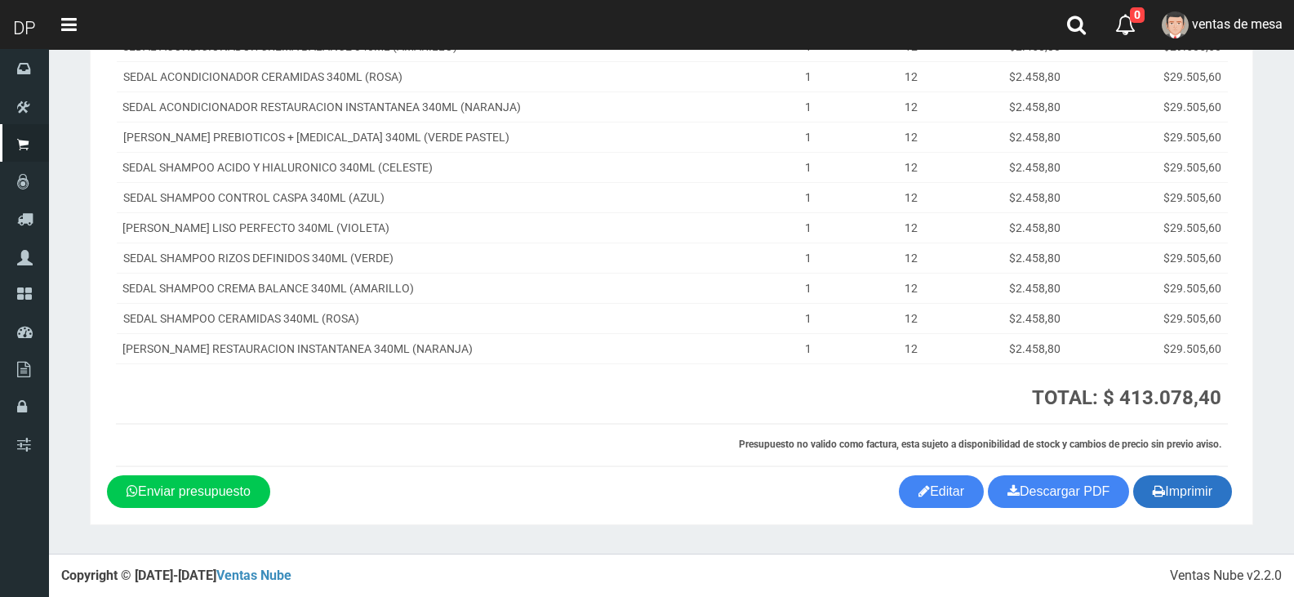
click at [1172, 492] on button "Imprimir" at bounding box center [1182, 491] width 99 height 33
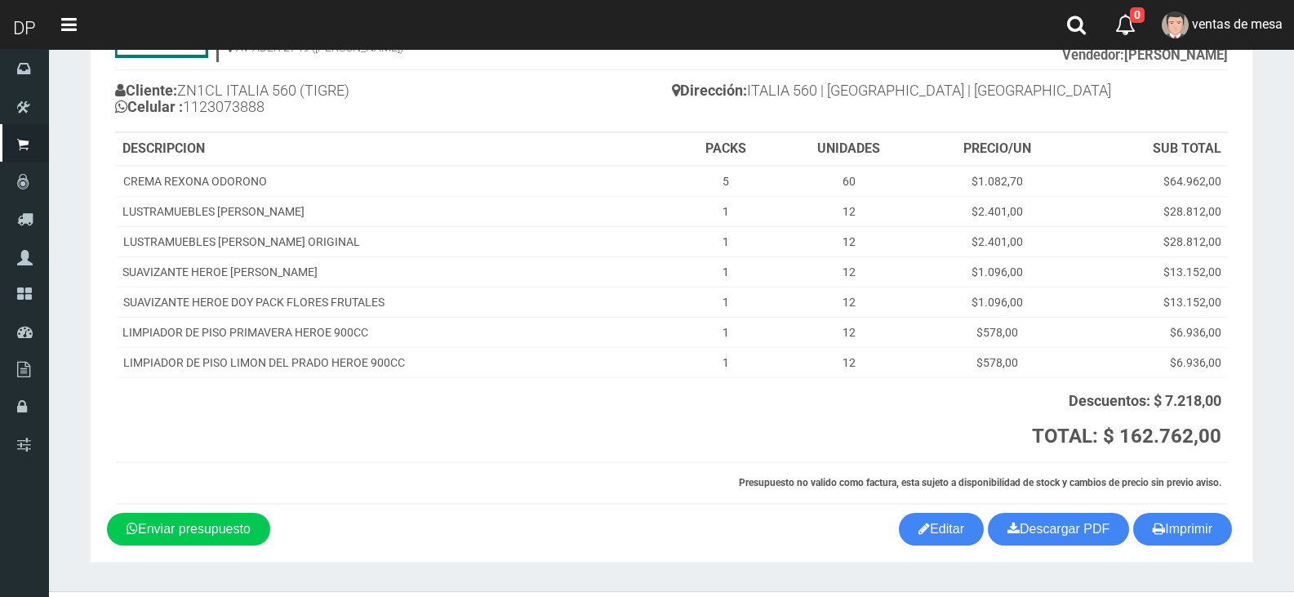
scroll to position [153, 0]
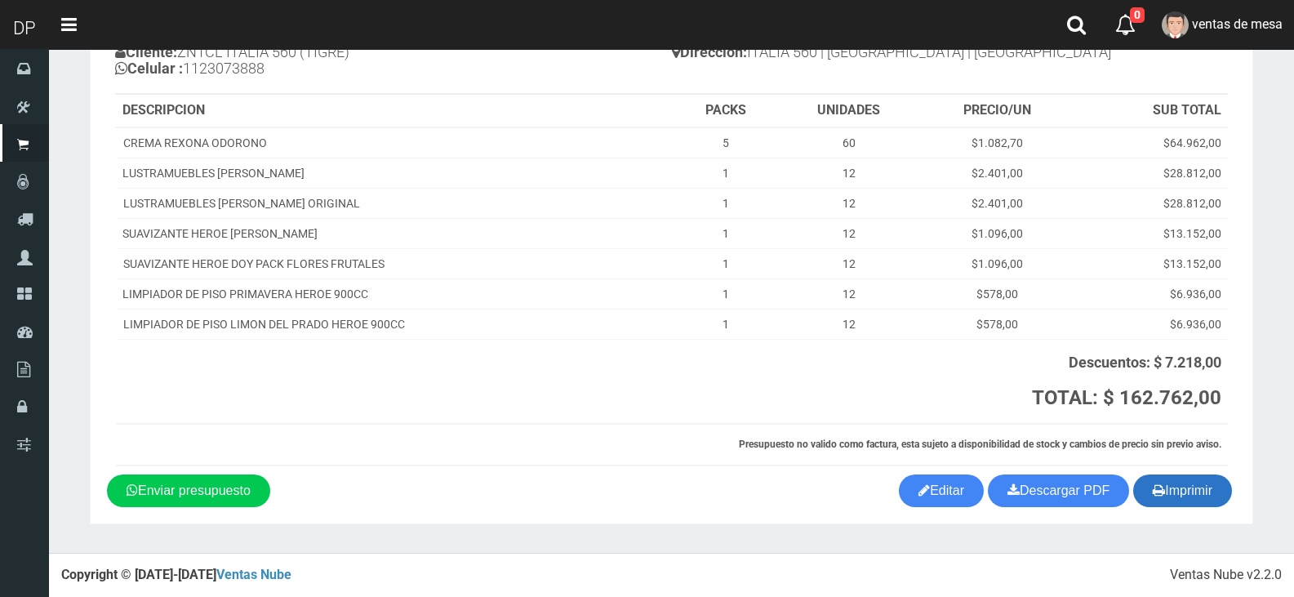
click at [1209, 488] on button "Imprimir" at bounding box center [1182, 490] width 99 height 33
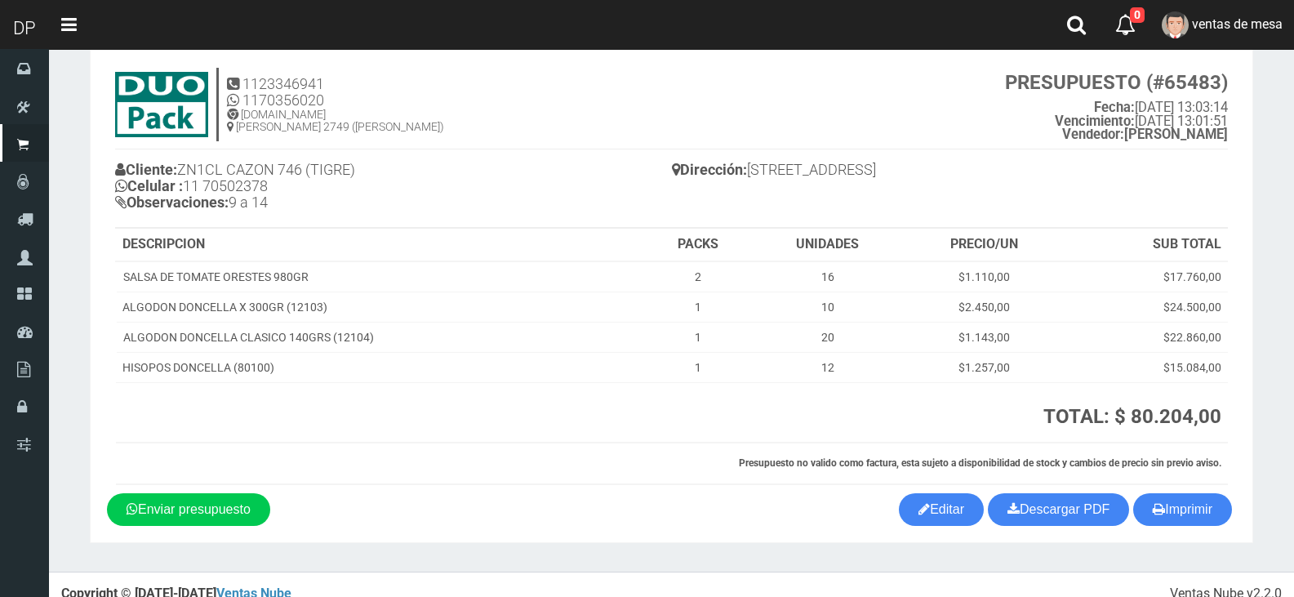
scroll to position [54, 0]
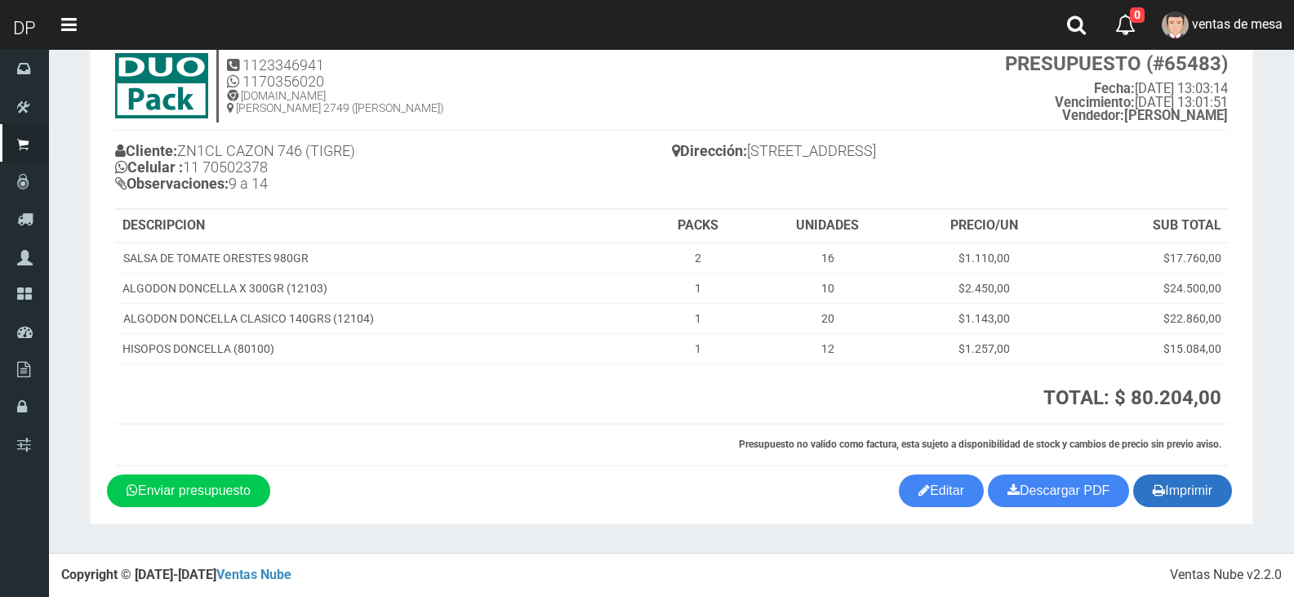
click at [1182, 492] on button "Imprimir" at bounding box center [1182, 490] width 99 height 33
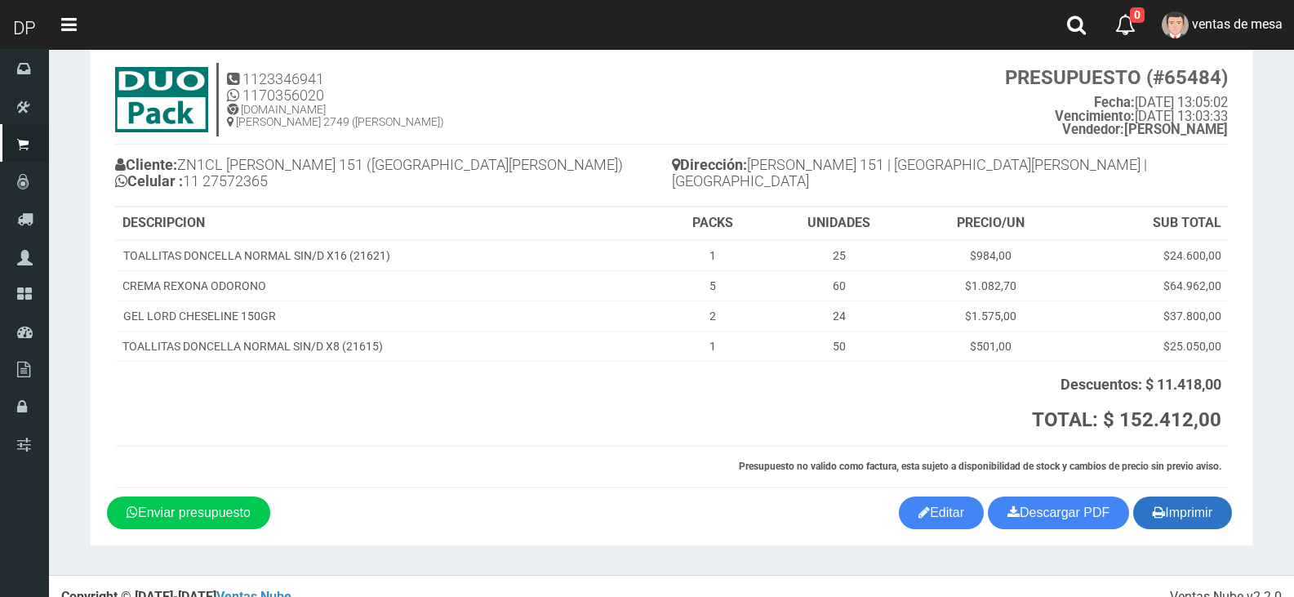
scroll to position [62, 0]
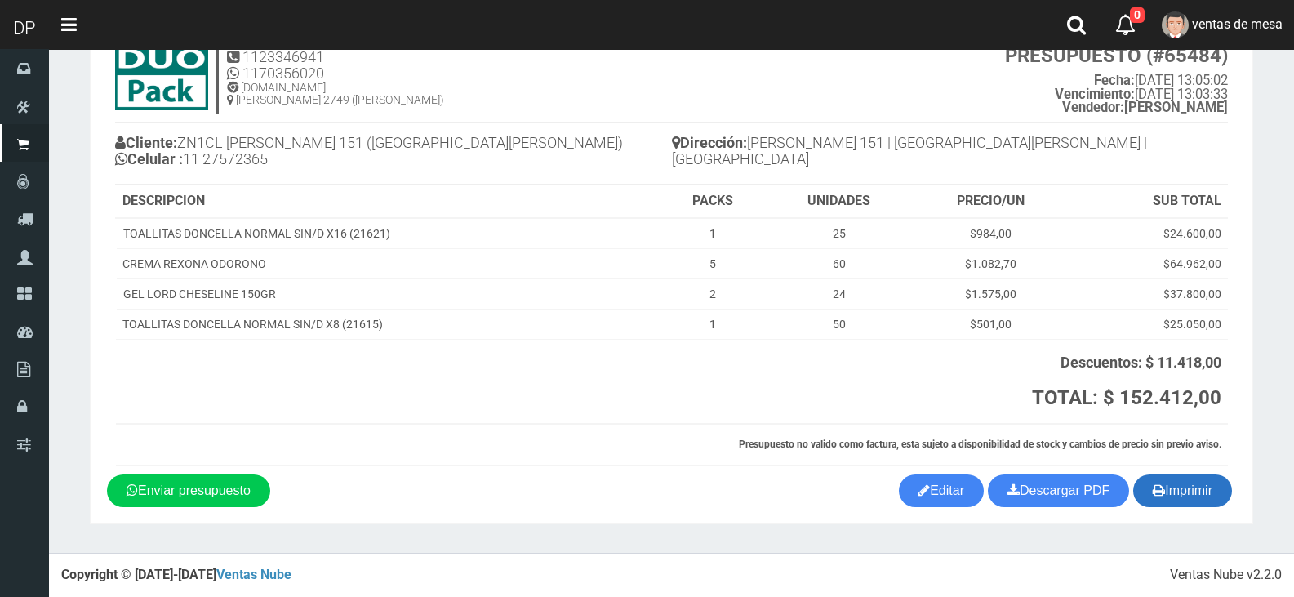
click at [1184, 483] on button "Imprimir" at bounding box center [1182, 490] width 99 height 33
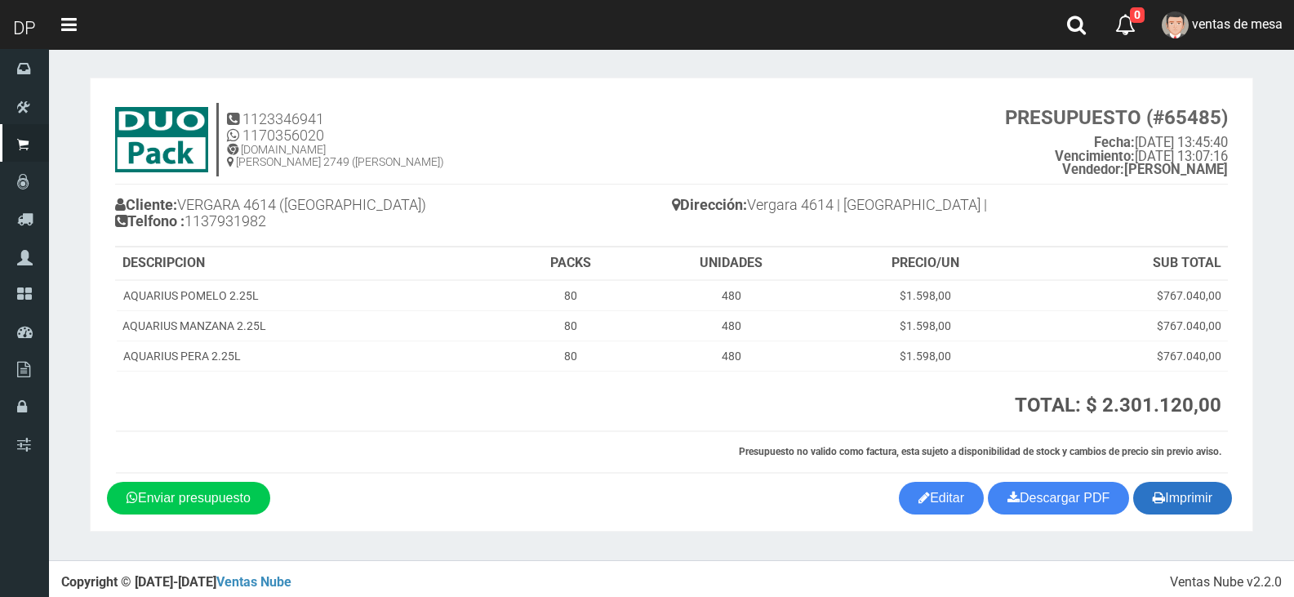
click at [1216, 507] on button "Imprimir" at bounding box center [1182, 498] width 99 height 33
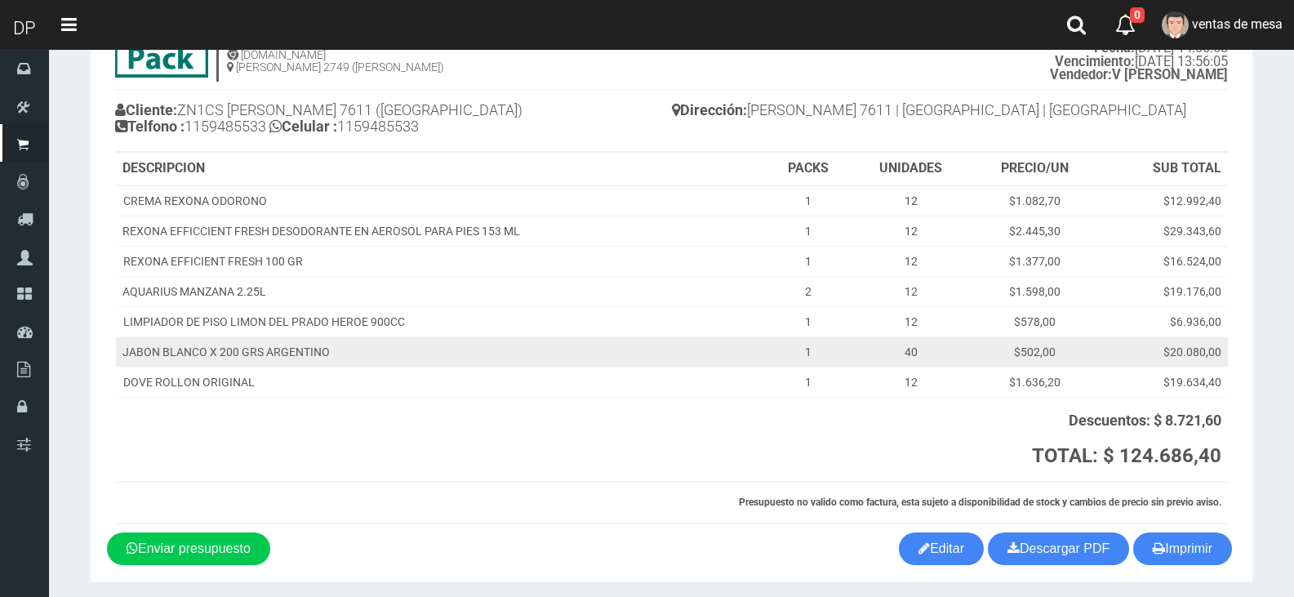
scroll to position [153, 0]
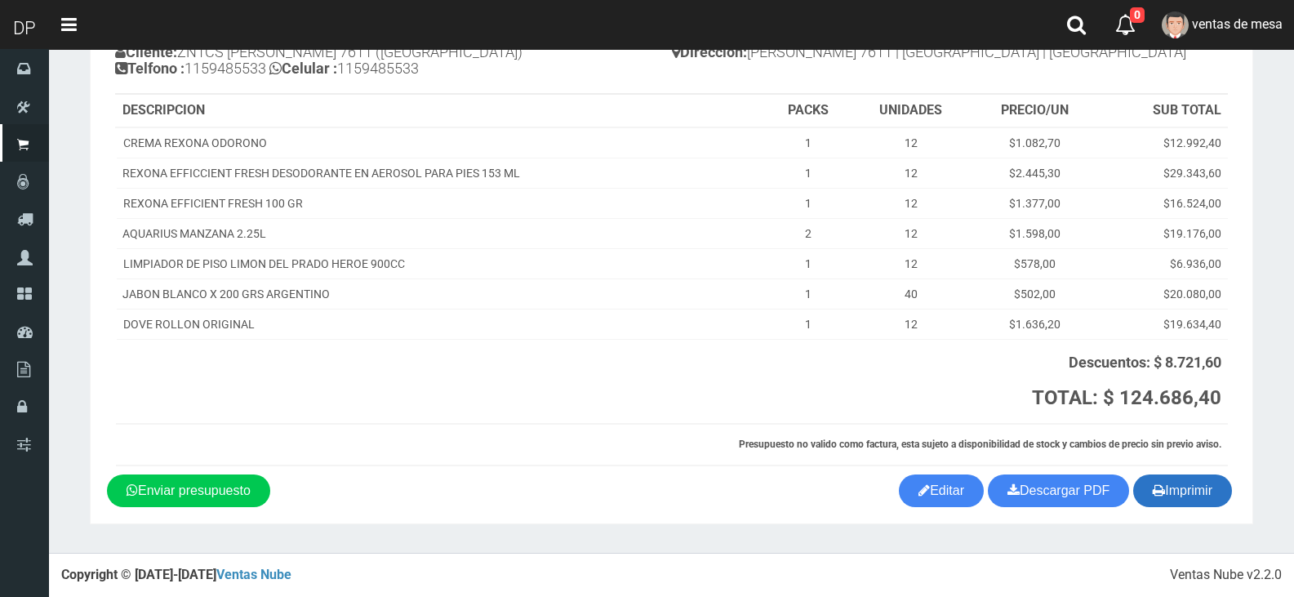
click at [1174, 496] on button "Imprimir" at bounding box center [1182, 490] width 99 height 33
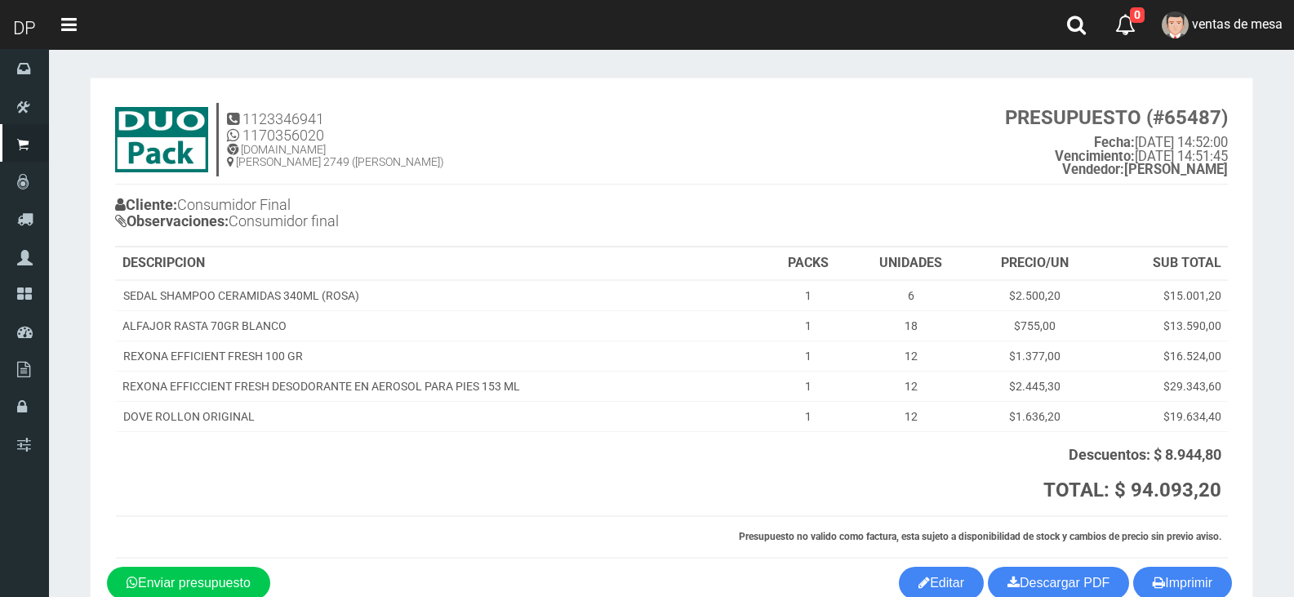
scroll to position [92, 0]
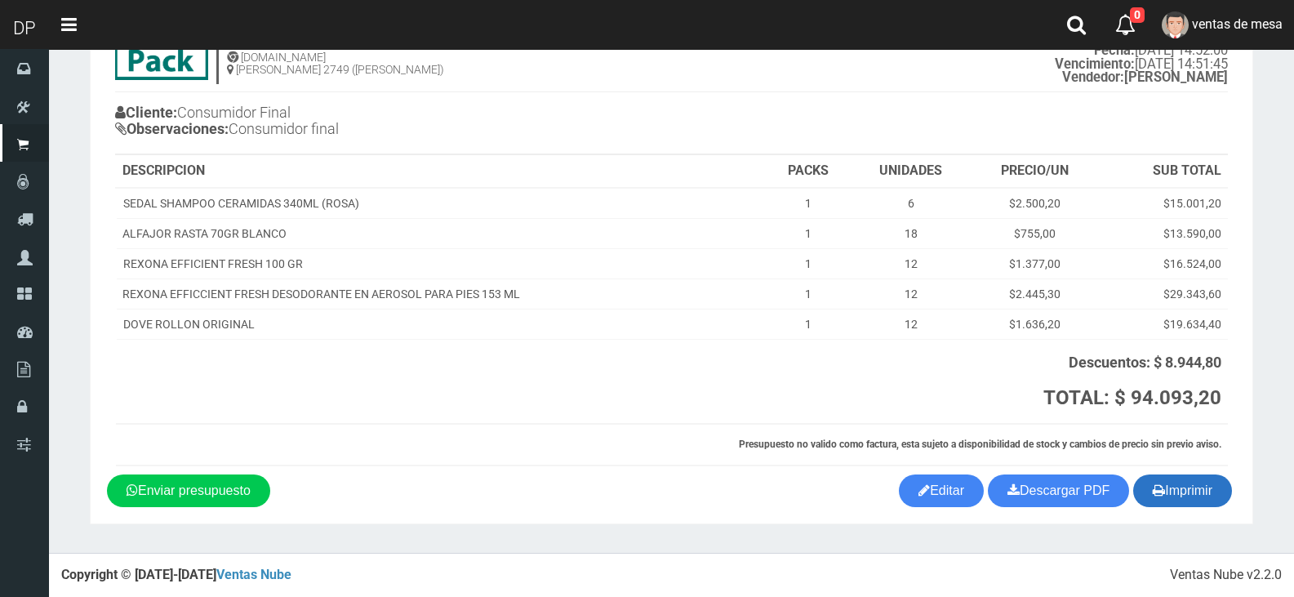
click at [1206, 498] on button "Imprimir" at bounding box center [1182, 490] width 99 height 33
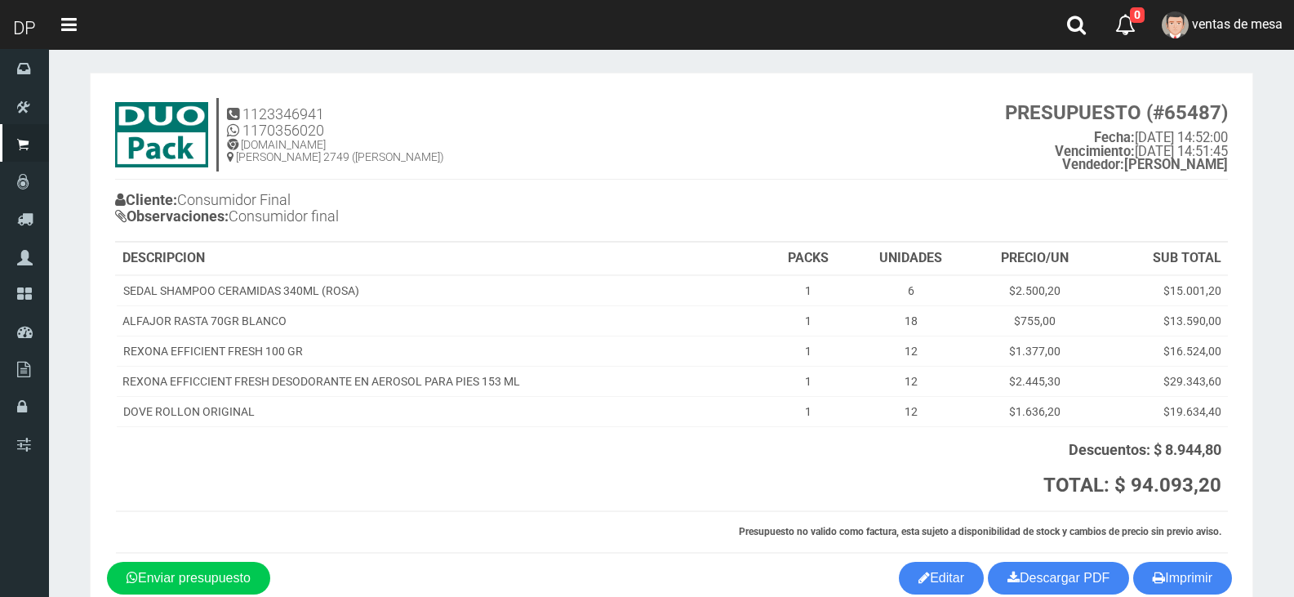
scroll to position [0, 0]
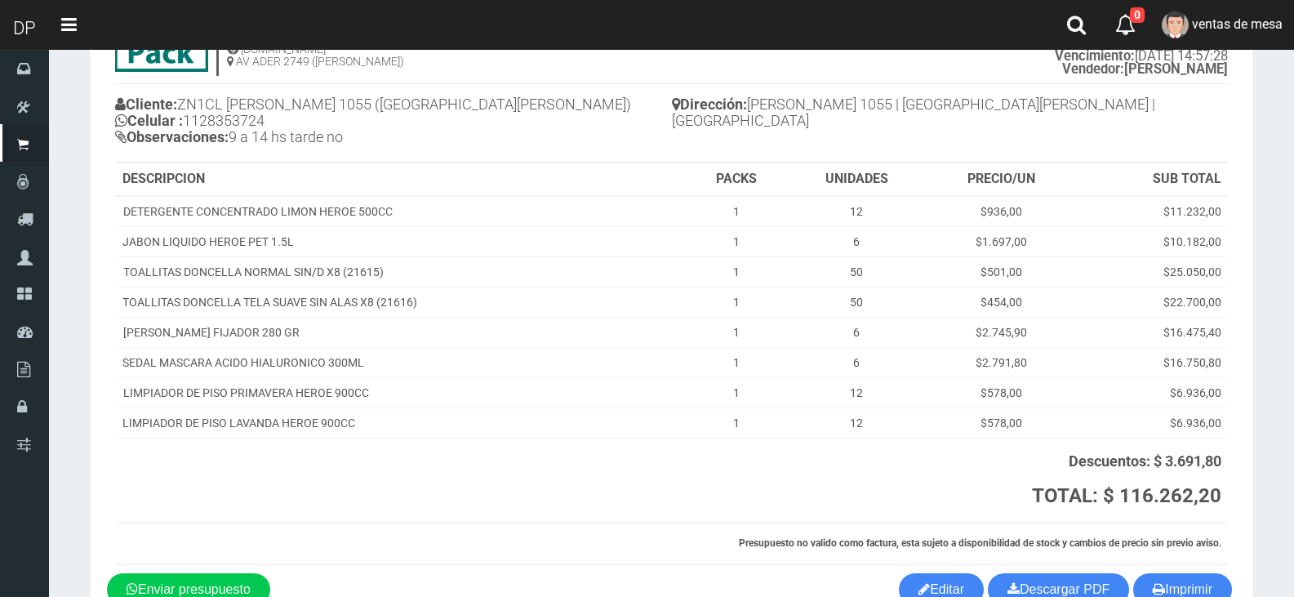
scroll to position [199, 0]
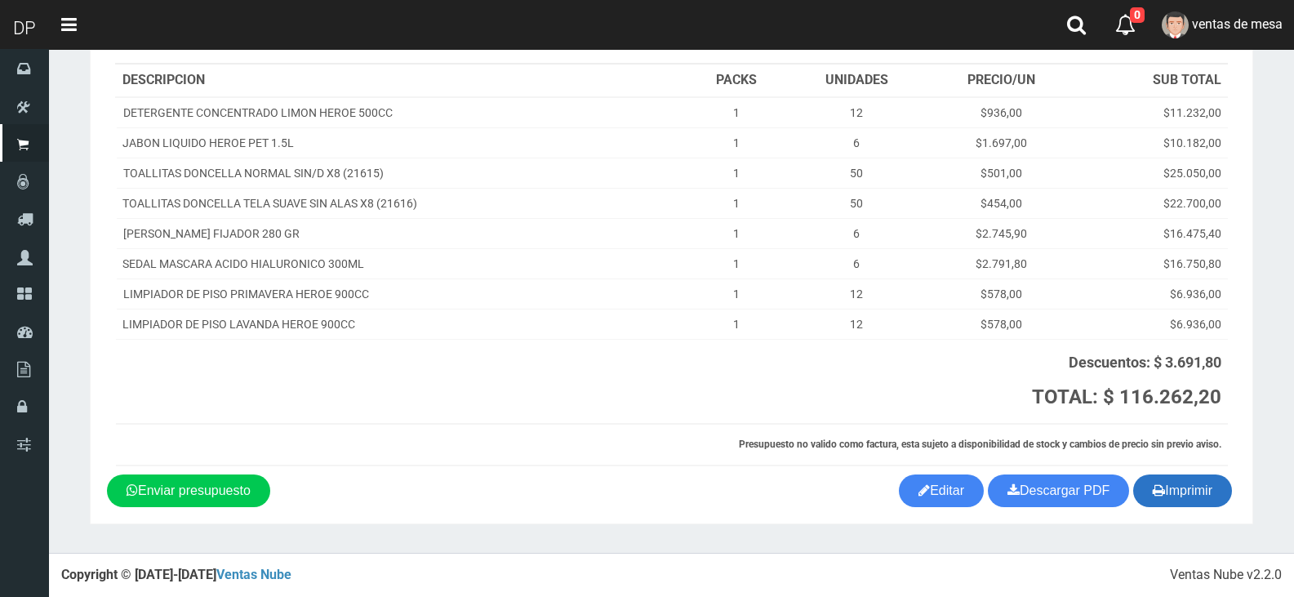
click at [1160, 491] on icon "button" at bounding box center [1159, 490] width 12 height 23
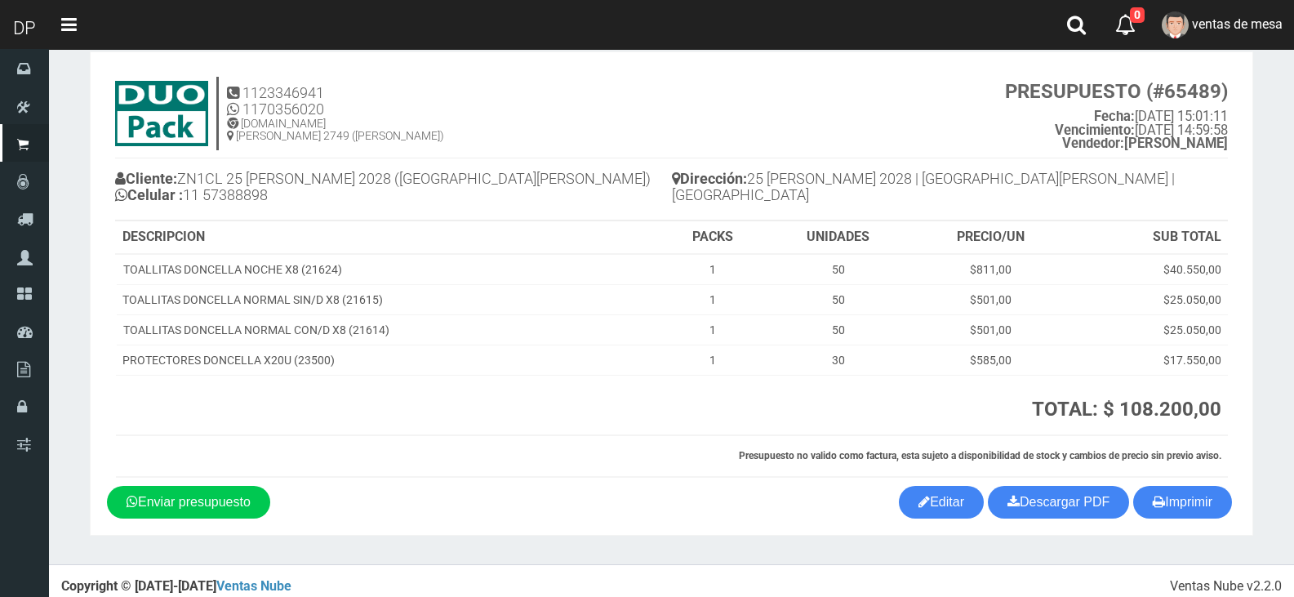
scroll to position [38, 0]
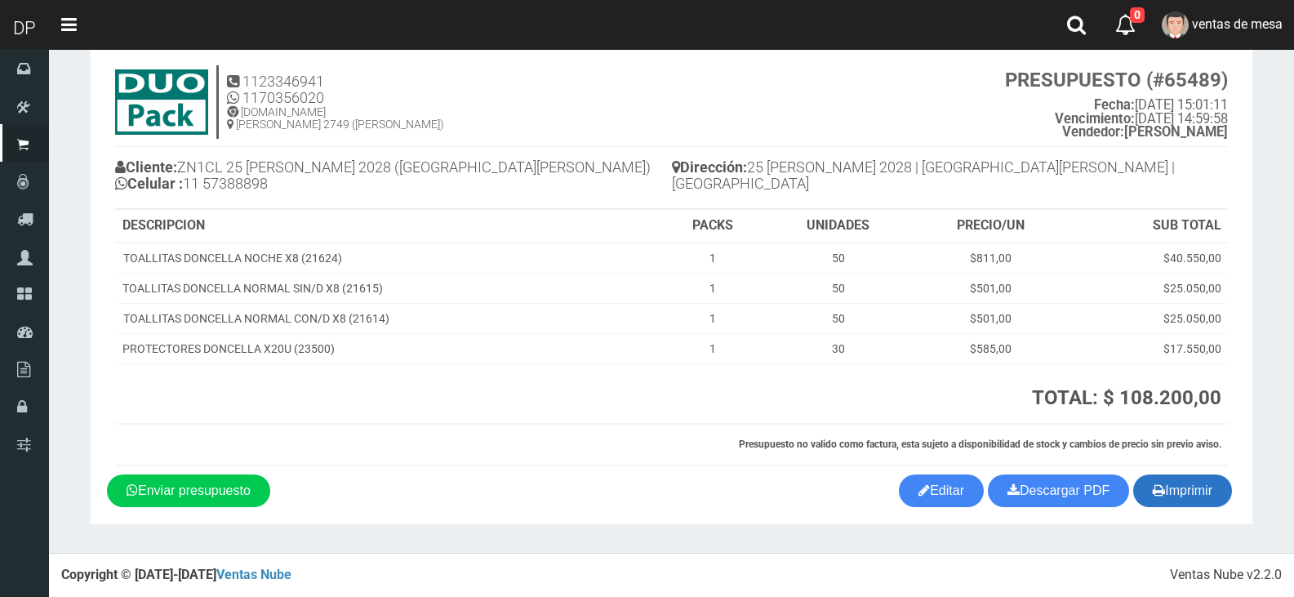
click at [1185, 496] on button "Imprimir" at bounding box center [1182, 490] width 99 height 33
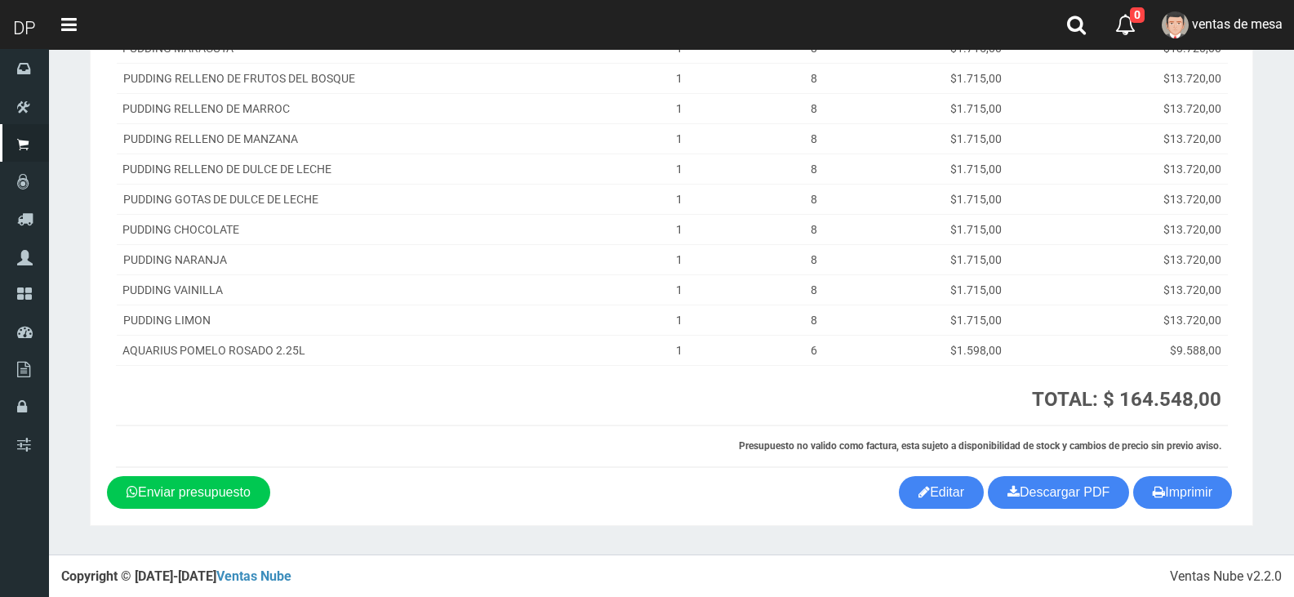
scroll to position [279, 0]
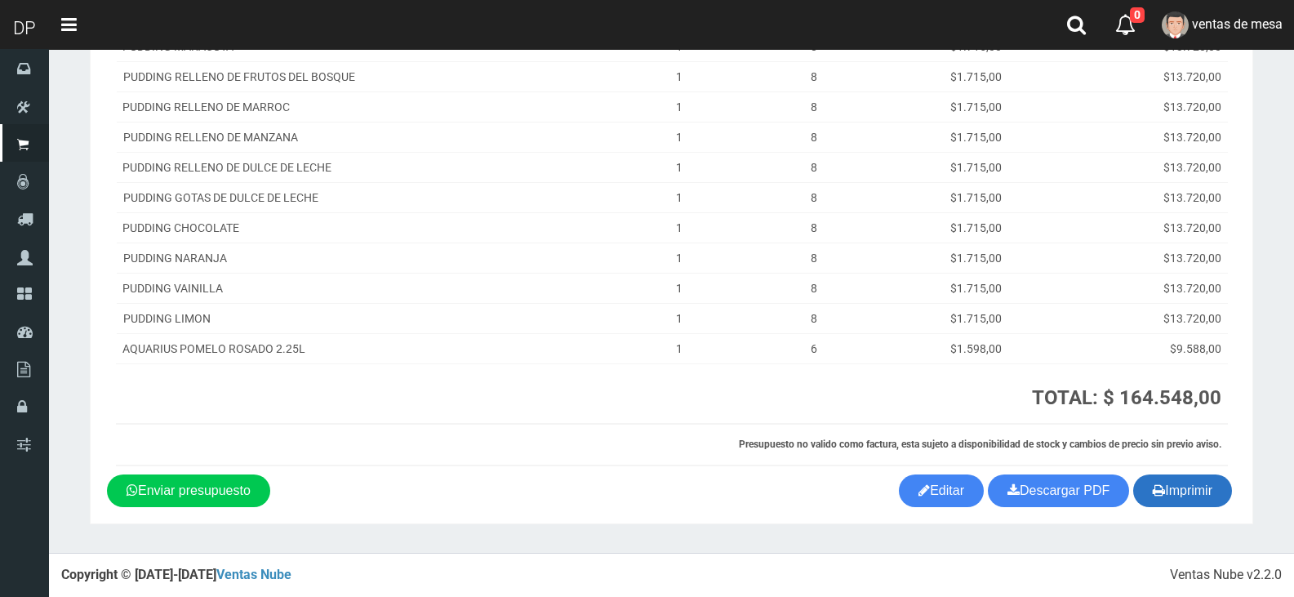
click at [1194, 482] on button "Imprimir" at bounding box center [1182, 490] width 99 height 33
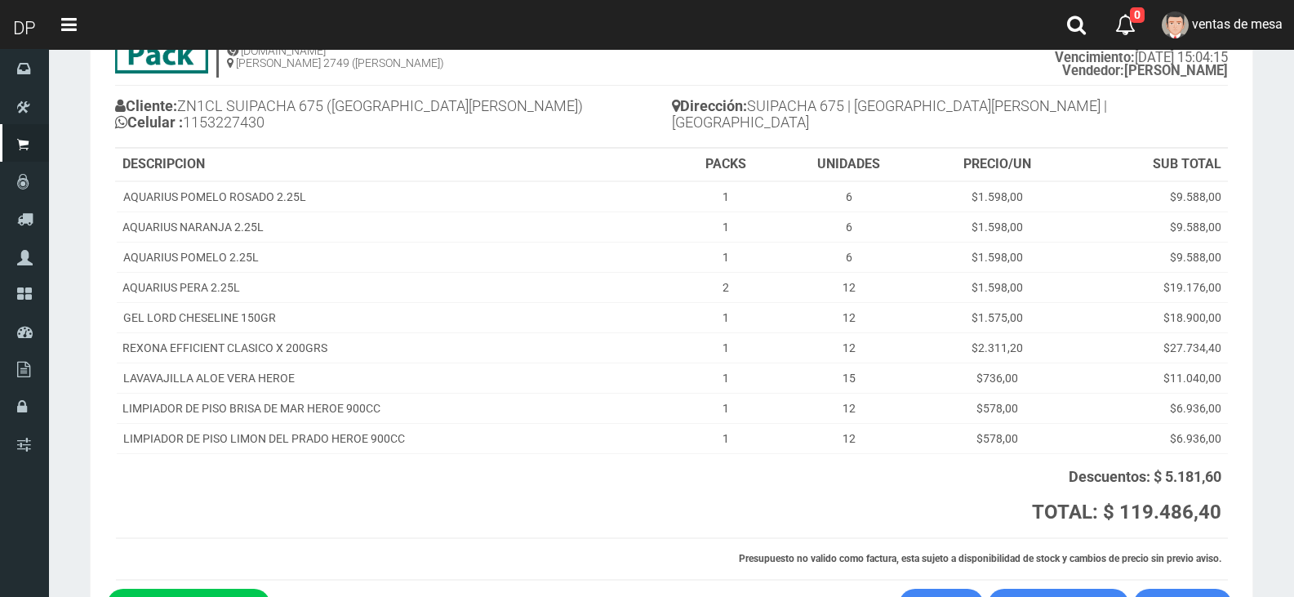
scroll to position [213, 0]
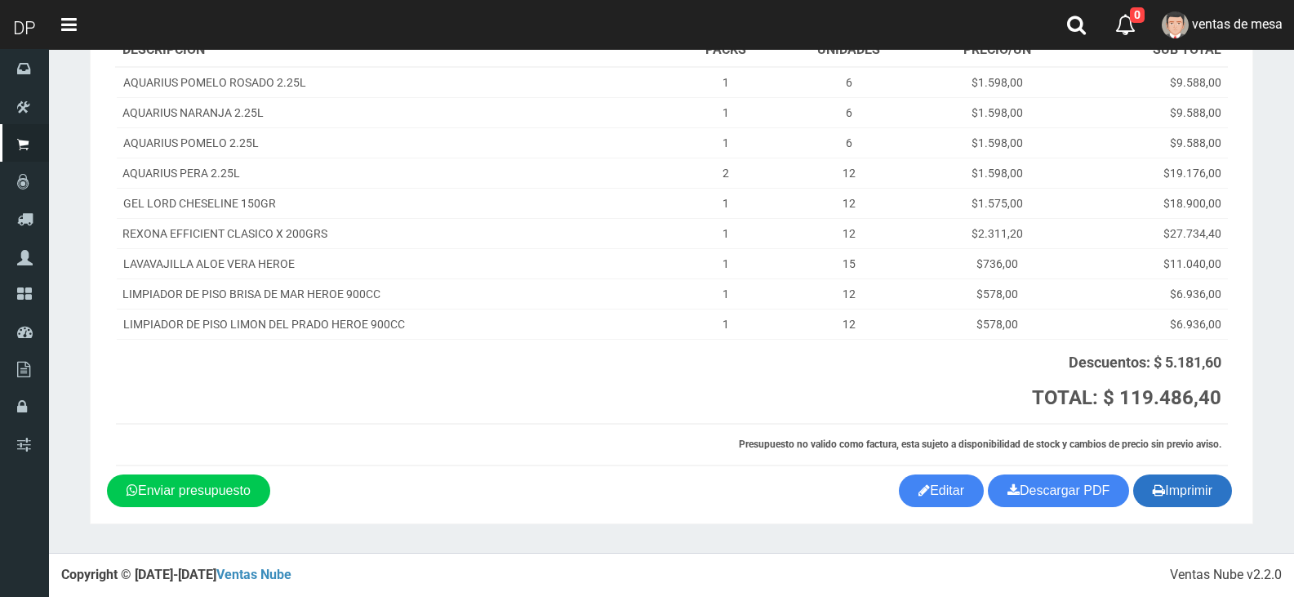
click at [1191, 507] on button "Imprimir" at bounding box center [1182, 490] width 99 height 33
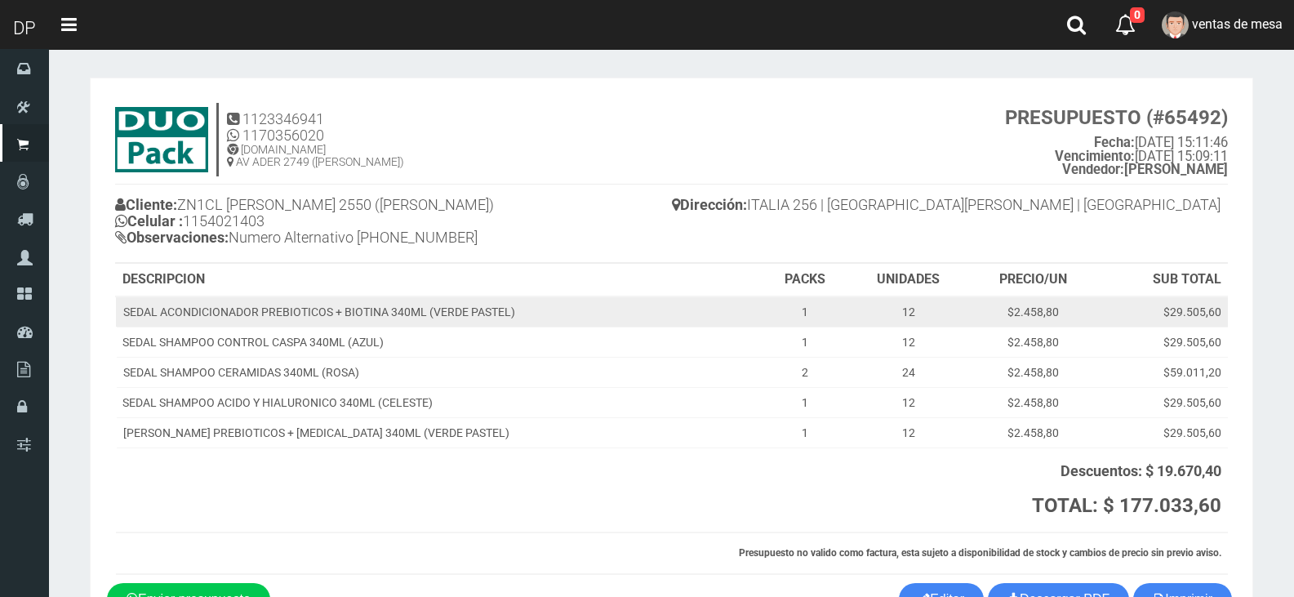
scroll to position [109, 0]
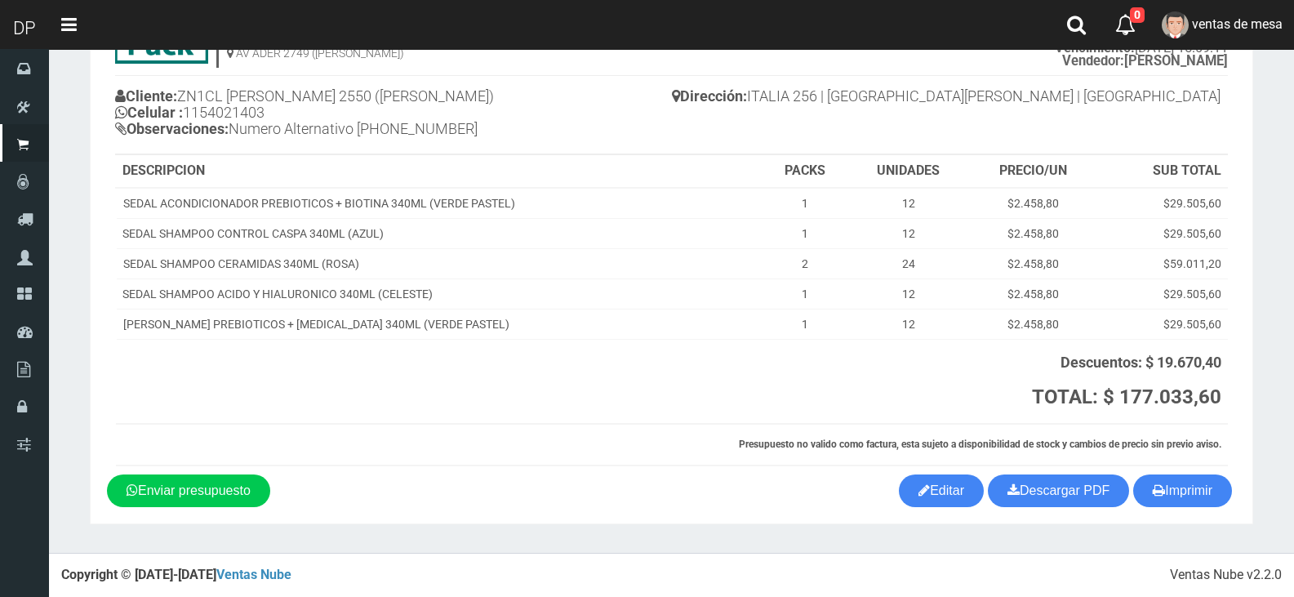
click at [1181, 140] on div "Cliente: ZN1CL [PERSON_NAME] 2550 ([PERSON_NAME]) Celular : [PHONE_NUMBER] Obse…" at bounding box center [671, 115] width 1113 height 78
click at [1182, 501] on button "Imprimir" at bounding box center [1182, 490] width 99 height 33
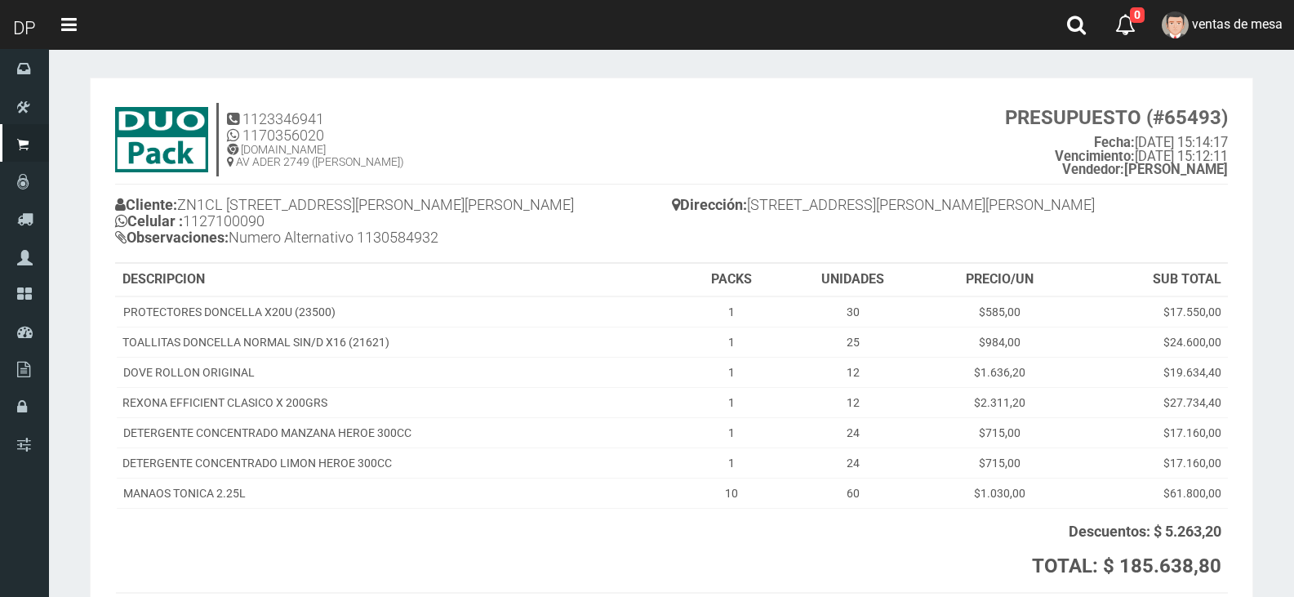
scroll to position [169, 0]
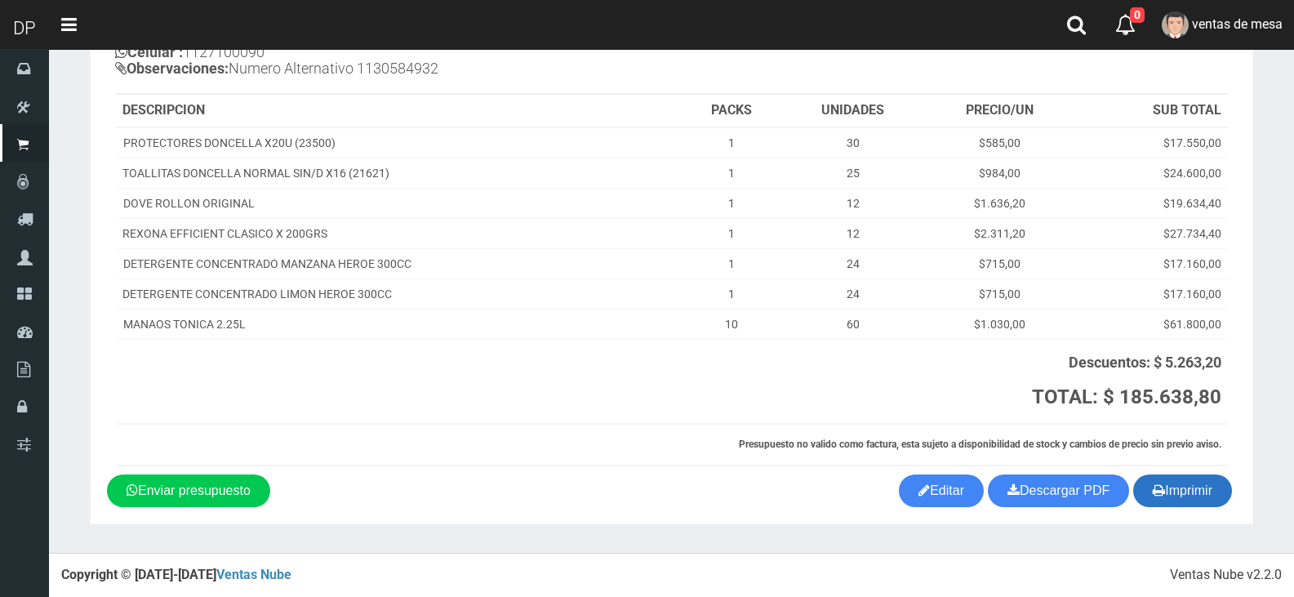
click at [1153, 480] on icon "button" at bounding box center [1159, 490] width 12 height 23
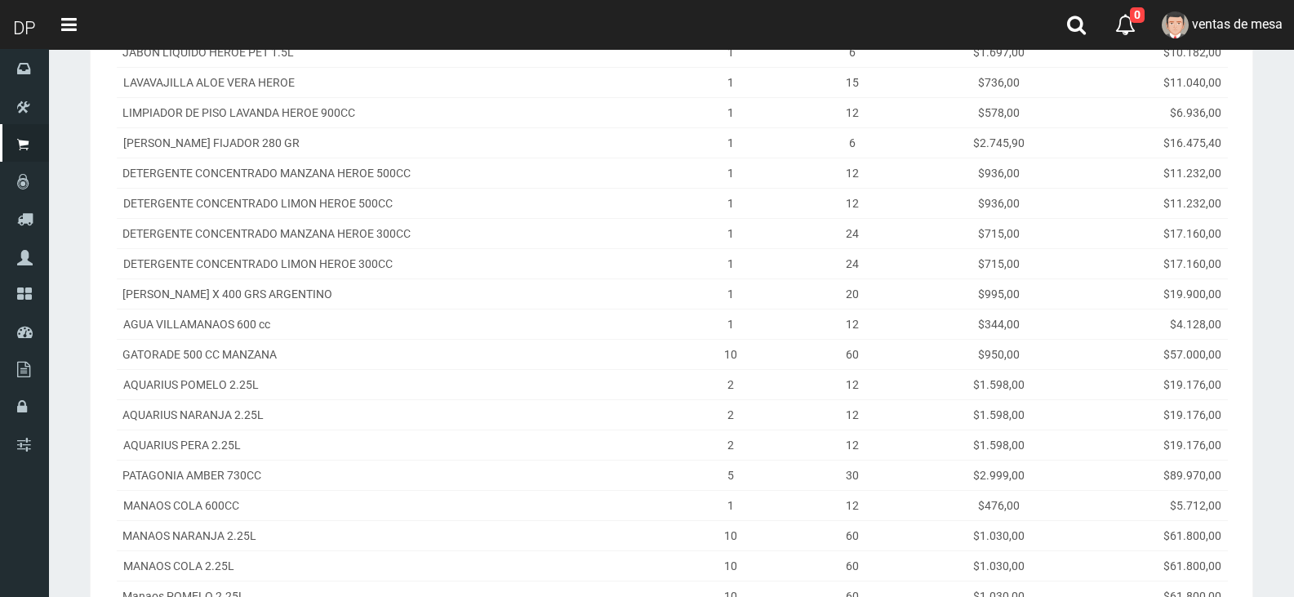
scroll to position [606, 0]
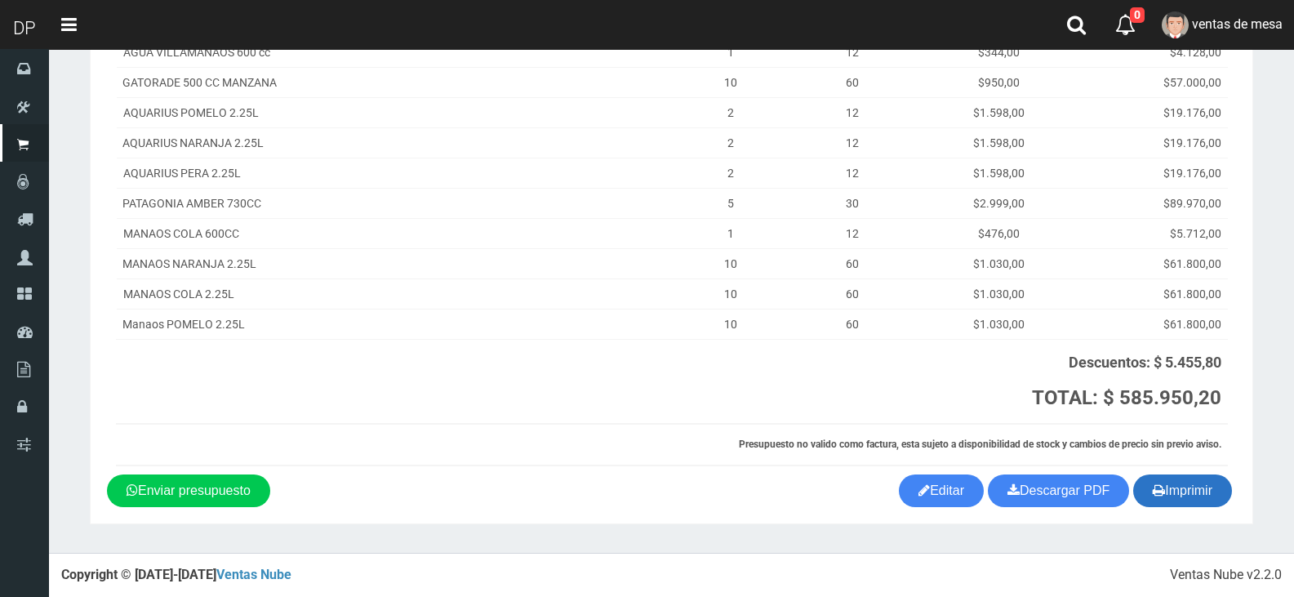
click at [1163, 485] on button "Imprimir" at bounding box center [1182, 490] width 99 height 33
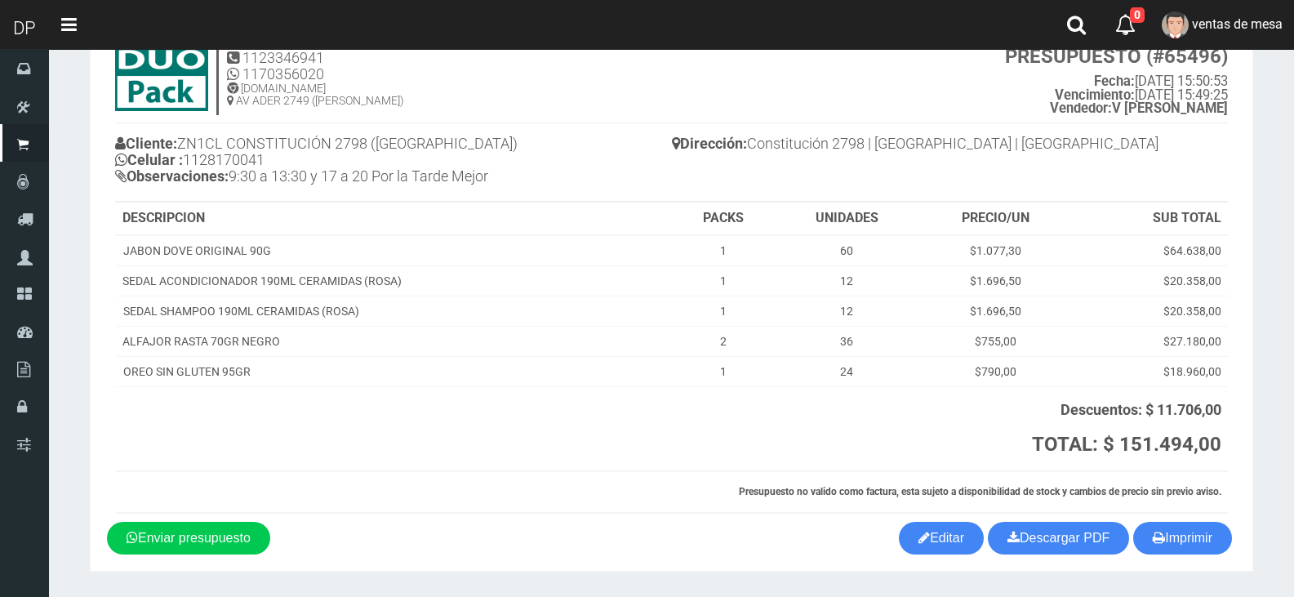
scroll to position [109, 0]
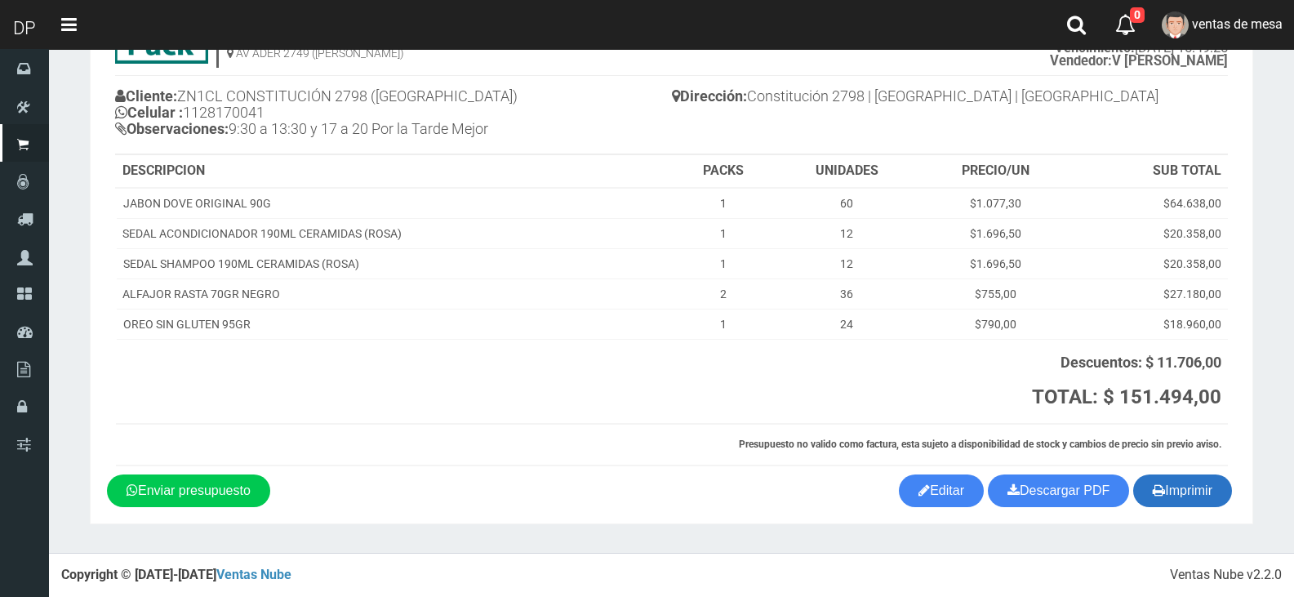
click at [1154, 498] on icon "button" at bounding box center [1159, 490] width 12 height 23
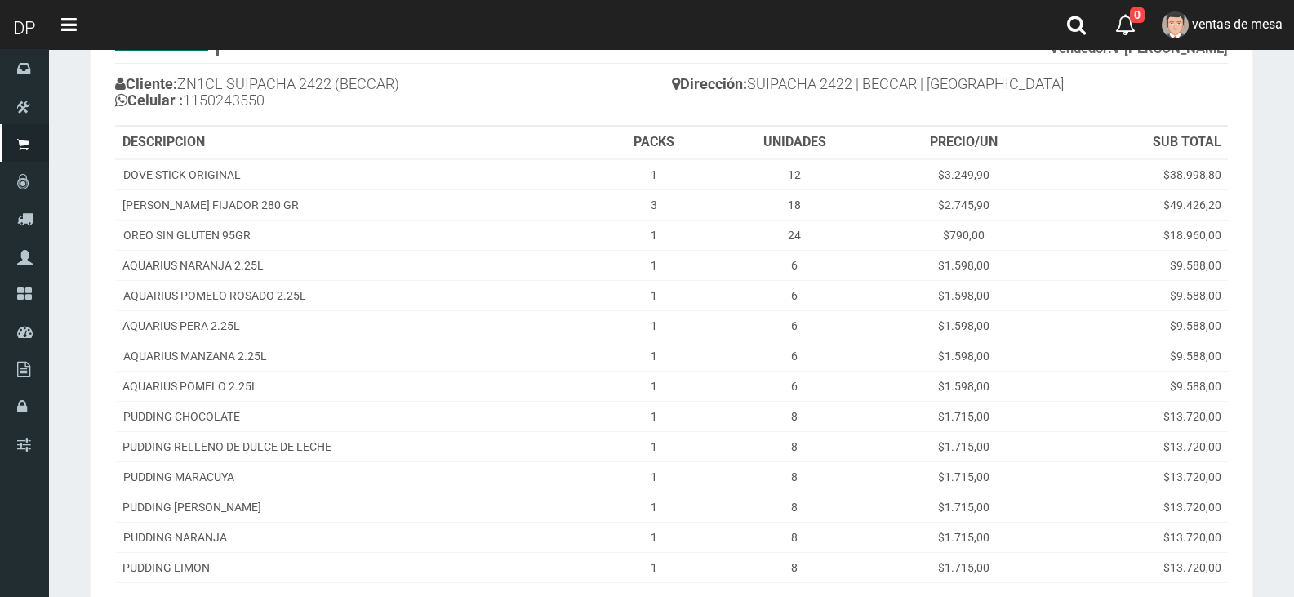
scroll to position [364, 0]
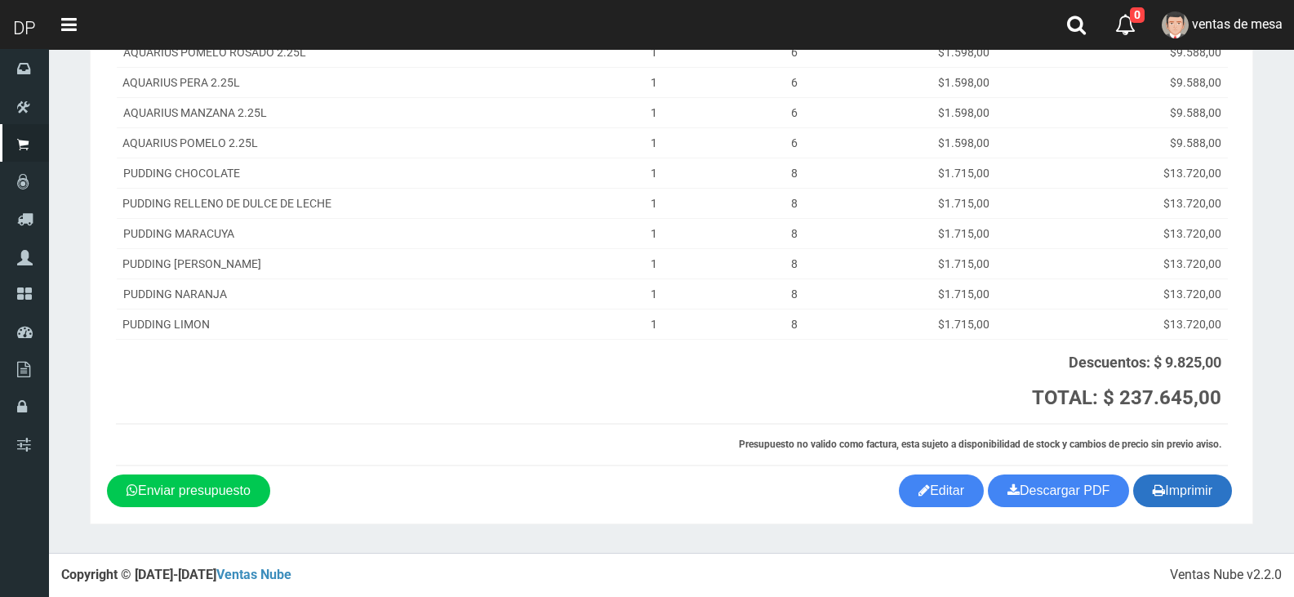
click at [1153, 496] on icon "button" at bounding box center [1159, 490] width 12 height 23
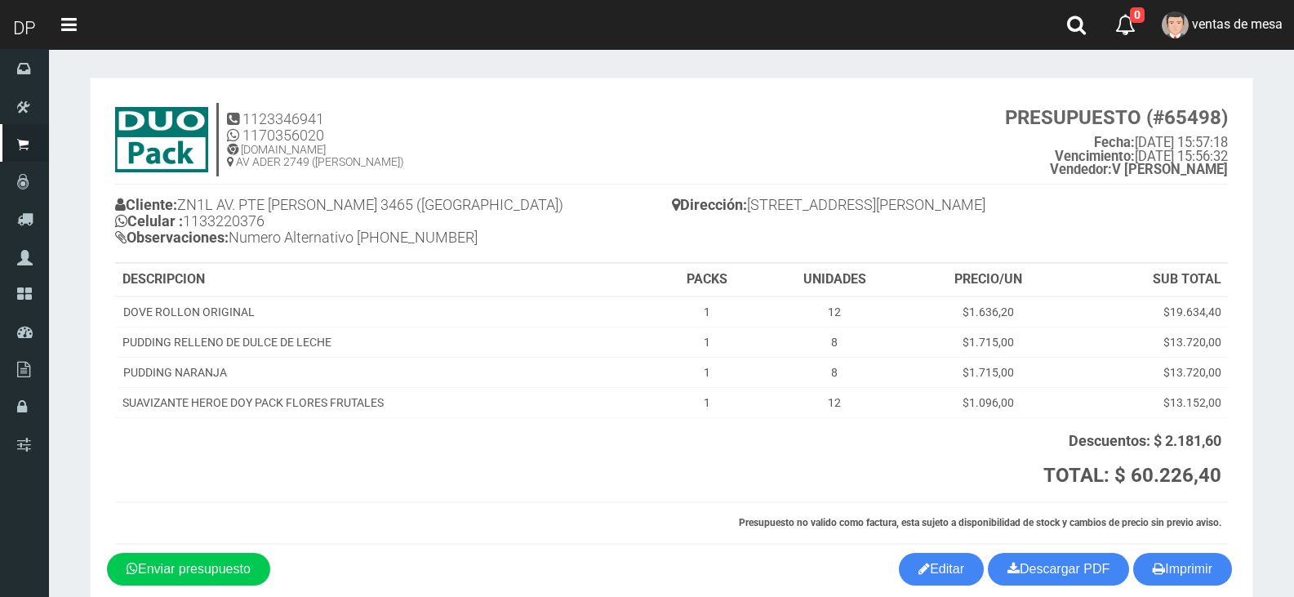
click at [1061, 248] on div "Cliente: ZN1L AV. PTE [PERSON_NAME] 3465 ([GEOGRAPHIC_DATA]) Celular : [PHONE_N…" at bounding box center [671, 224] width 1113 height 78
click at [1160, 560] on icon "button" at bounding box center [1159, 568] width 12 height 23
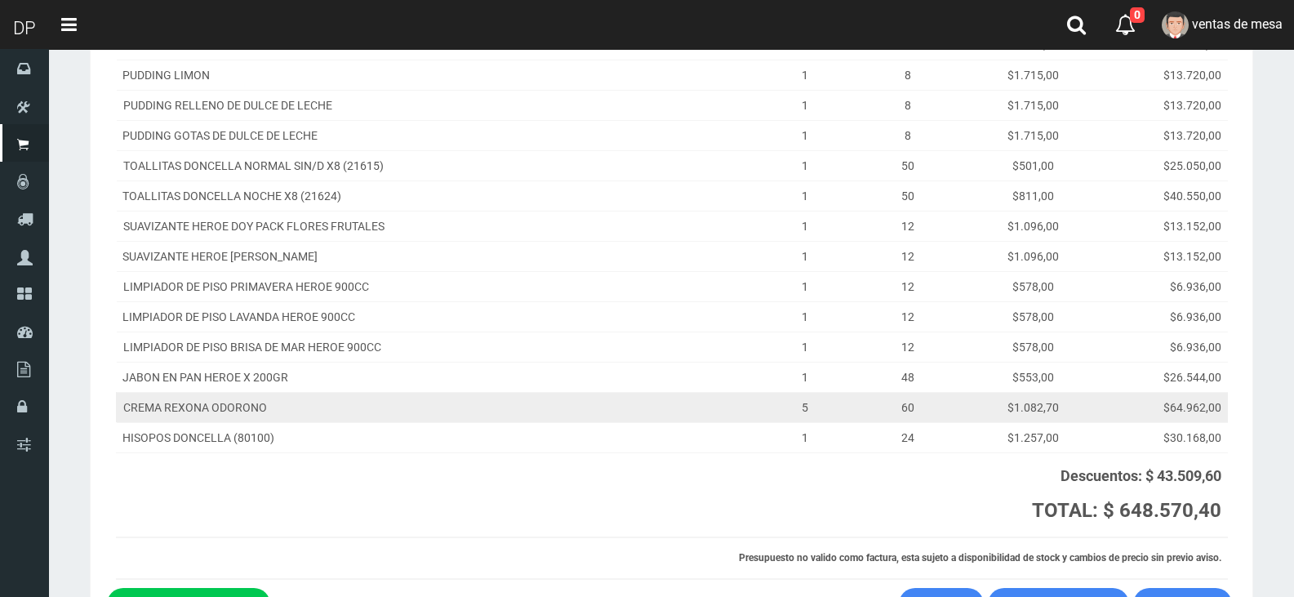
scroll to position [864, 0]
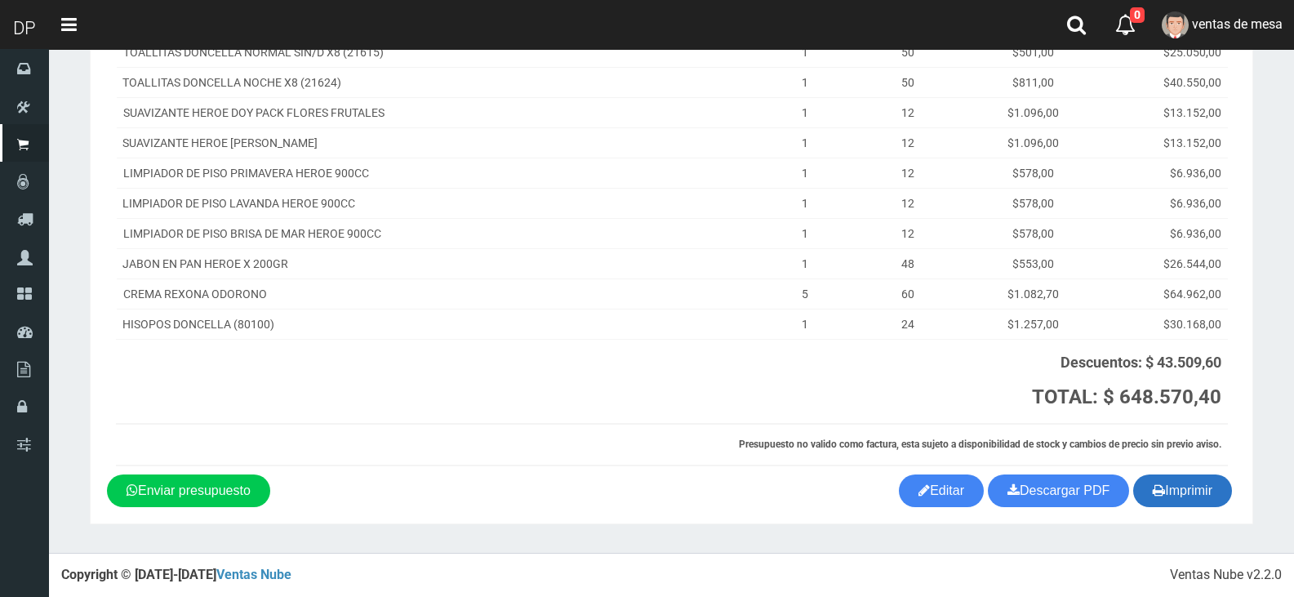
click at [1176, 495] on button "Imprimir" at bounding box center [1182, 490] width 99 height 33
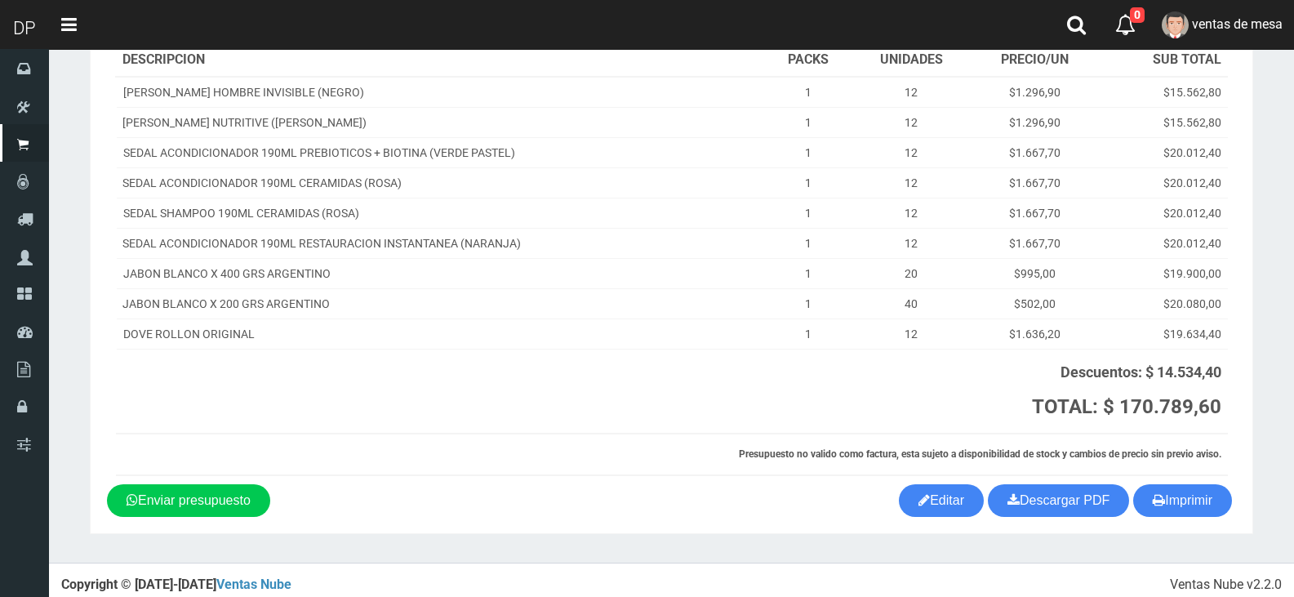
scroll to position [229, 0]
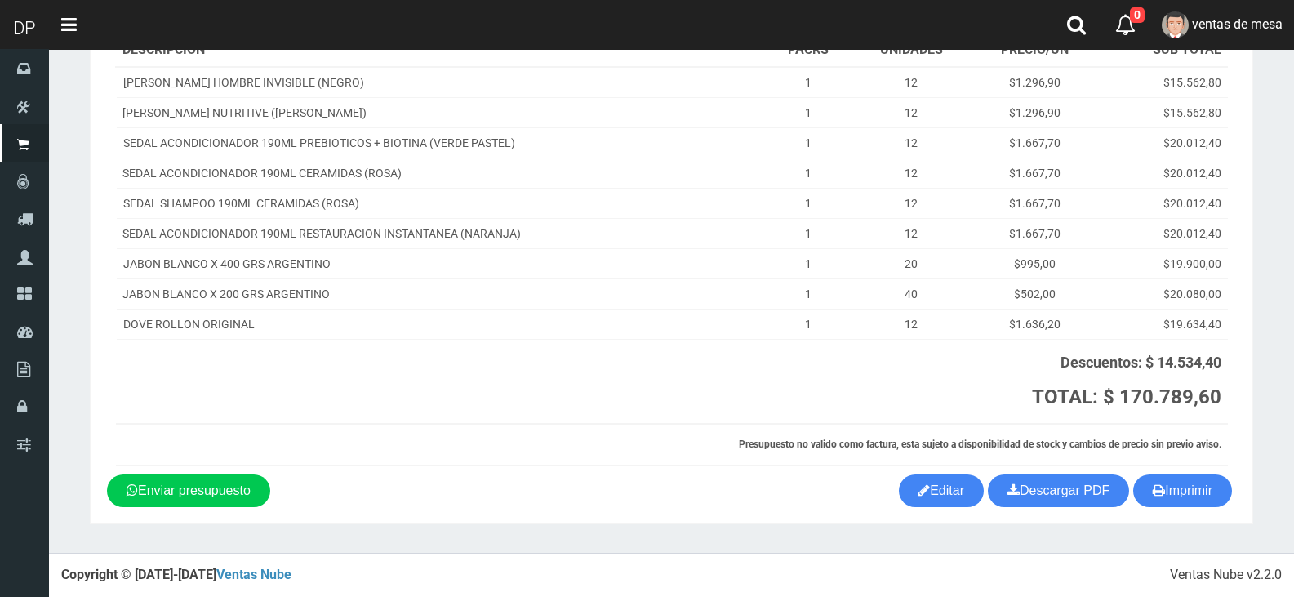
click at [1191, 510] on section "1123346941 1170356020 WWW.DUOPACKS.COM.AR AV ADER 2749 (MUNRO) PRESUPUESTO (#65…" at bounding box center [672, 186] width 1164 height 676
drag, startPoint x: 691, startPoint y: 218, endPoint x: 1079, endPoint y: 345, distance: 408.3
click at [691, 218] on td "SEDAL ACONDICIONADOR 190ML RESTAURACION INSTANTANEA (NARANJA)" at bounding box center [441, 233] width 650 height 30
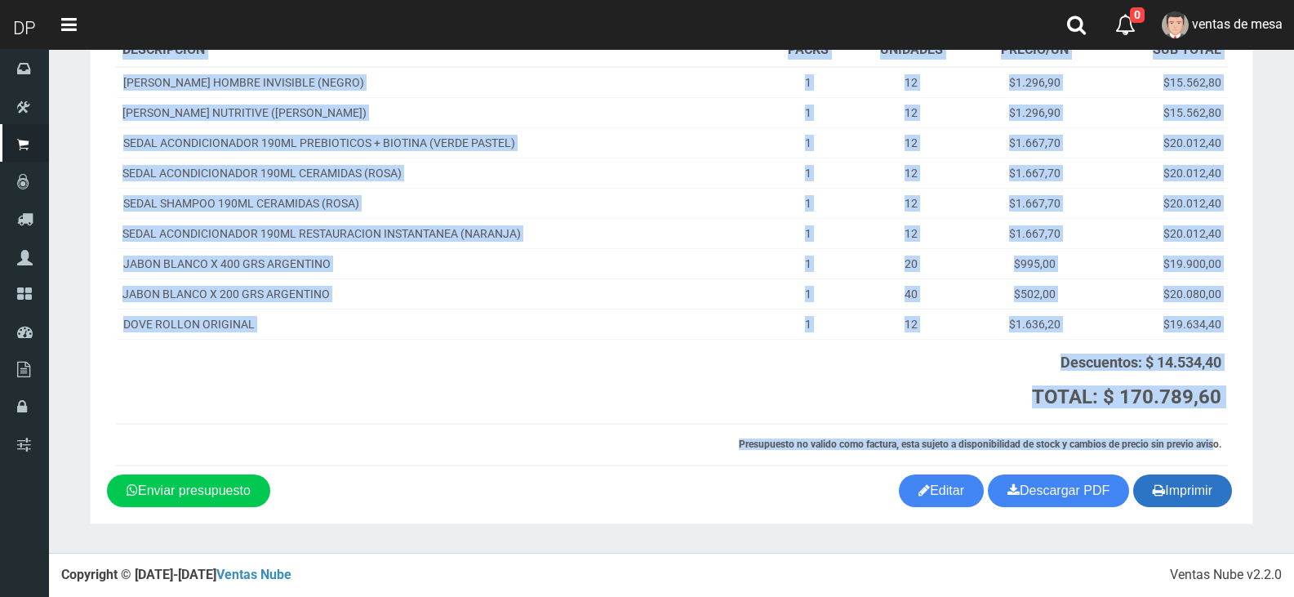
drag, startPoint x: 1176, startPoint y: 466, endPoint x: 1191, endPoint y: 488, distance: 25.8
click at [1176, 471] on div "1123346941 1170356020 WWW.DUOPACKS.COM.AR AV ADER 2749 (MUNRO) PRESUPUESTO (#65…" at bounding box center [671, 169] width 1129 height 609
click at [1196, 492] on button "Imprimir" at bounding box center [1182, 490] width 99 height 33
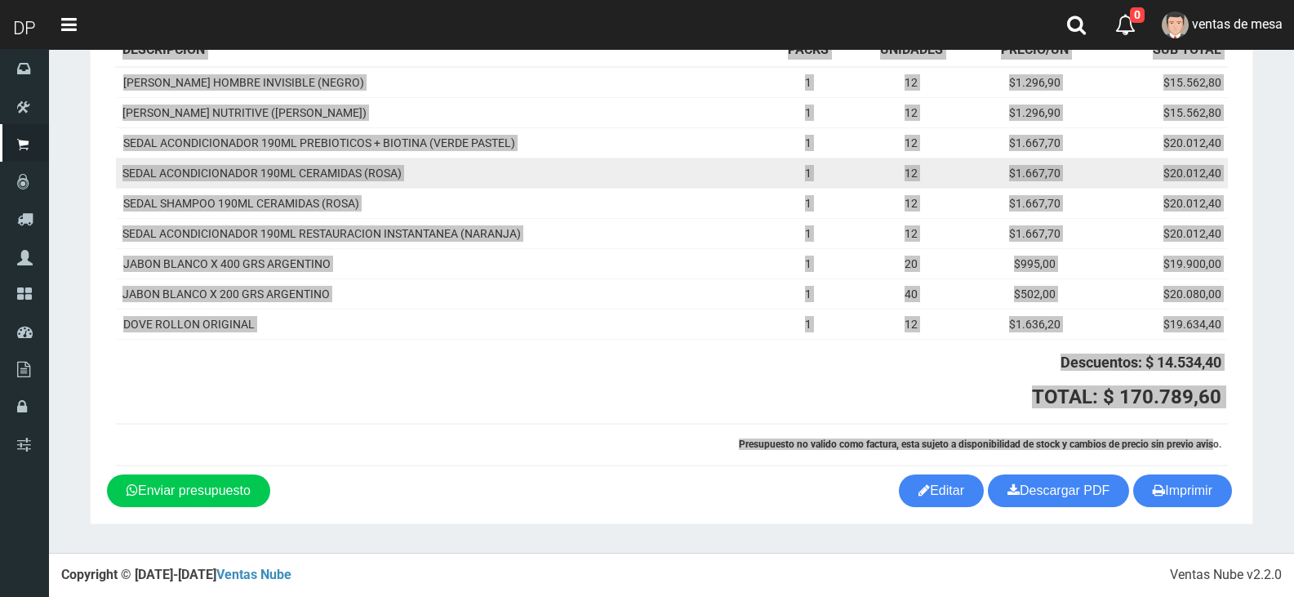
scroll to position [0, 0]
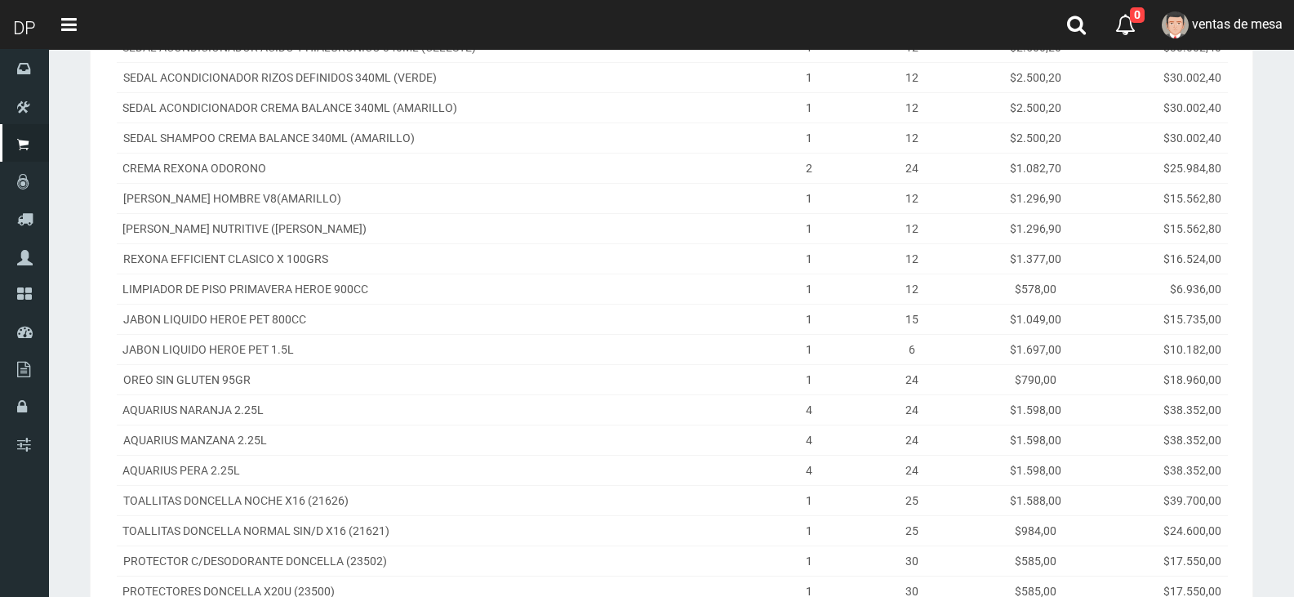
scroll to position [653, 0]
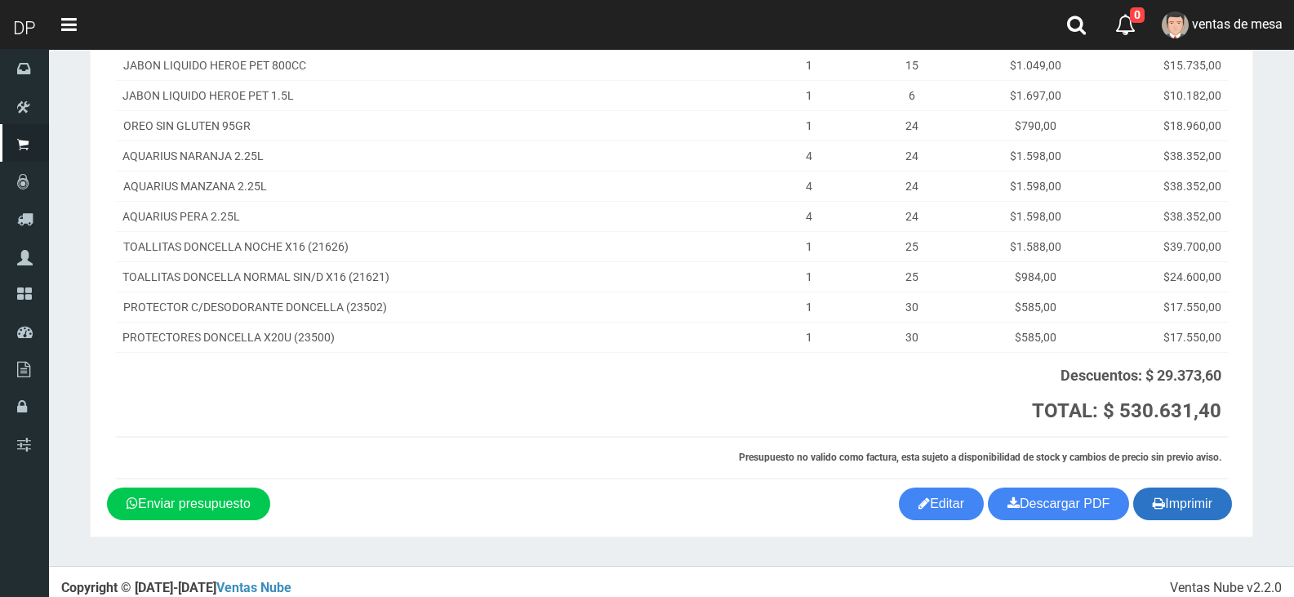
click at [1222, 501] on button "Imprimir" at bounding box center [1182, 504] width 99 height 33
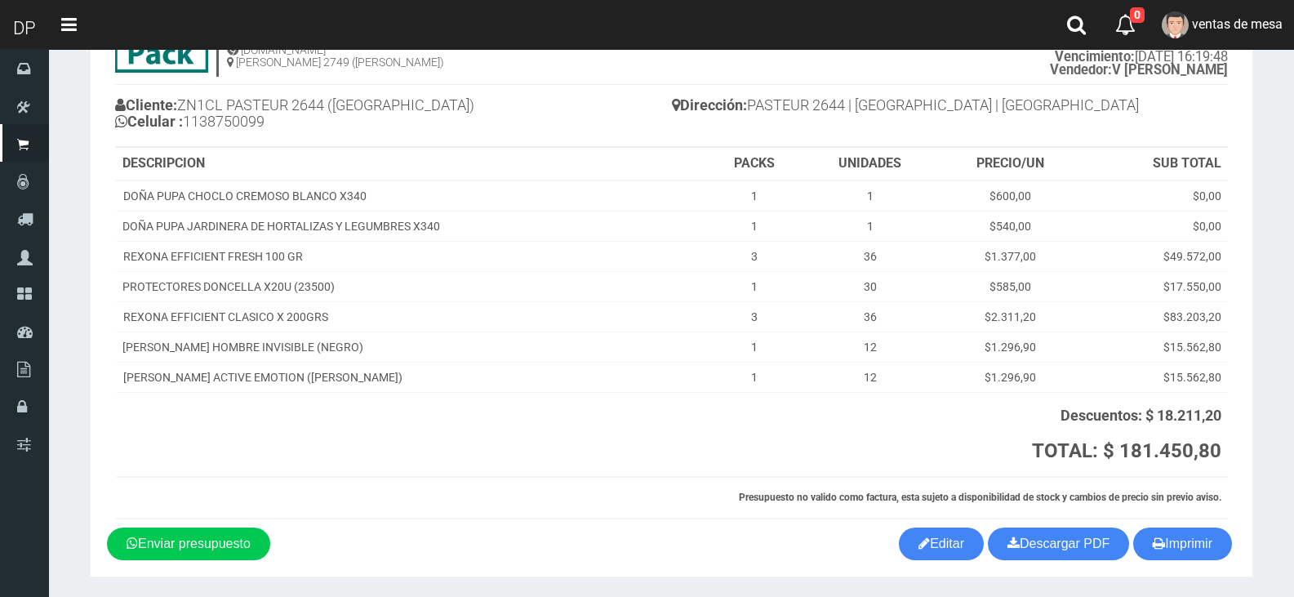
scroll to position [153, 0]
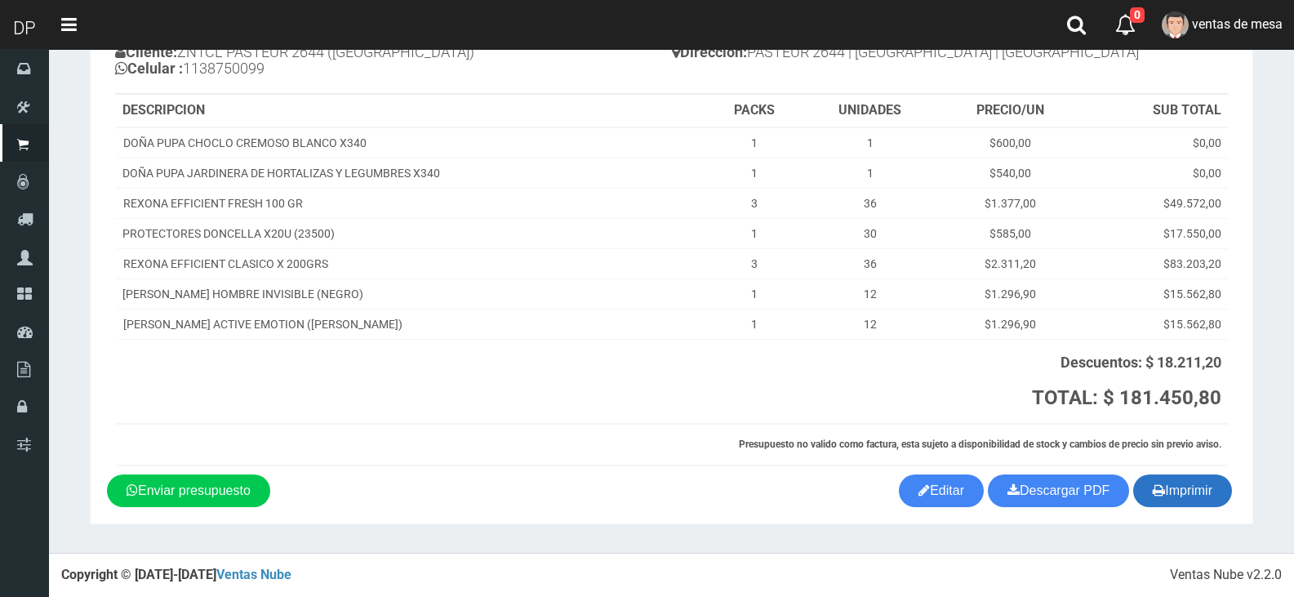
click at [1148, 492] on button "Imprimir" at bounding box center [1182, 490] width 99 height 33
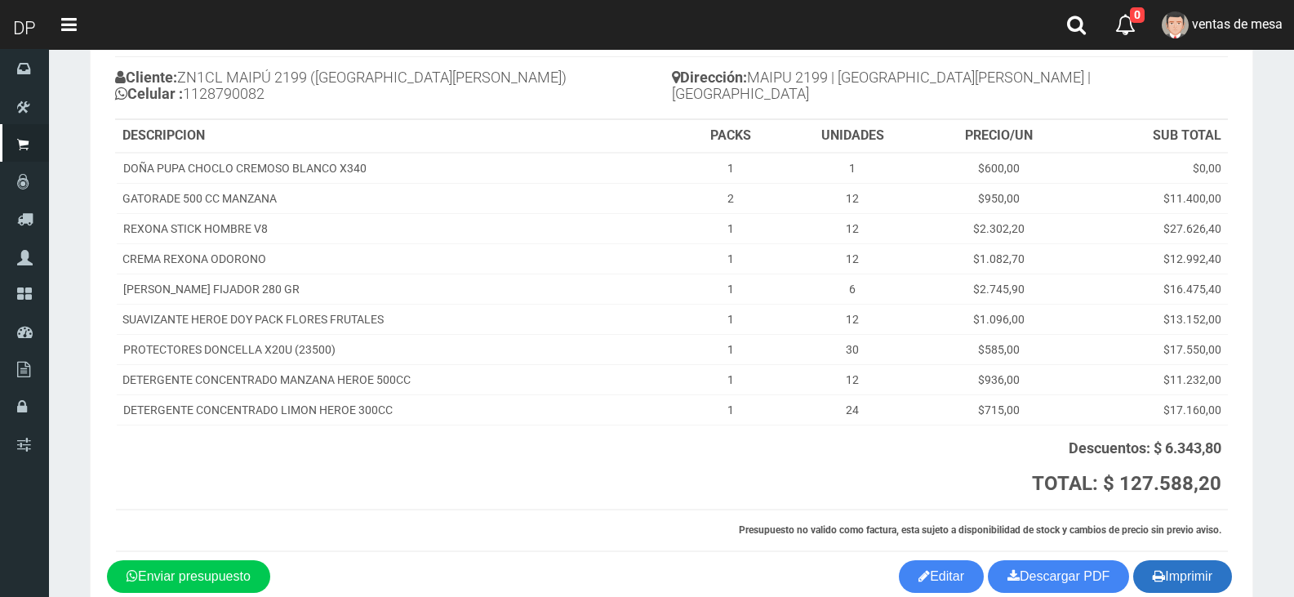
scroll to position [213, 0]
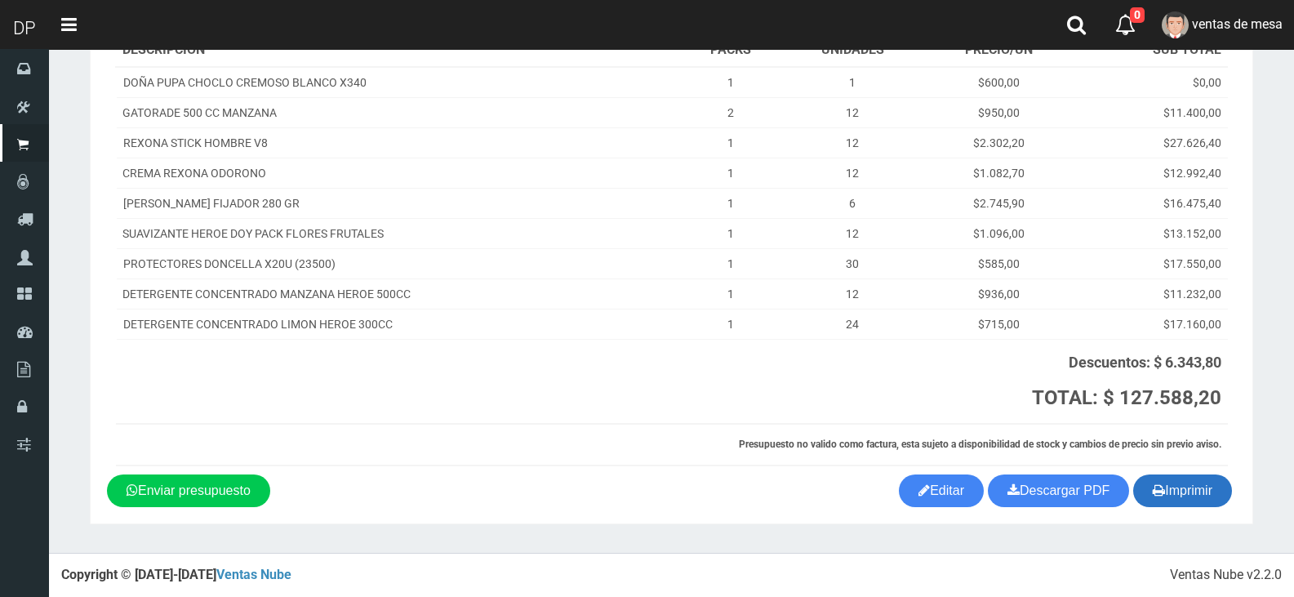
click at [1160, 491] on icon "button" at bounding box center [1159, 490] width 12 height 23
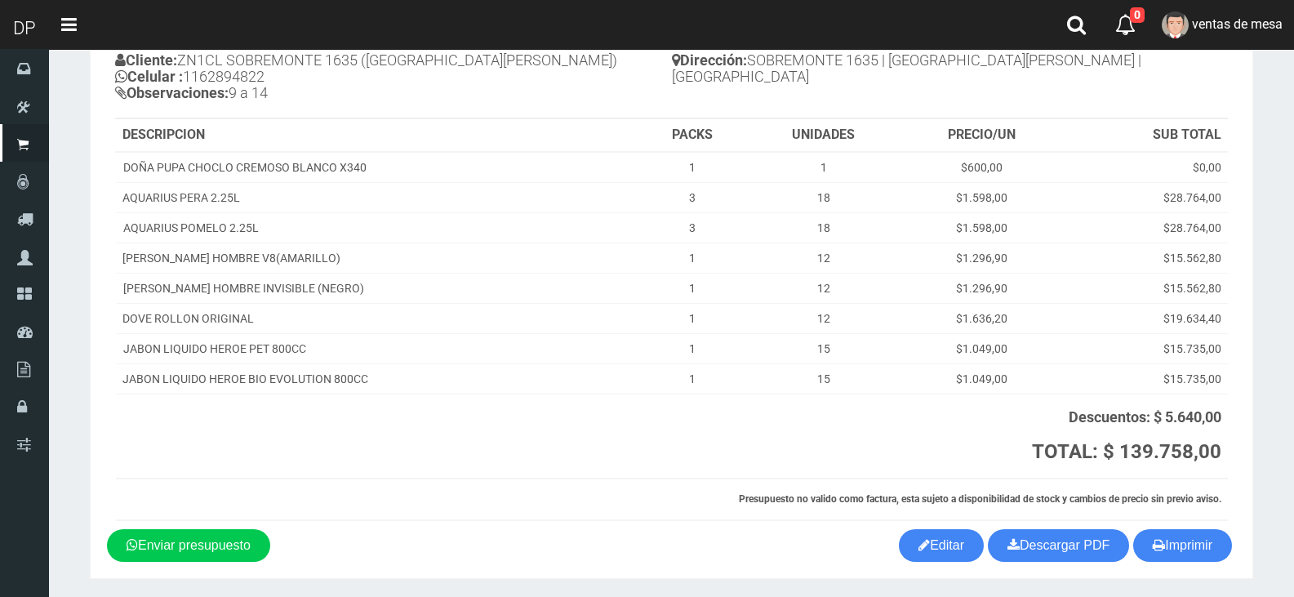
scroll to position [199, 0]
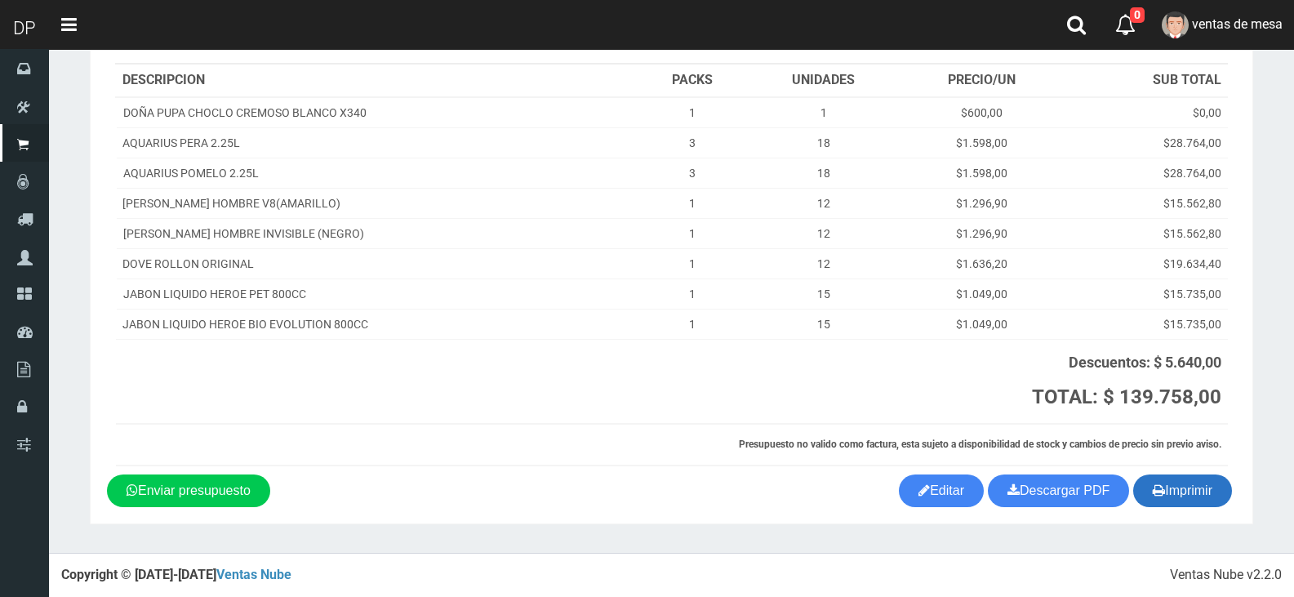
click at [1218, 499] on button "Imprimir" at bounding box center [1182, 490] width 99 height 33
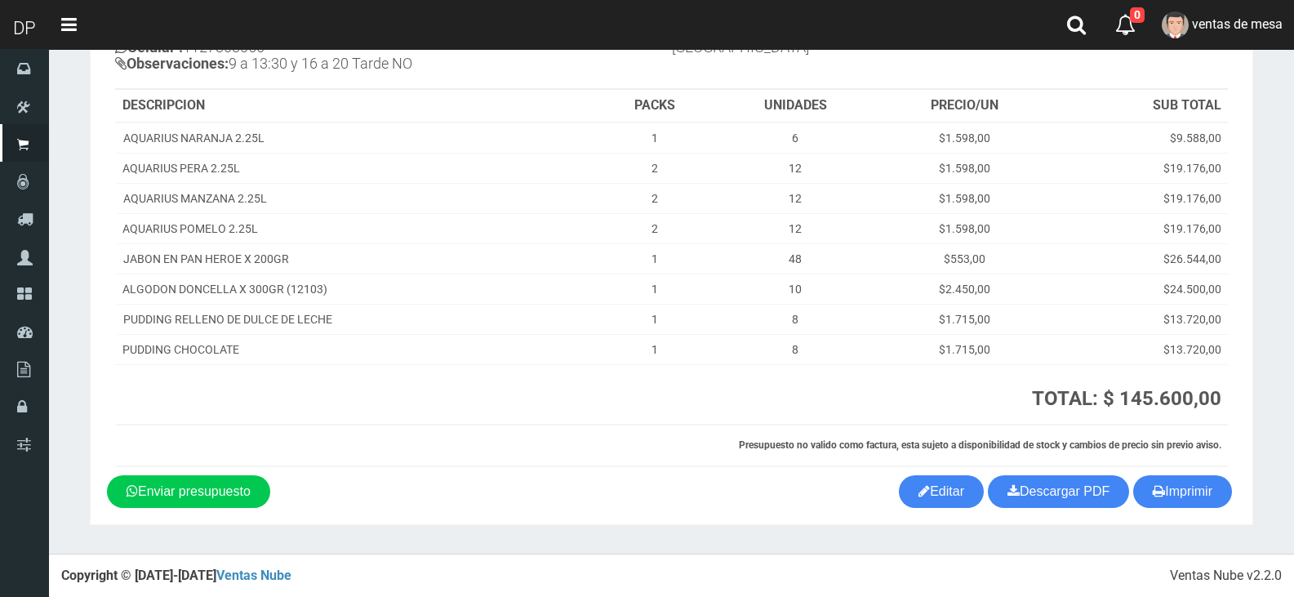
scroll to position [175, 0]
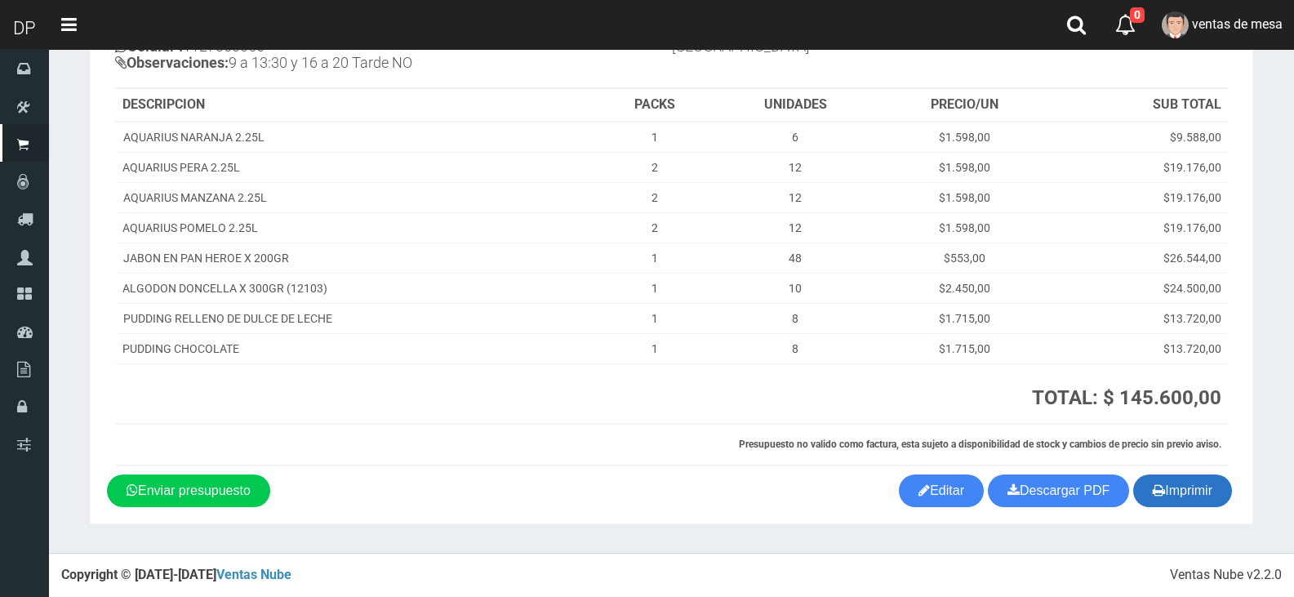
click at [1198, 494] on button "Imprimir" at bounding box center [1182, 490] width 99 height 33
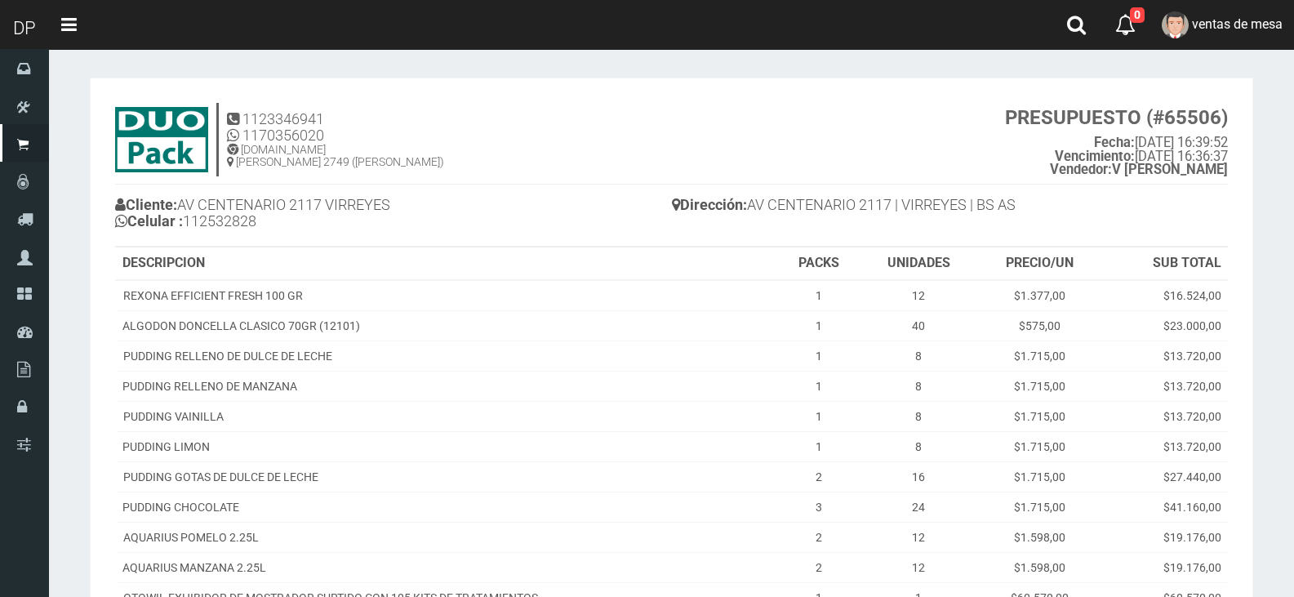
scroll to position [249, 0]
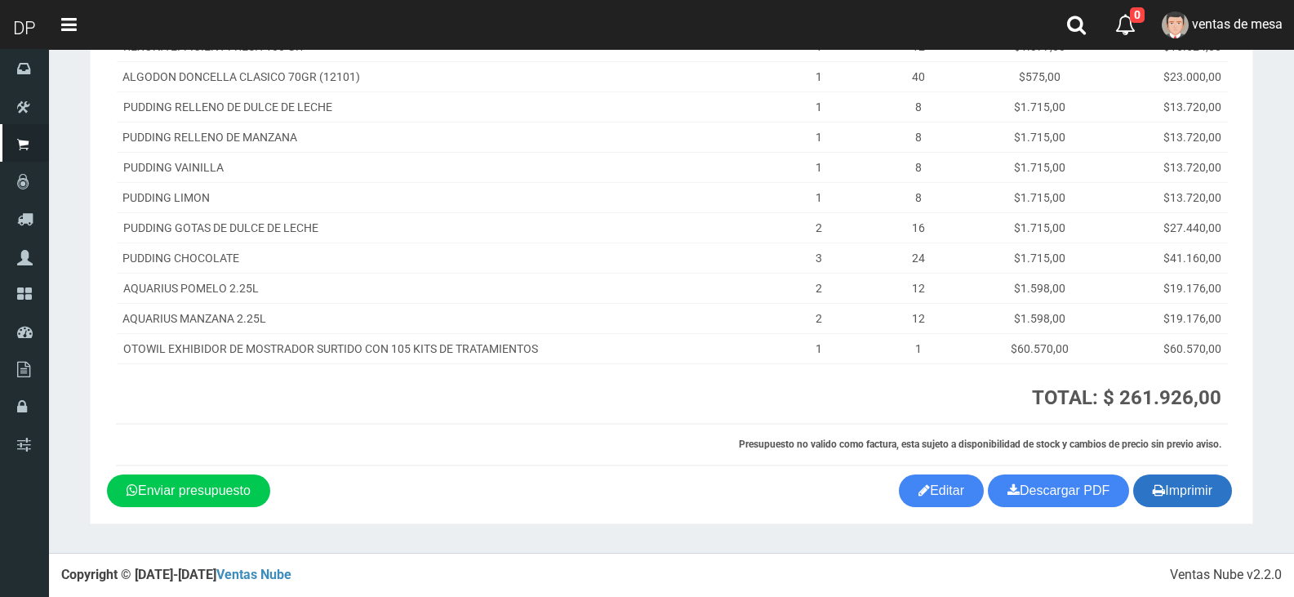
click at [1214, 487] on button "Imprimir" at bounding box center [1182, 490] width 99 height 33
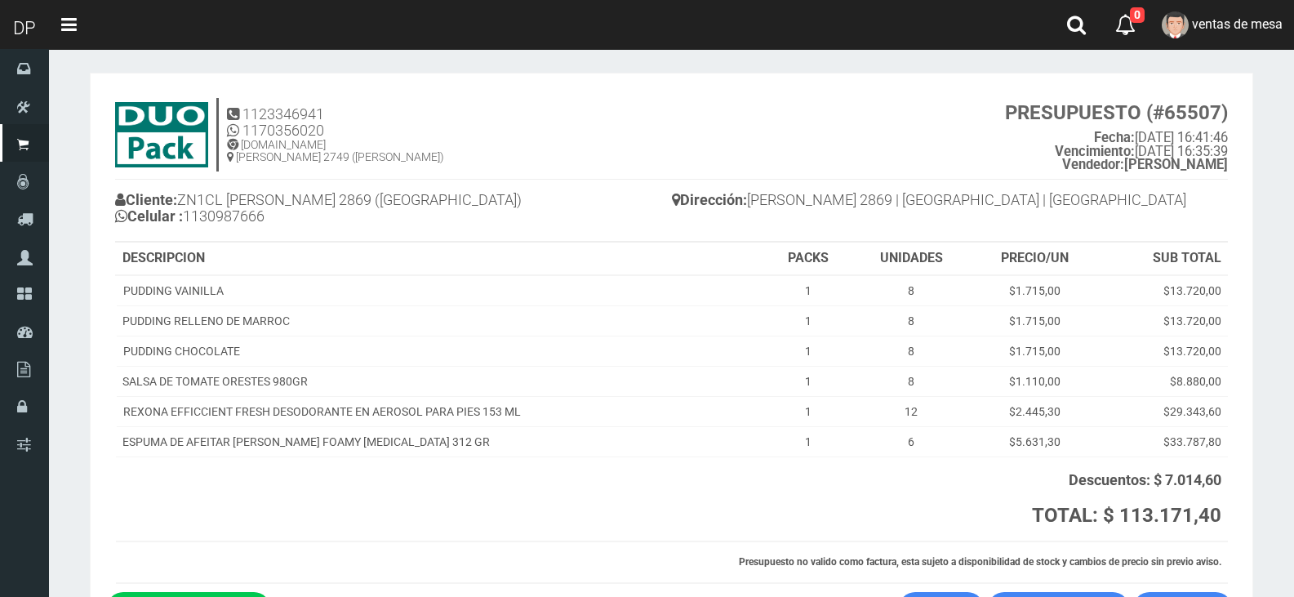
scroll to position [122, 0]
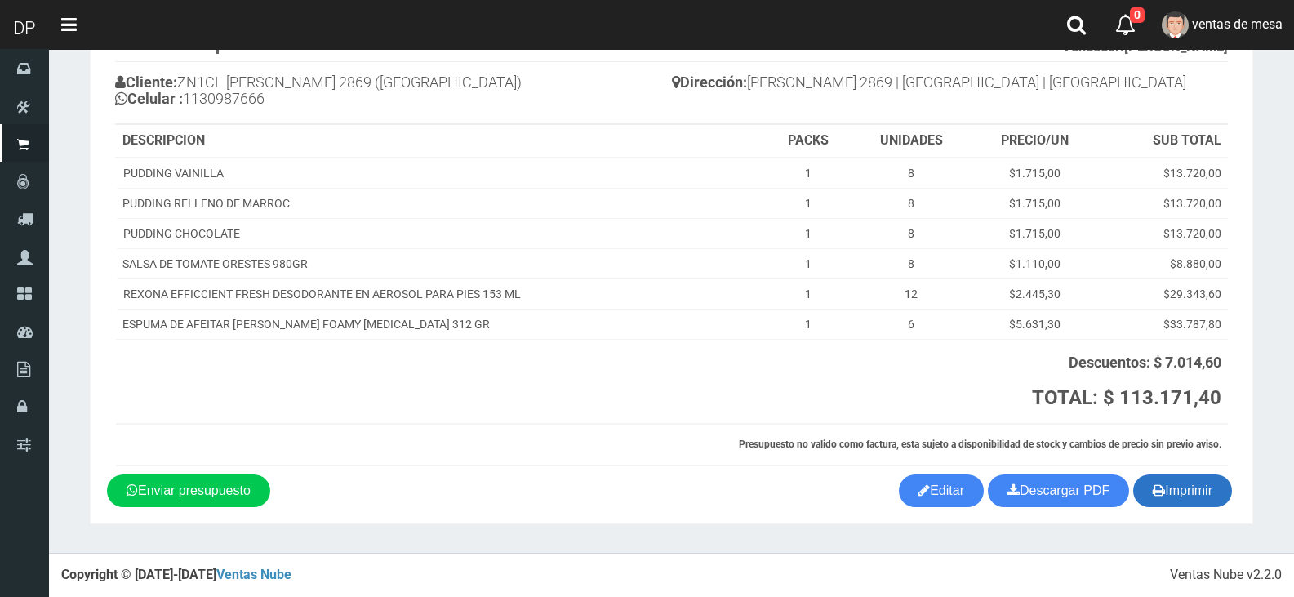
click at [1196, 491] on button "Imprimir" at bounding box center [1182, 490] width 99 height 33
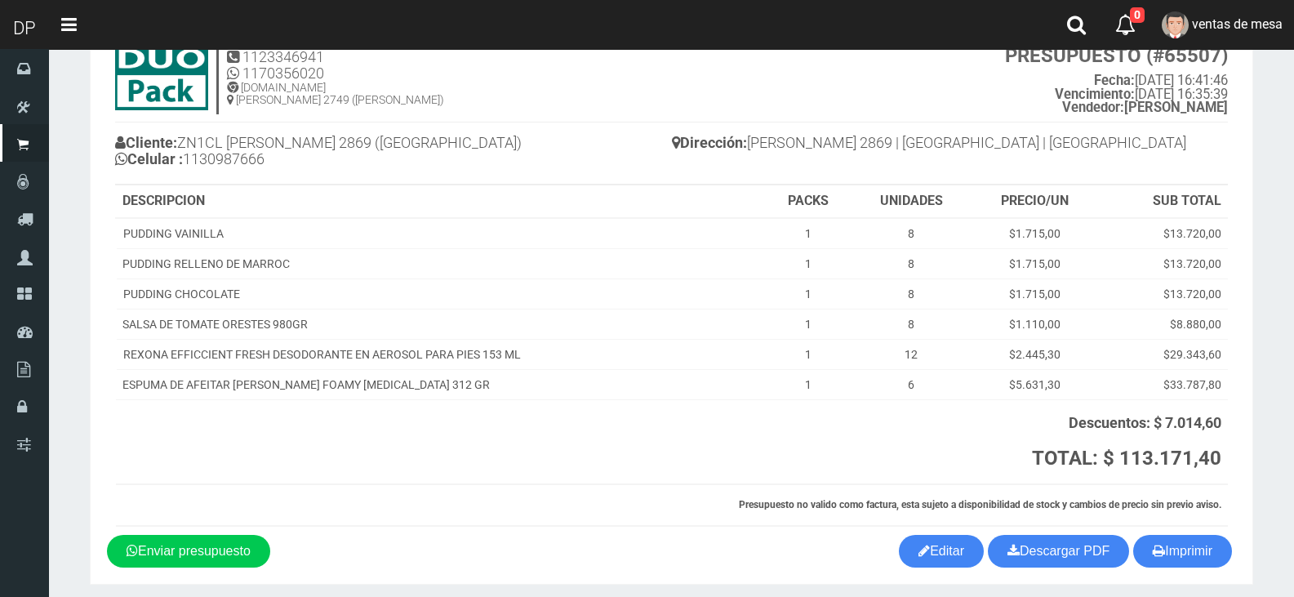
scroll to position [0, 0]
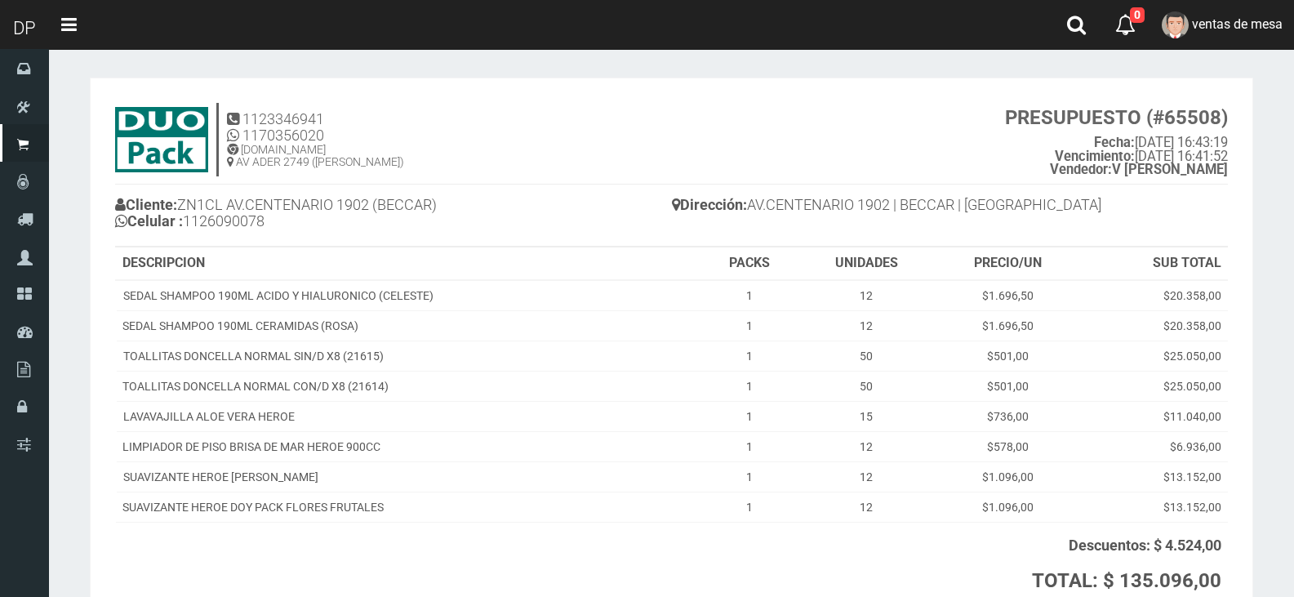
scroll to position [183, 0]
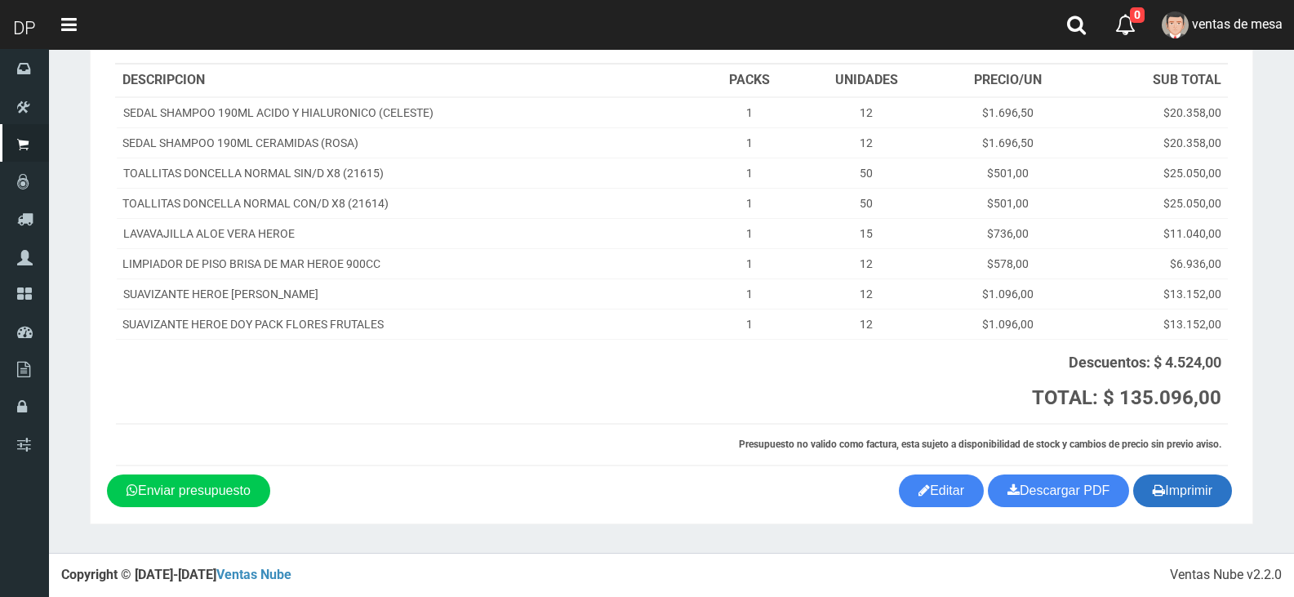
click at [1182, 476] on button "Imprimir" at bounding box center [1182, 490] width 99 height 33
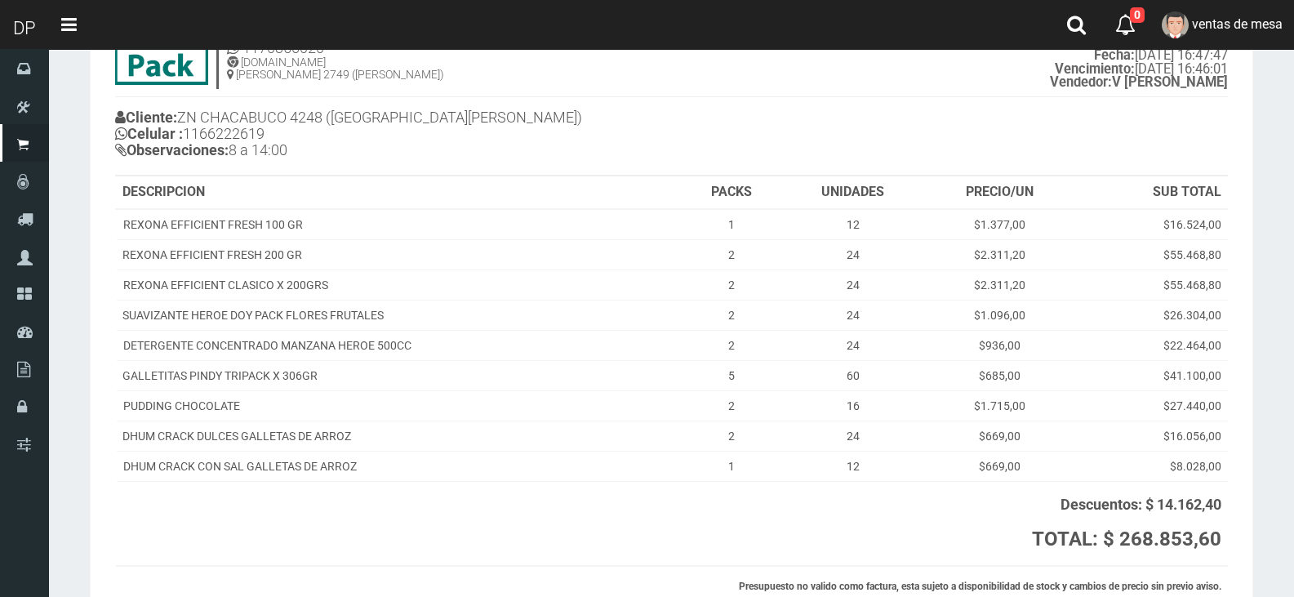
scroll to position [229, 0]
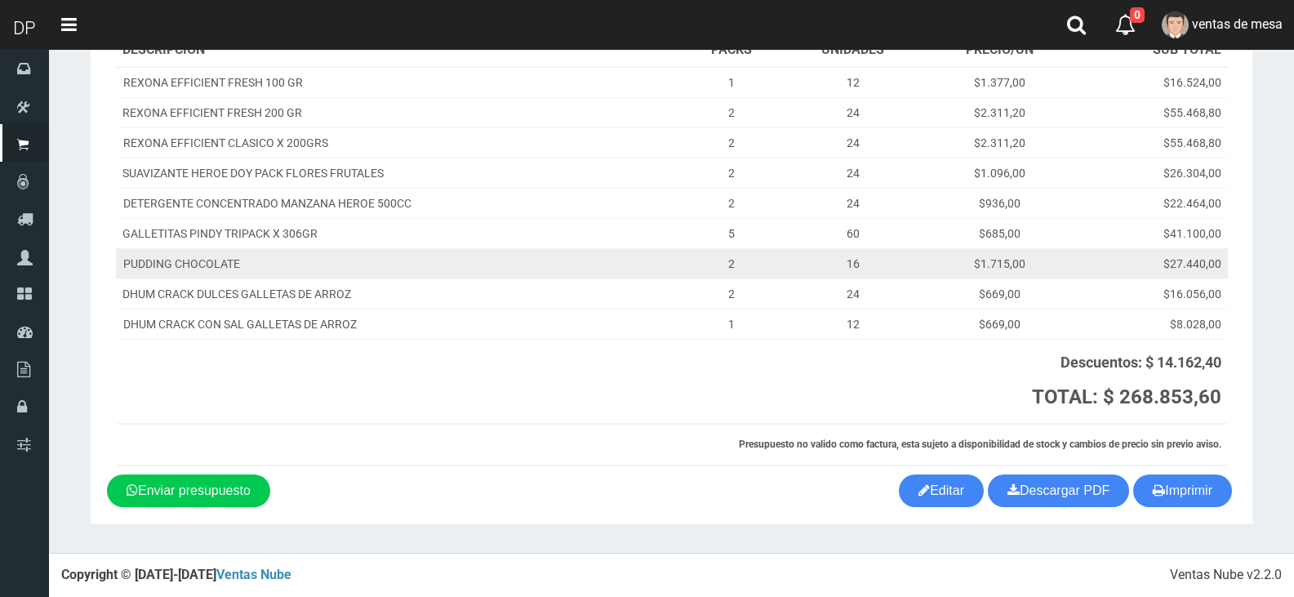
click at [1151, 265] on td "$27.440,00" at bounding box center [1151, 263] width 153 height 30
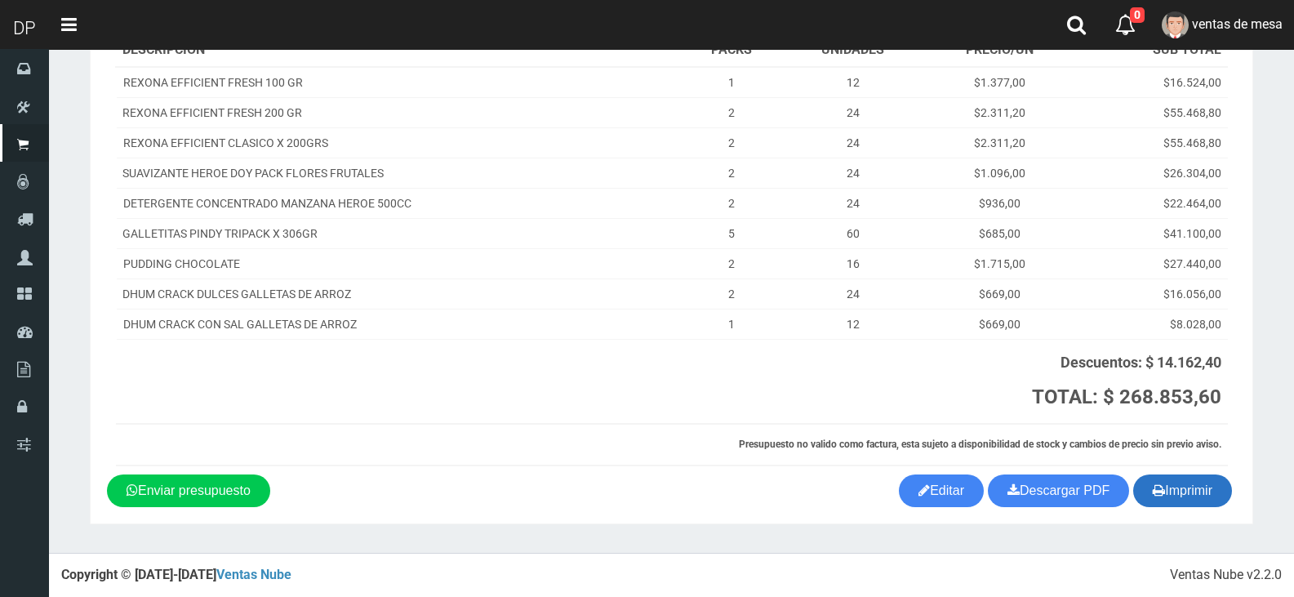
click at [1203, 505] on button "Imprimir" at bounding box center [1182, 490] width 99 height 33
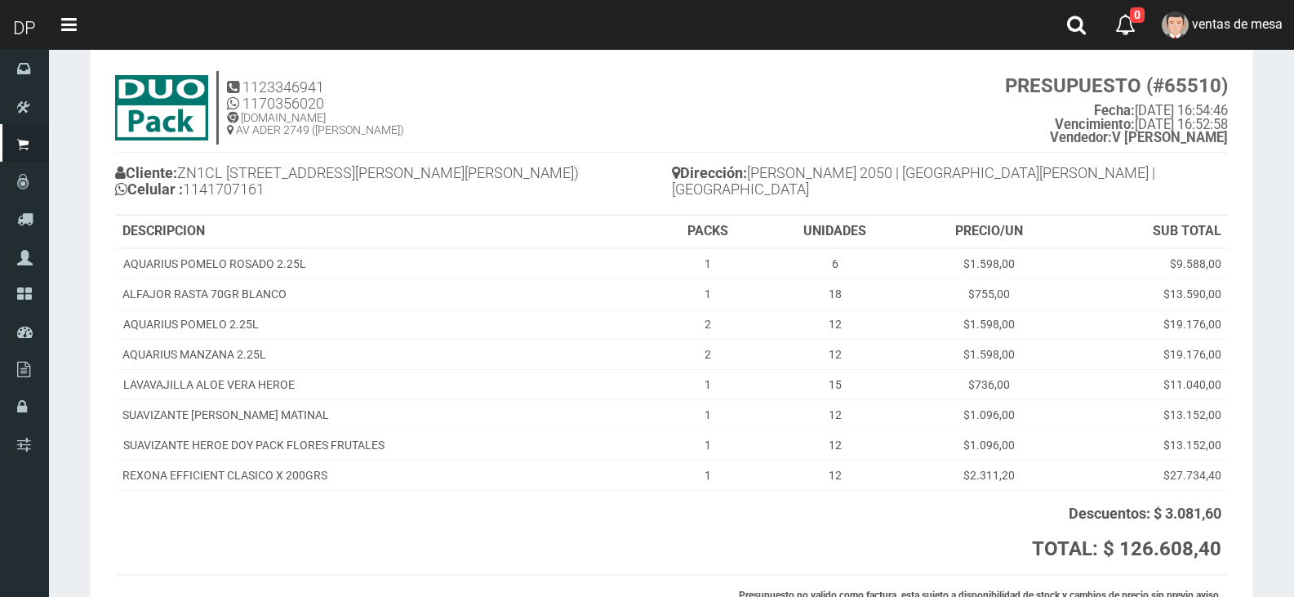
scroll to position [183, 0]
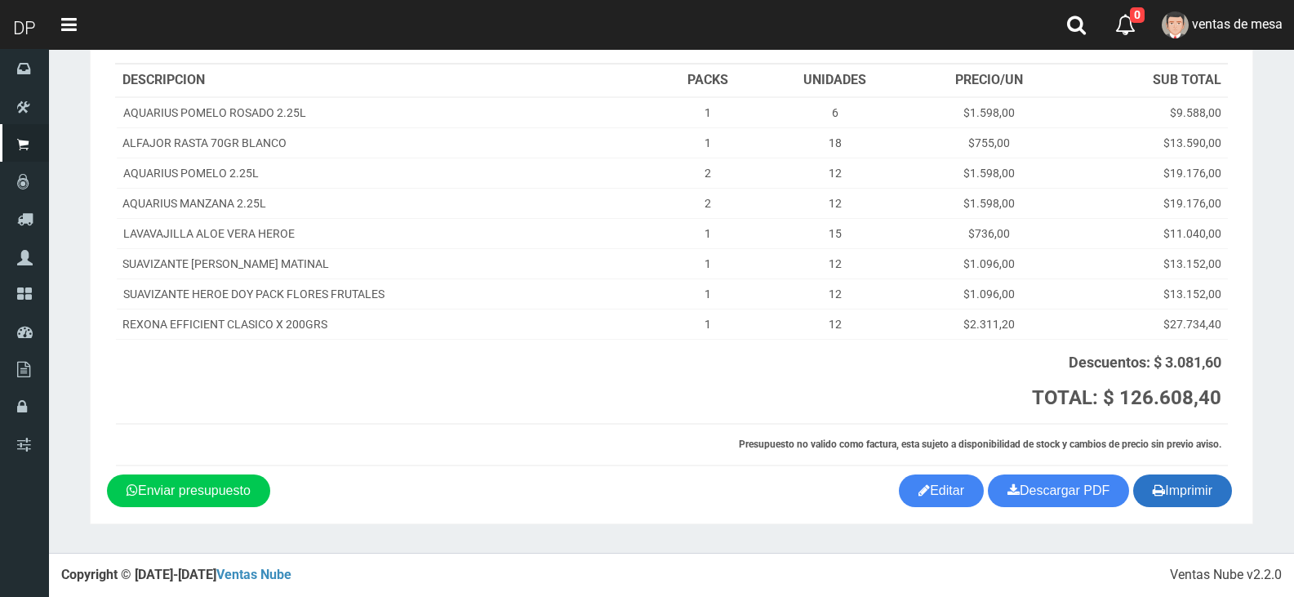
click at [1158, 487] on icon "button" at bounding box center [1159, 490] width 12 height 23
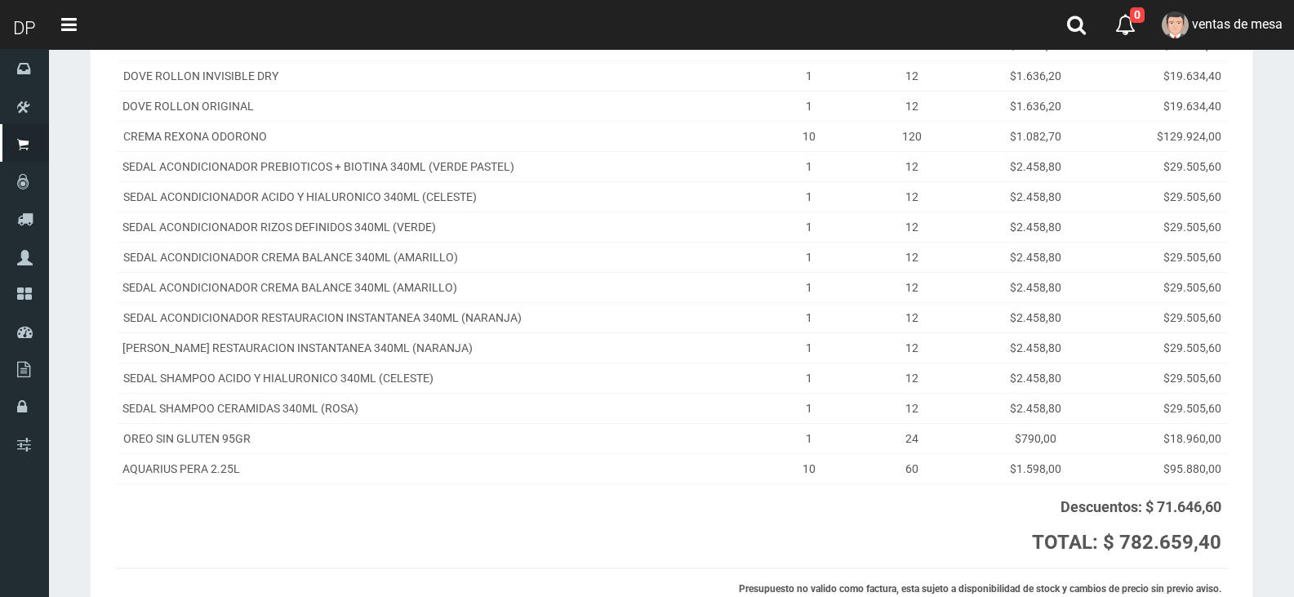
scroll to position [606, 0]
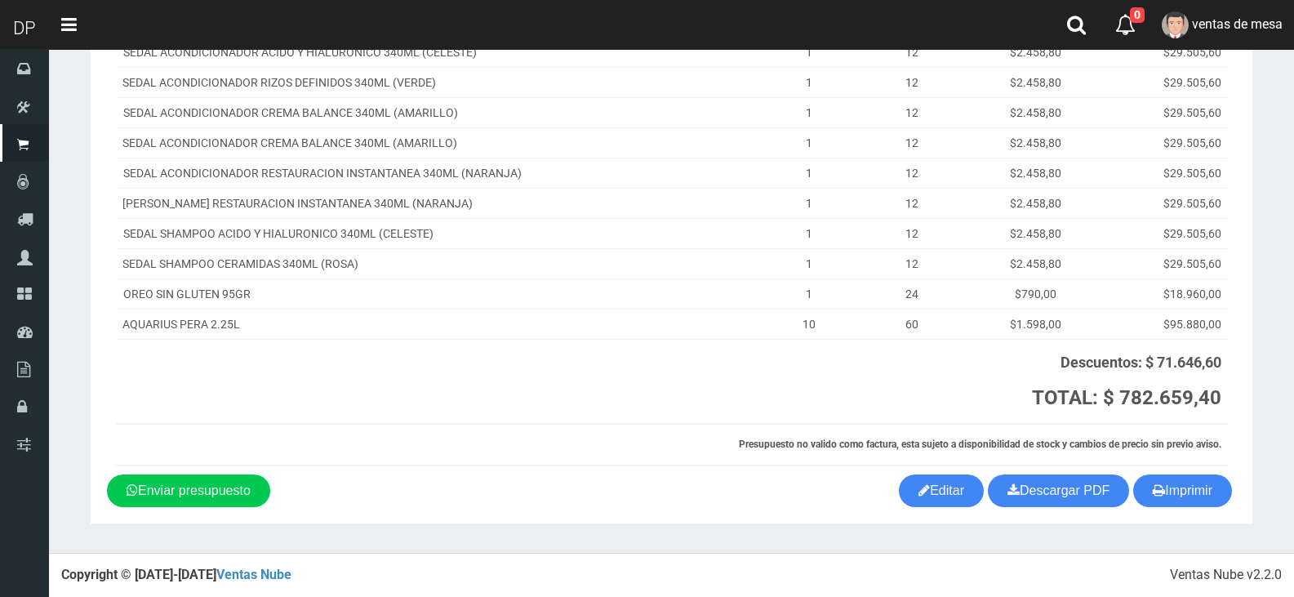
drag, startPoint x: 750, startPoint y: 428, endPoint x: 782, endPoint y: 431, distance: 32.8
click at [750, 428] on th "Presupuesto no valido como factura, esta sujeto a disponibilidad de stock y cam…" at bounding box center [672, 445] width 1112 height 42
click at [1154, 486] on icon "button" at bounding box center [1159, 490] width 12 height 23
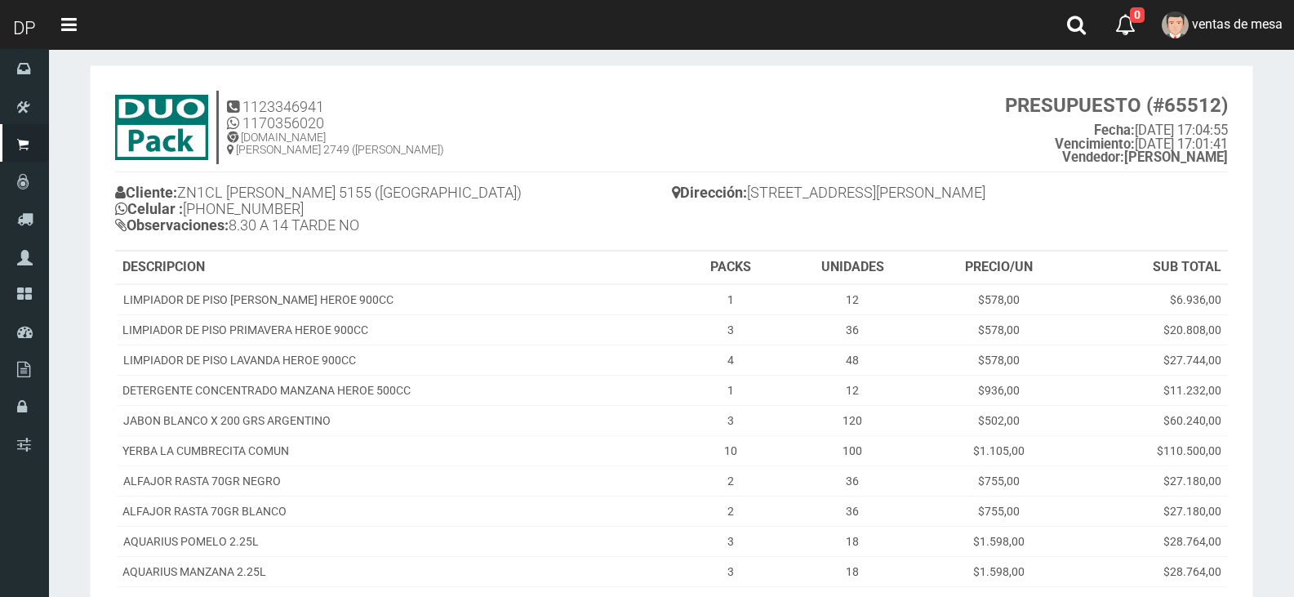
scroll to position [326, 0]
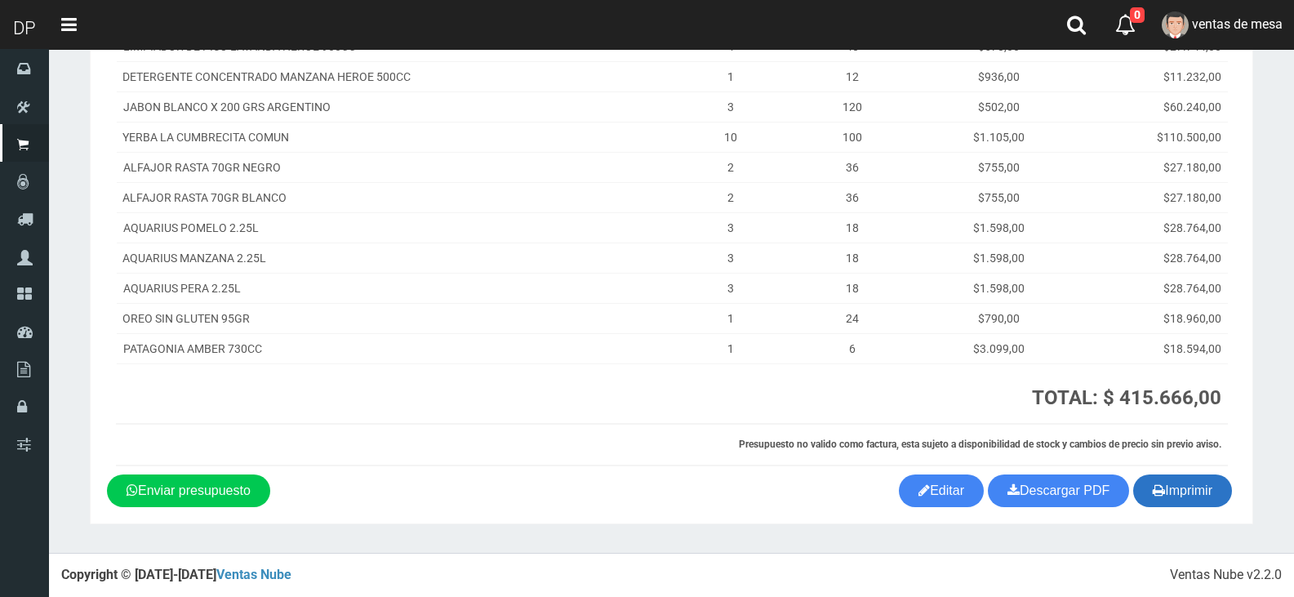
drag, startPoint x: 1150, startPoint y: 474, endPoint x: 1164, endPoint y: 487, distance: 19.1
click at [1153, 475] on button "Imprimir" at bounding box center [1182, 490] width 99 height 33
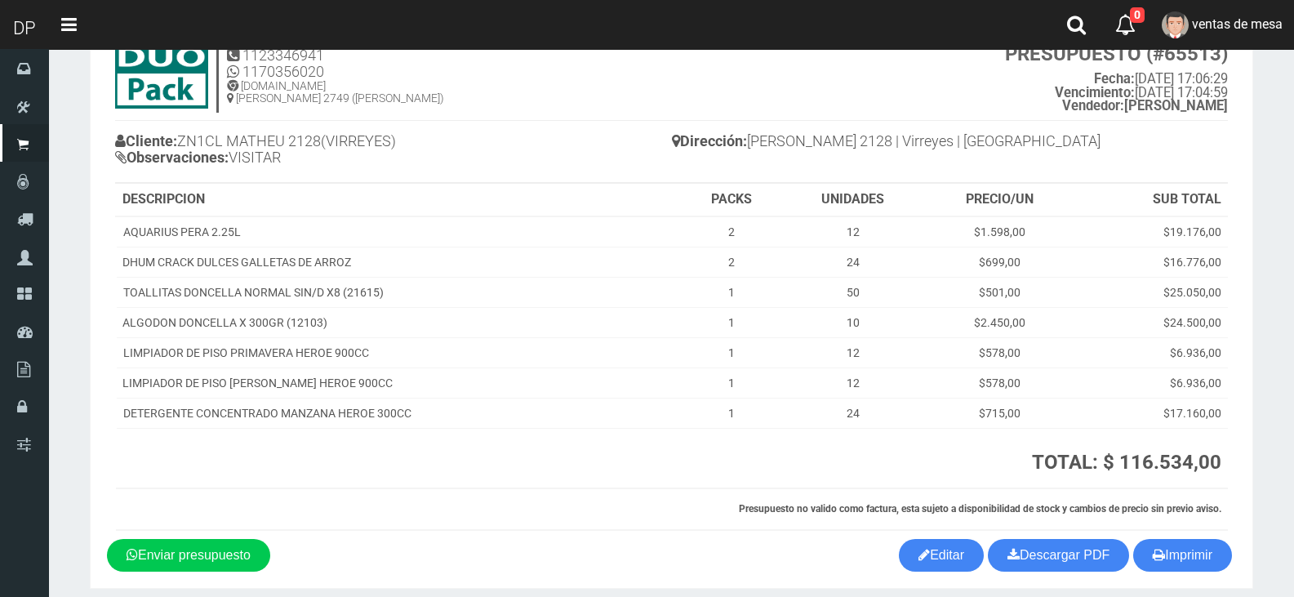
scroll to position [128, 0]
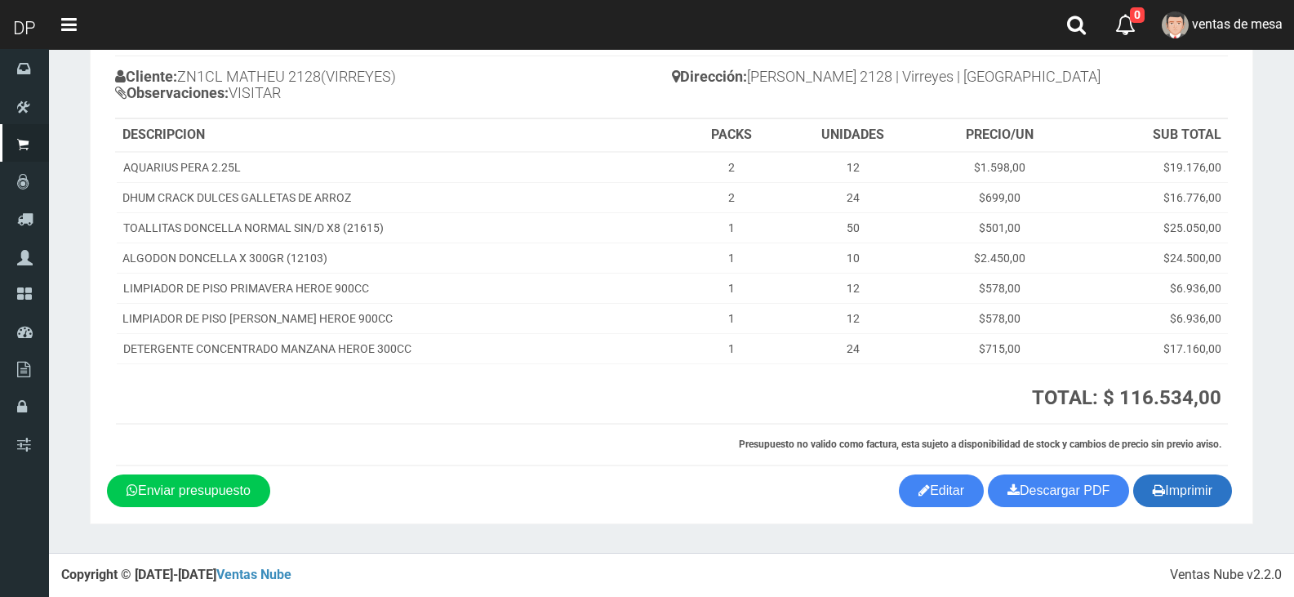
click at [1153, 483] on icon "button" at bounding box center [1159, 490] width 12 height 23
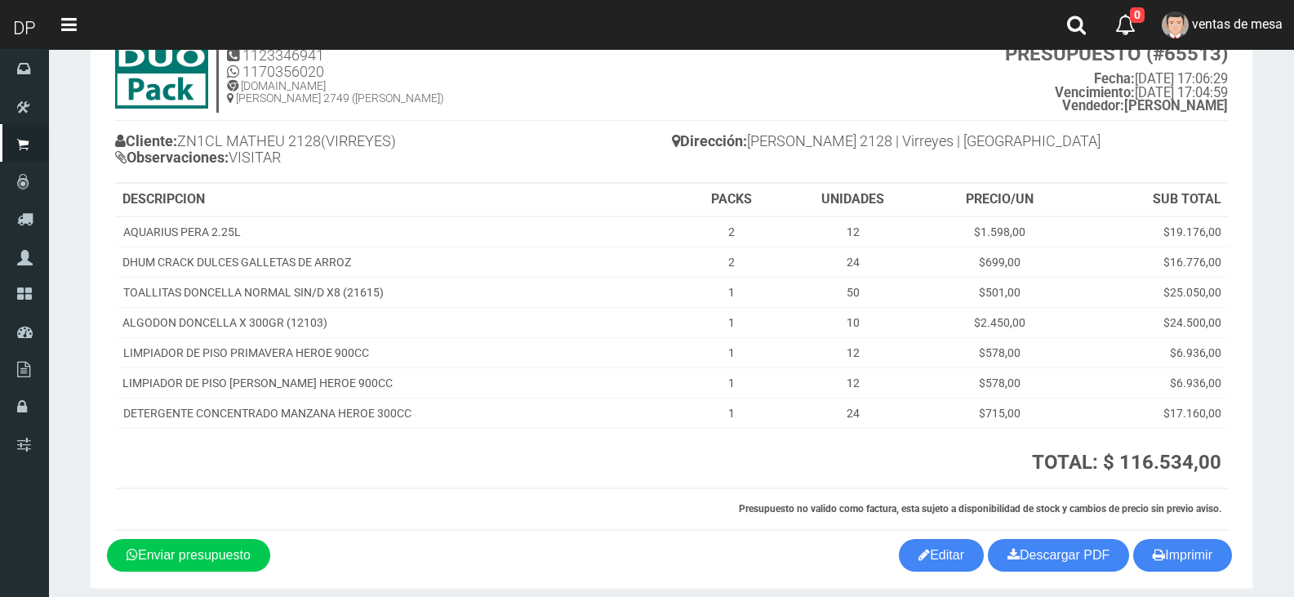
scroll to position [0, 0]
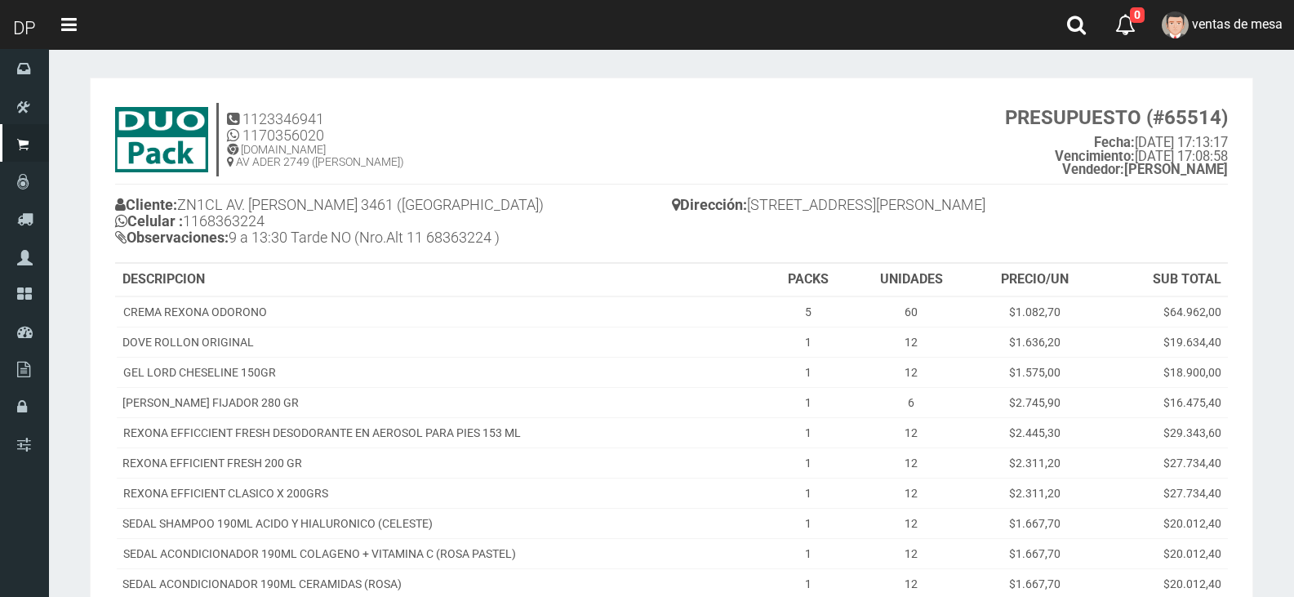
scroll to position [381, 0]
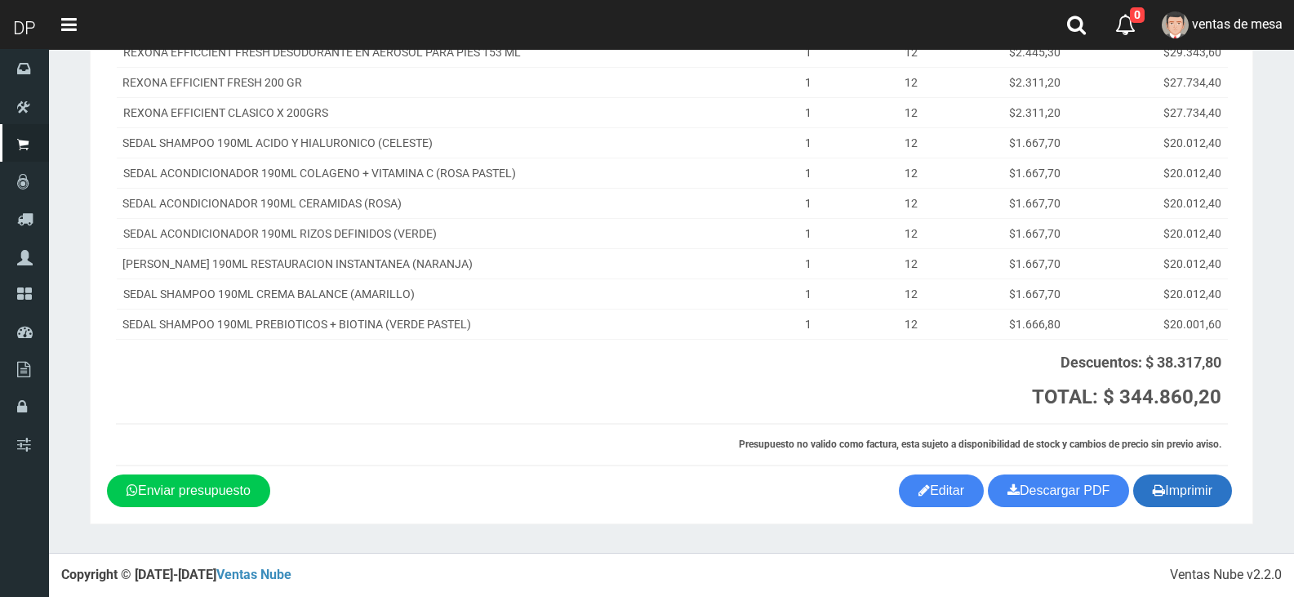
click at [1158, 486] on icon "button" at bounding box center [1159, 490] width 12 height 23
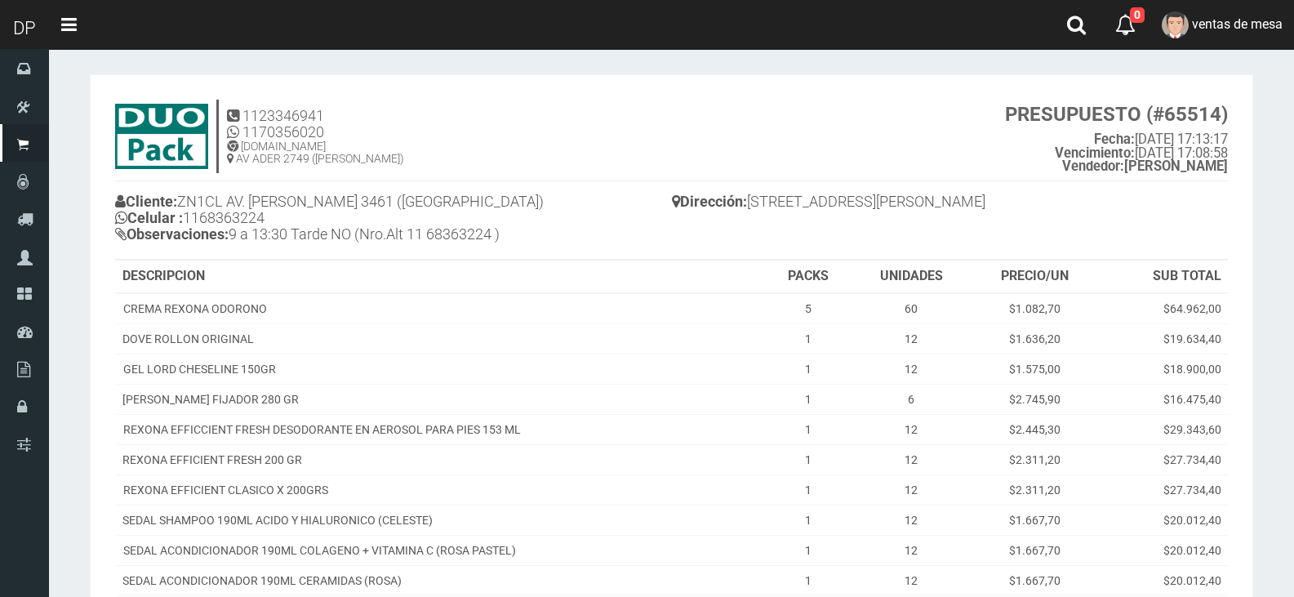
scroll to position [0, 0]
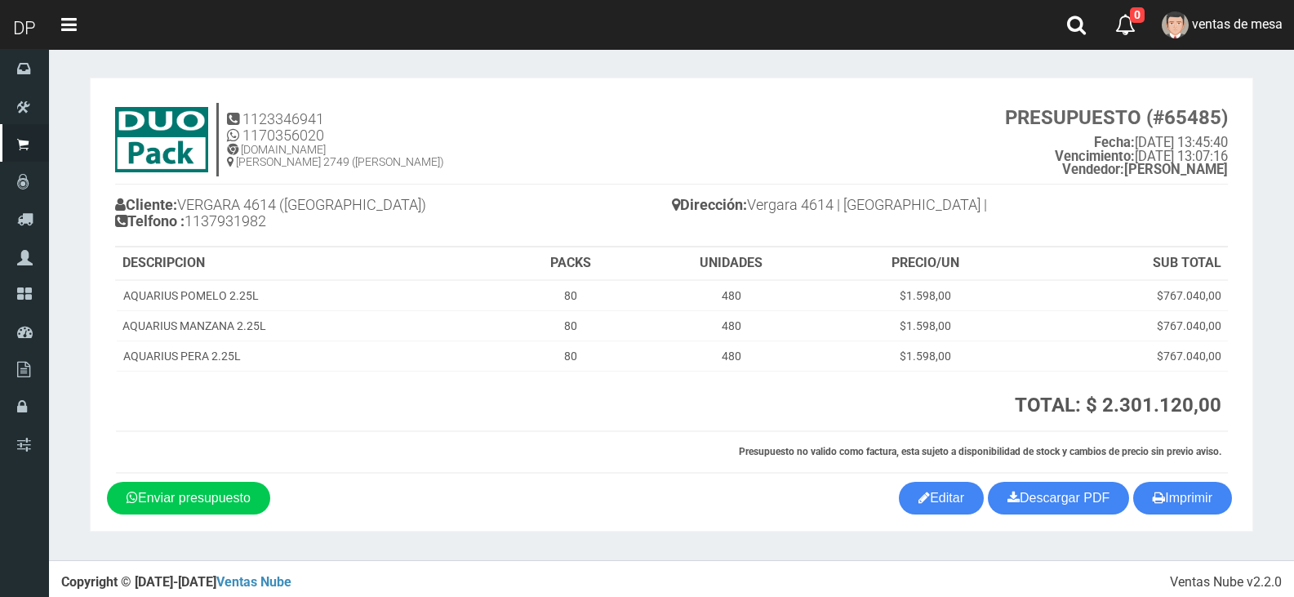
scroll to position [7, 0]
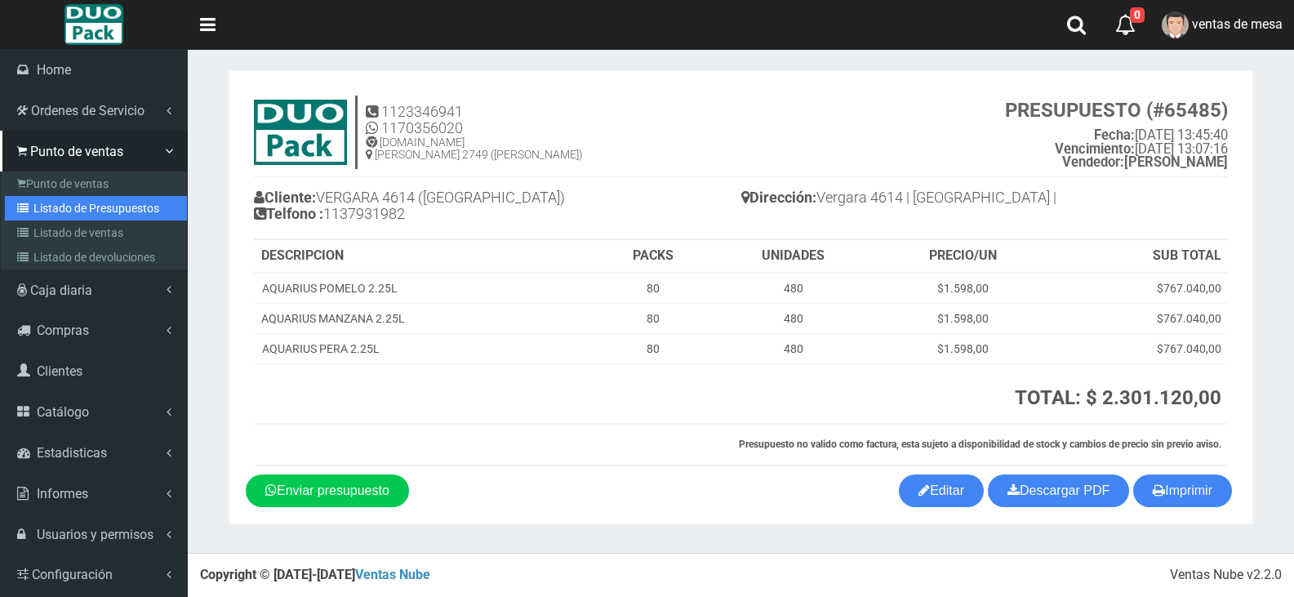
click at [57, 212] on link "Listado de Presupuestos" at bounding box center [96, 208] width 182 height 24
